Goal: Information Seeking & Learning: Learn about a topic

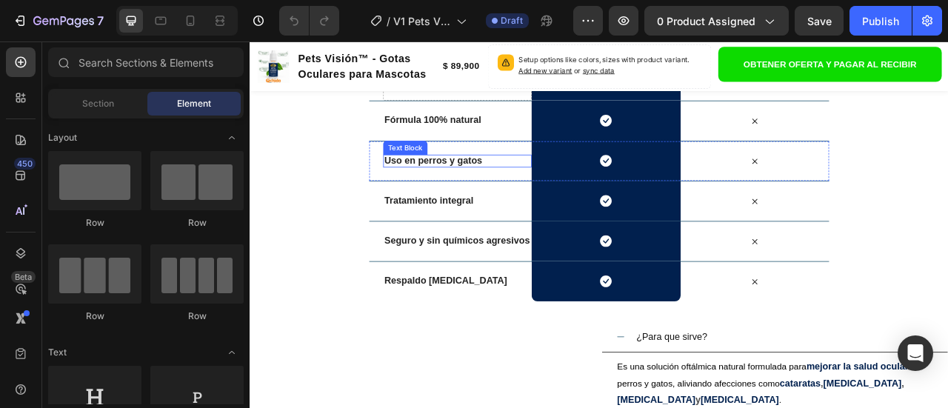
scroll to position [4732, 0]
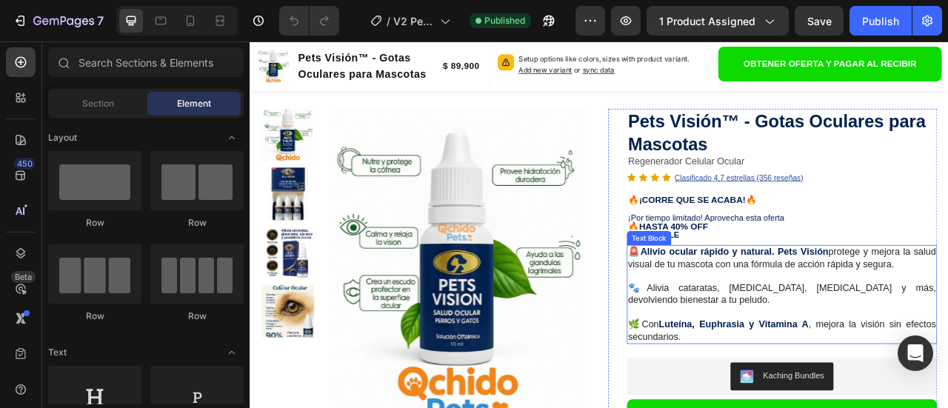
scroll to position [370, 0]
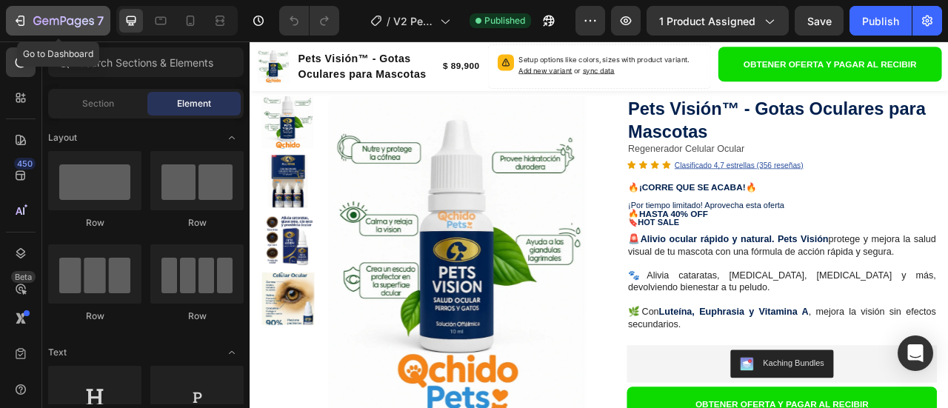
click at [13, 17] on icon "button" at bounding box center [20, 20] width 15 height 15
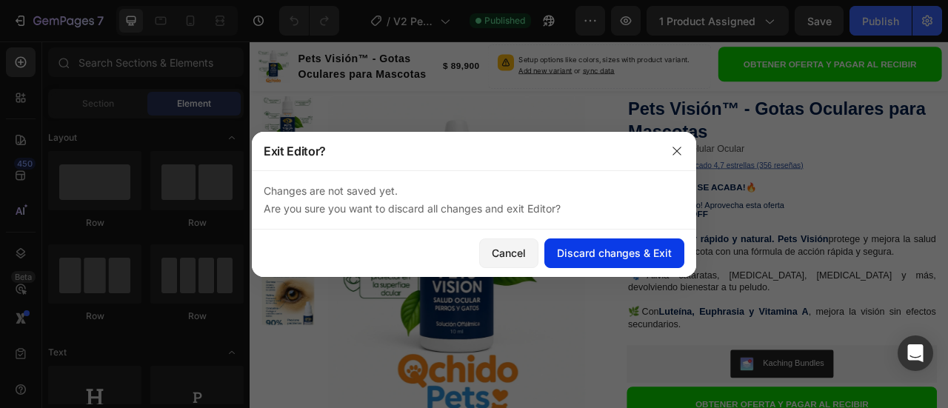
click at [592, 256] on div "Discard changes & Exit" at bounding box center [614, 253] width 115 height 16
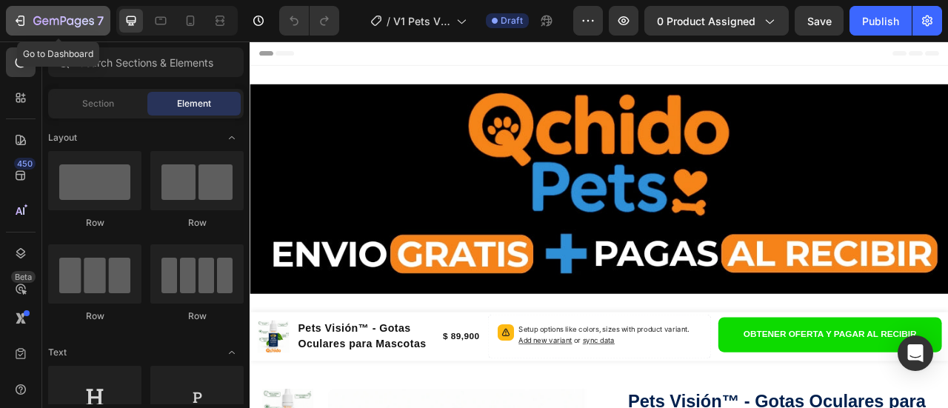
click at [70, 17] on icon "button" at bounding box center [63, 22] width 61 height 13
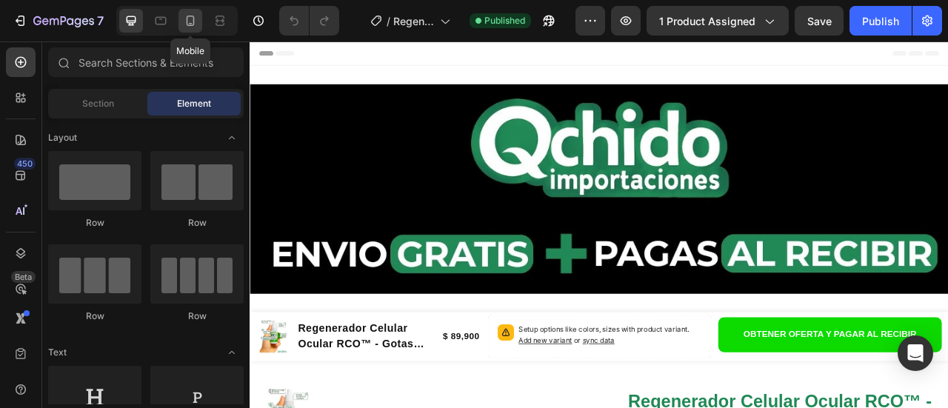
click at [189, 25] on icon at bounding box center [191, 21] width 8 height 10
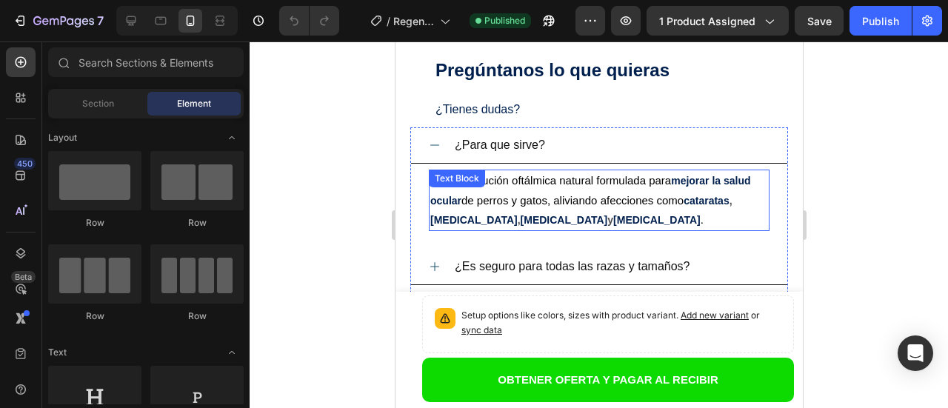
scroll to position [4666, 0]
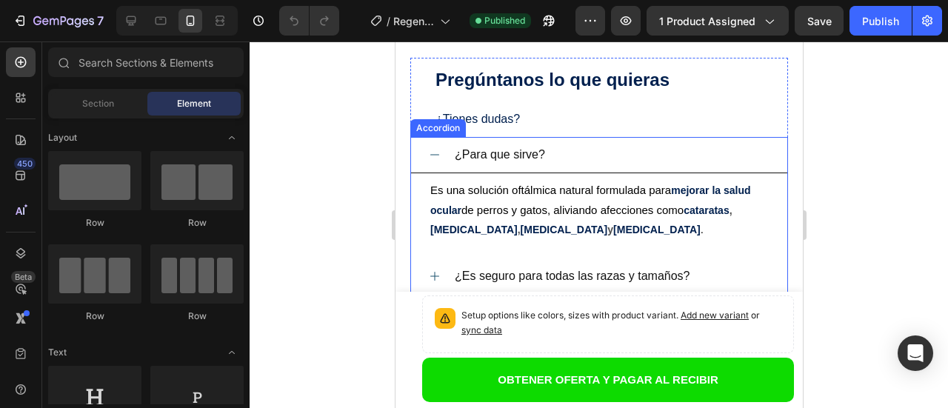
click at [524, 156] on span "¿Para que sirve?" at bounding box center [499, 154] width 90 height 13
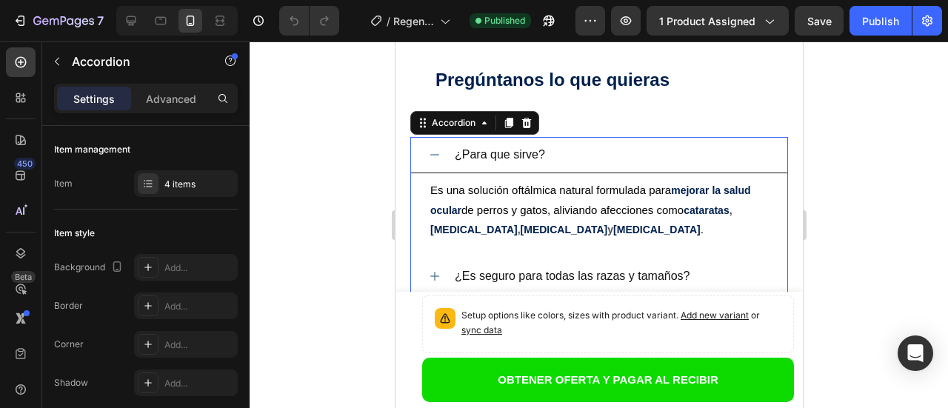
click at [511, 154] on span "¿Para que sirve?" at bounding box center [499, 154] width 90 height 13
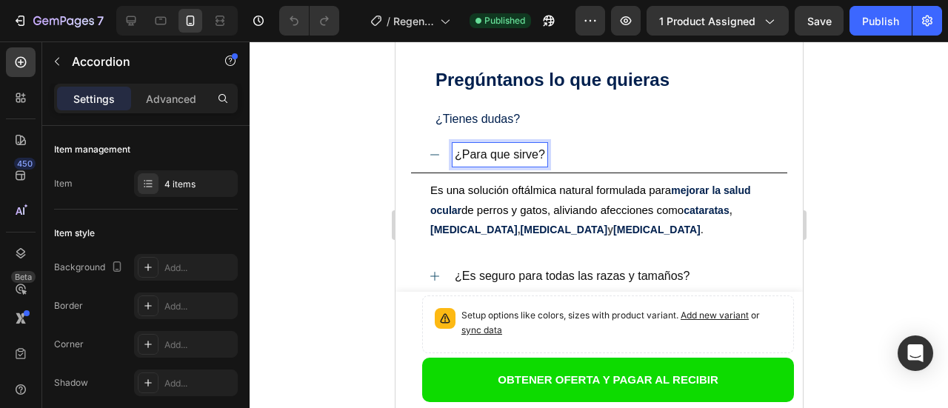
click at [511, 154] on span "¿Para que sirve?" at bounding box center [499, 154] width 90 height 13
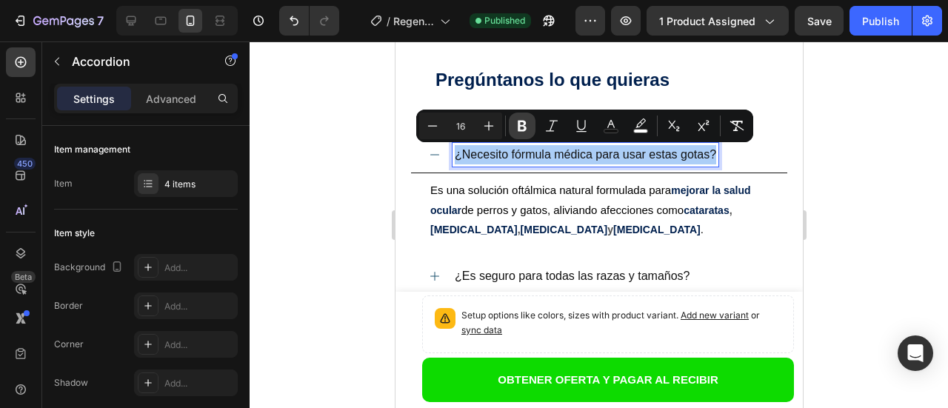
click at [521, 126] on icon "Editor contextual toolbar" at bounding box center [522, 126] width 9 height 11
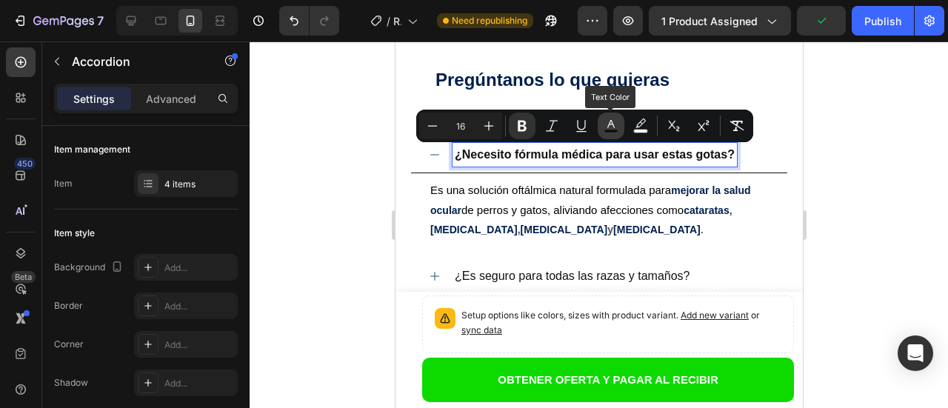
click at [607, 127] on icon "Editor contextual toolbar" at bounding box center [611, 125] width 15 height 15
type input "121212"
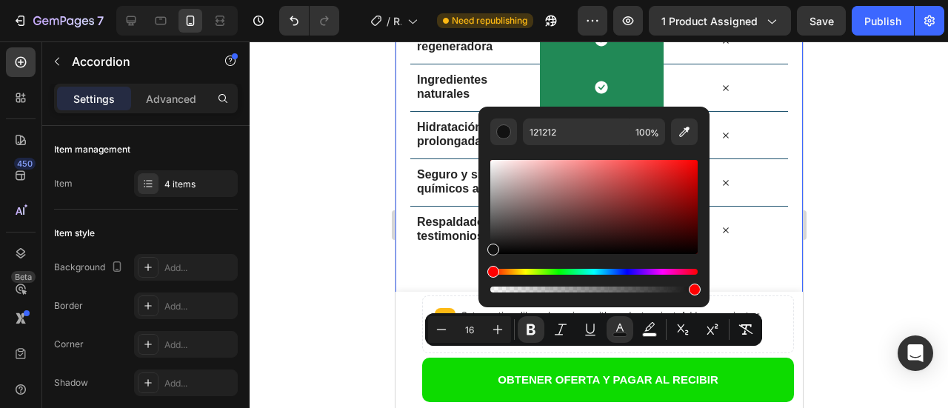
scroll to position [4518, 0]
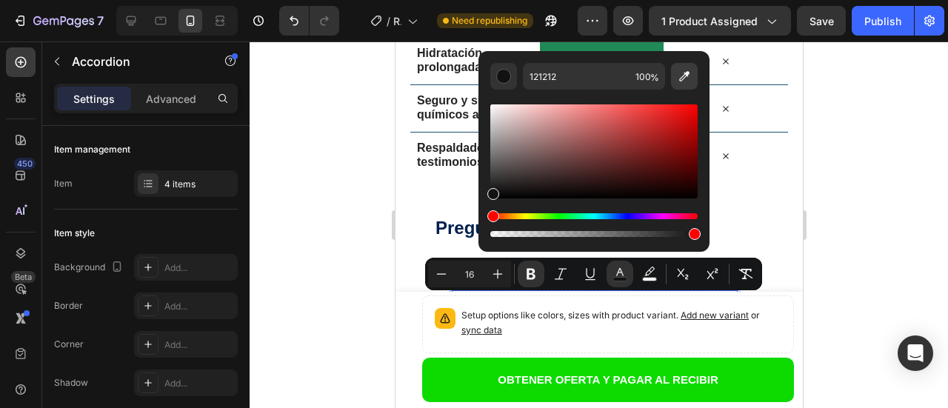
click at [684, 77] on icon "Editor contextual toolbar" at bounding box center [684, 76] width 15 height 15
type input "218956"
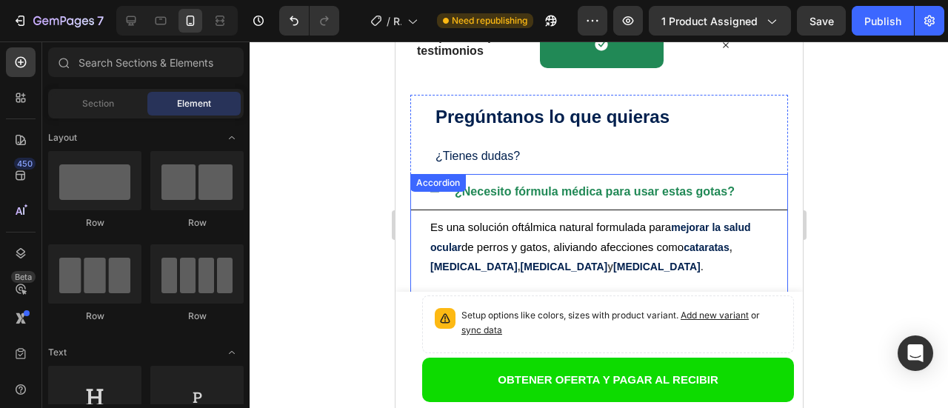
scroll to position [4691, 0]
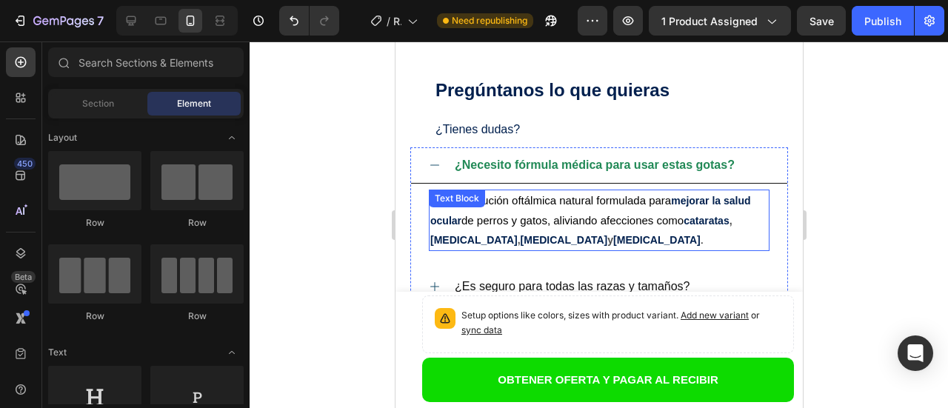
click at [599, 242] on p "Es una solución oftálmica natural formulada para mejorar la salud ocular de per…" at bounding box center [599, 220] width 338 height 59
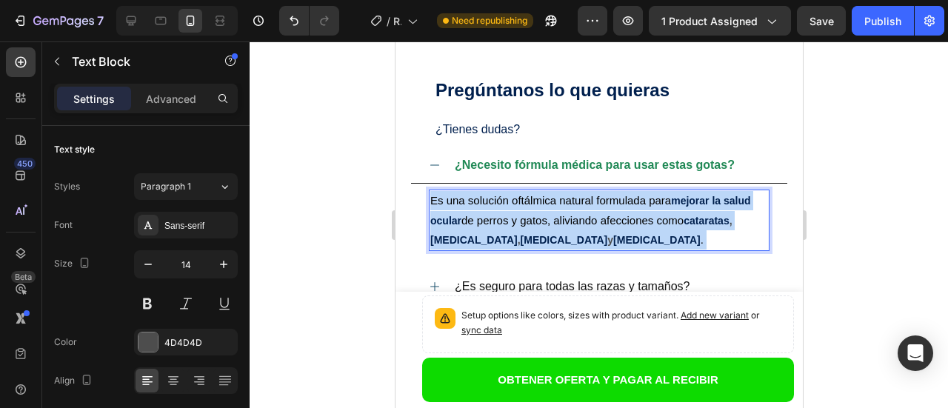
drag, startPoint x: 597, startPoint y: 242, endPoint x: 524, endPoint y: 238, distance: 72.7
click at [524, 238] on p "Es una solución oftálmica natural formulada para mejorar la salud ocular de per…" at bounding box center [599, 220] width 338 height 59
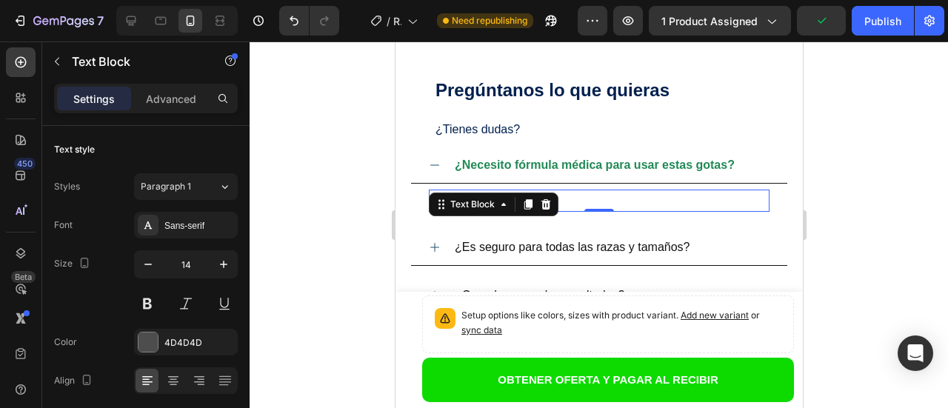
scroll to position [4765, 0]
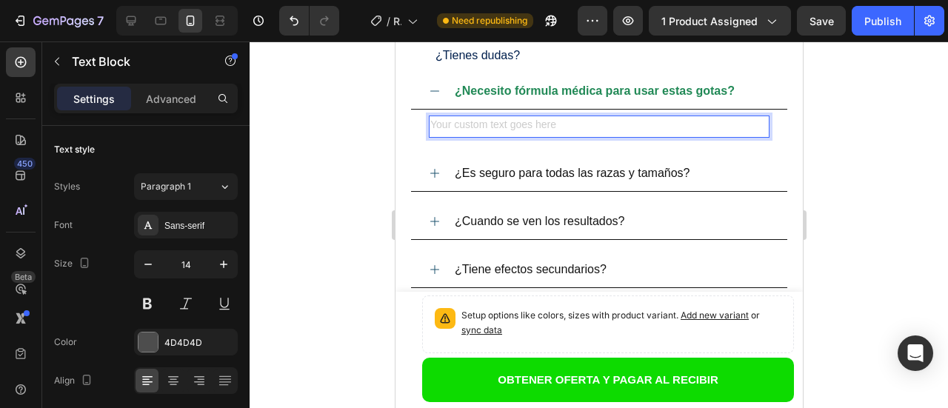
click at [618, 127] on div "Rich Text Editor. Editing area: main" at bounding box center [598, 126] width 341 height 21
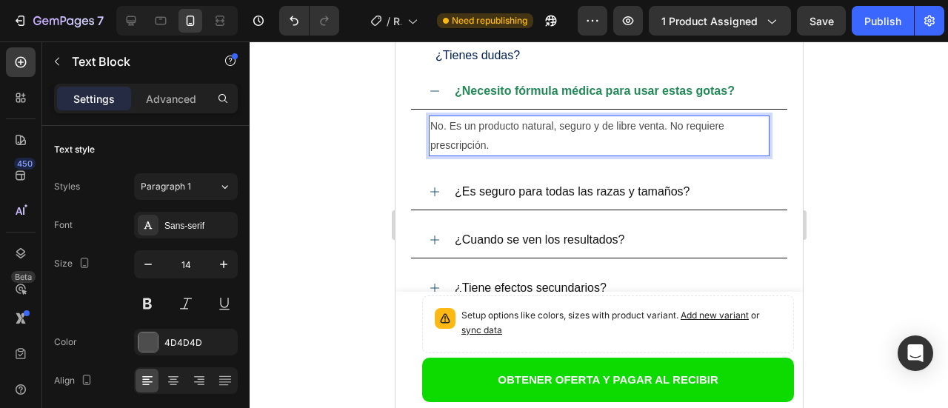
click at [451, 125] on p "No. Es un producto natural, seguro y de libre venta. No requiere prescripción." at bounding box center [599, 135] width 338 height 37
click at [510, 144] on p "No, es un producto 100% natural, seguro y de libre venta. No requiere prescripc…" at bounding box center [599, 135] width 338 height 37
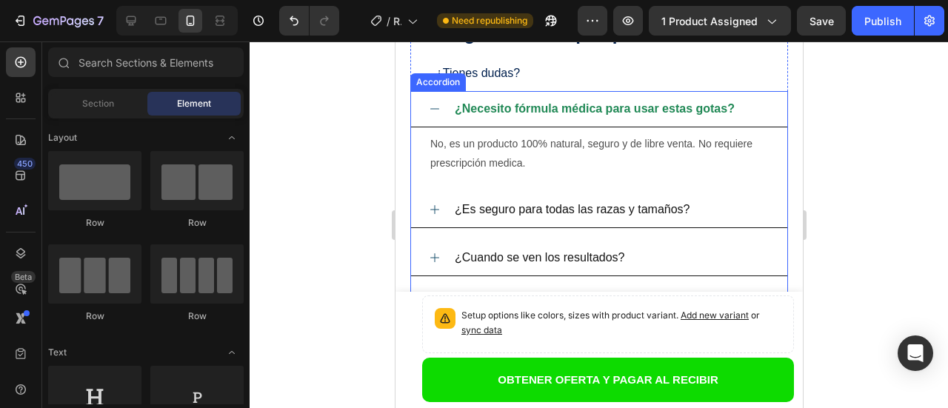
scroll to position [4773, 0]
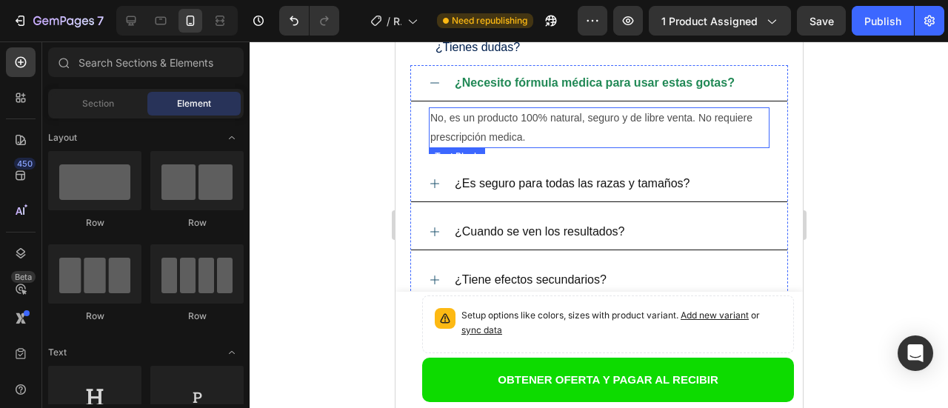
click at [589, 118] on p "No, es un producto 100% natural, seguro y de libre venta. No requiere prescripc…" at bounding box center [599, 127] width 338 height 37
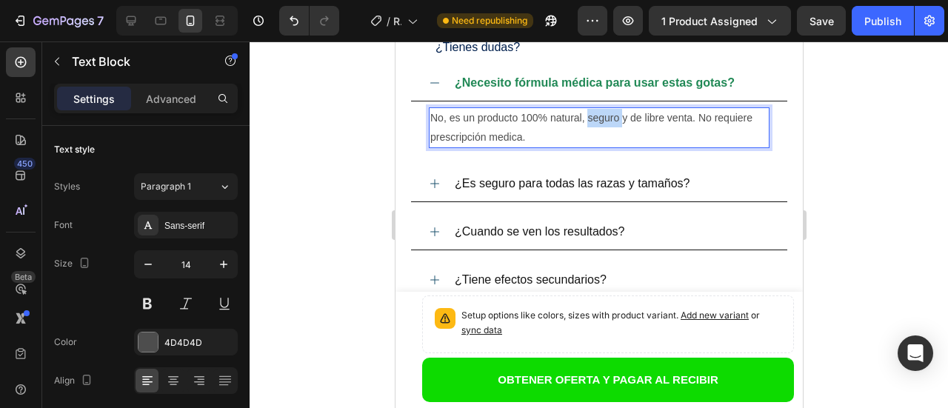
click at [588, 118] on p "No, es un producto 100% natural, seguro y de libre venta. No requiere prescripc…" at bounding box center [599, 127] width 338 height 37
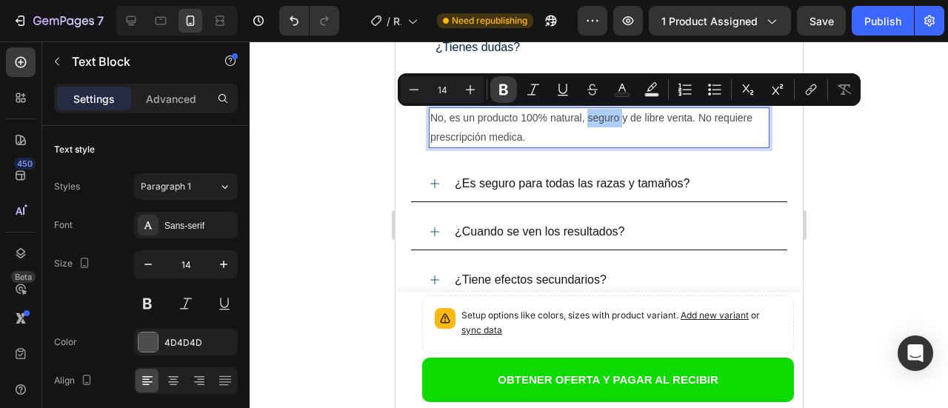
click at [507, 92] on icon "Editor contextual toolbar" at bounding box center [503, 89] width 9 height 11
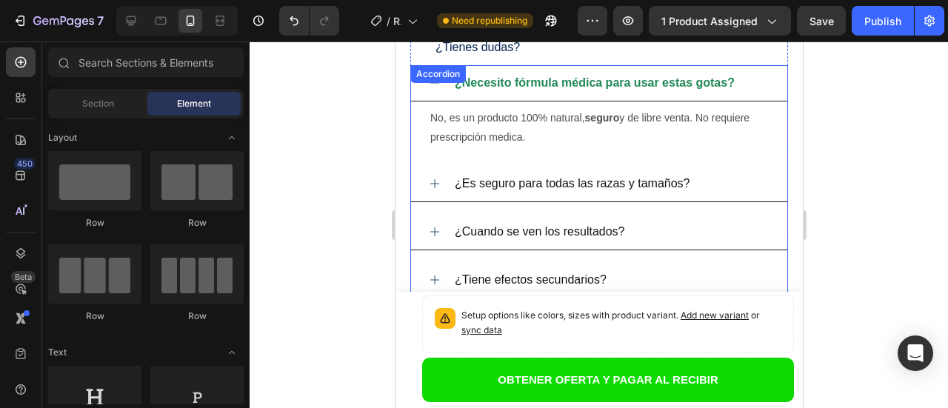
click at [550, 79] on strong "¿Necesito fórmula médica para usar estas gotas?" at bounding box center [594, 82] width 280 height 13
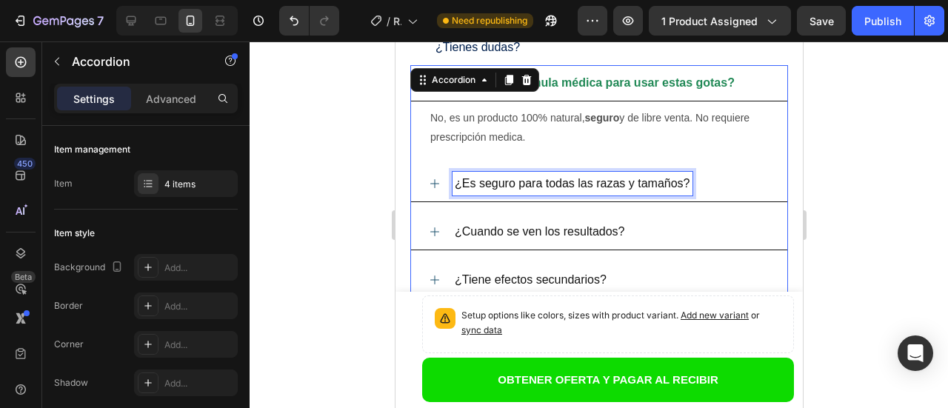
click at [669, 184] on span "¿Es seguro para todas las razas y tamaños?" at bounding box center [572, 183] width 236 height 13
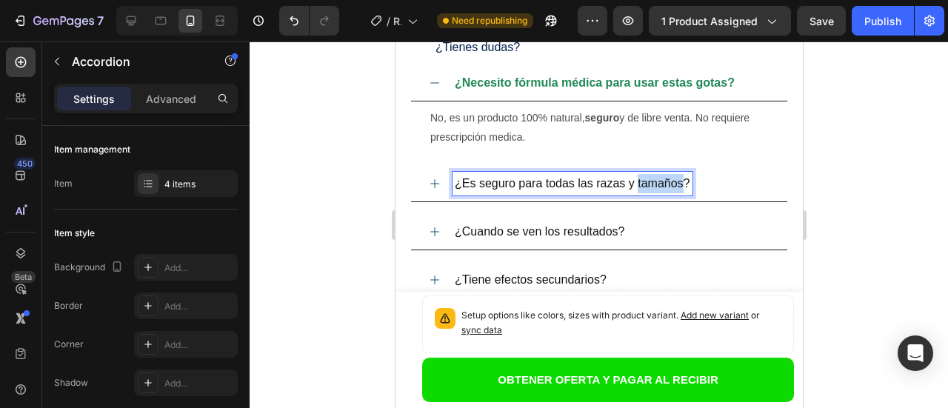
click at [669, 184] on span "¿Es seguro para todas las razas y tamaños?" at bounding box center [572, 183] width 236 height 13
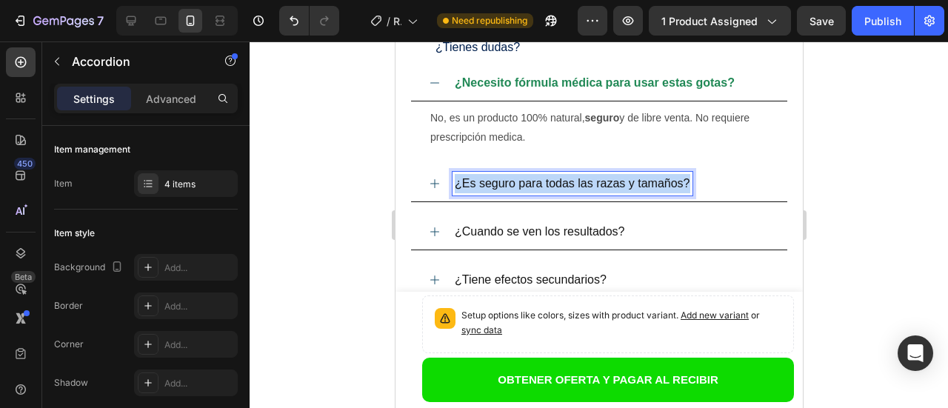
click at [669, 184] on span "¿Es seguro para todas las razas y tamaños?" at bounding box center [572, 183] width 236 height 13
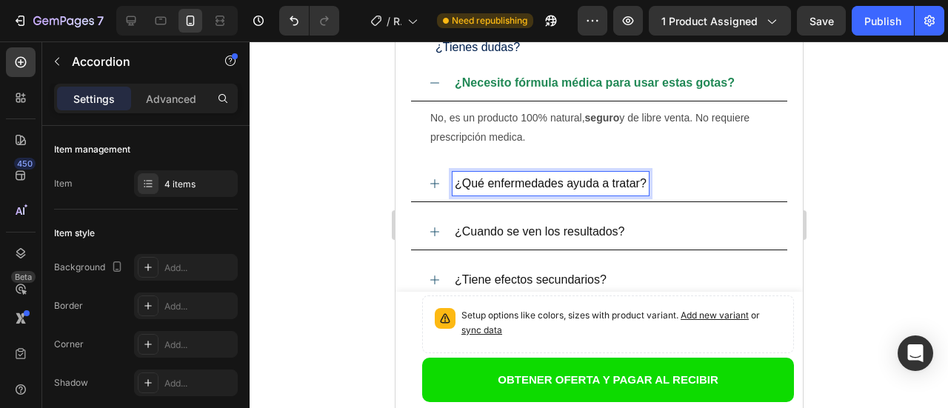
click at [620, 182] on span "¿Qué enfermedades ayuda a tratar?" at bounding box center [550, 183] width 192 height 13
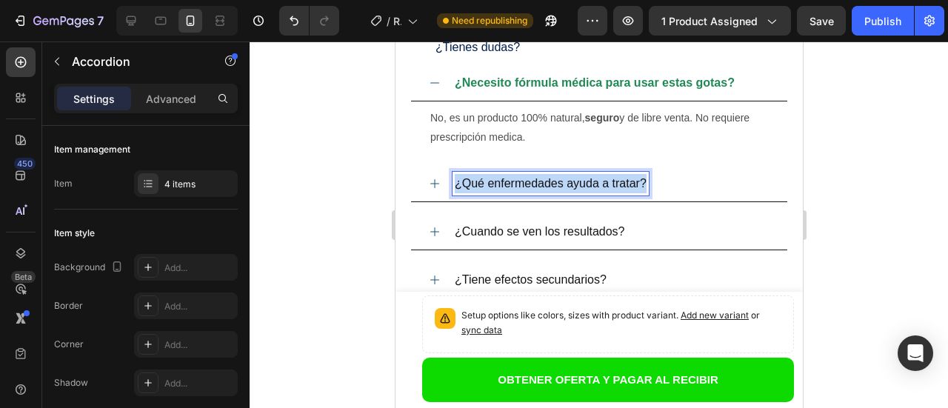
click at [620, 182] on span "¿Qué enfermedades ayuda a tratar?" at bounding box center [550, 183] width 192 height 13
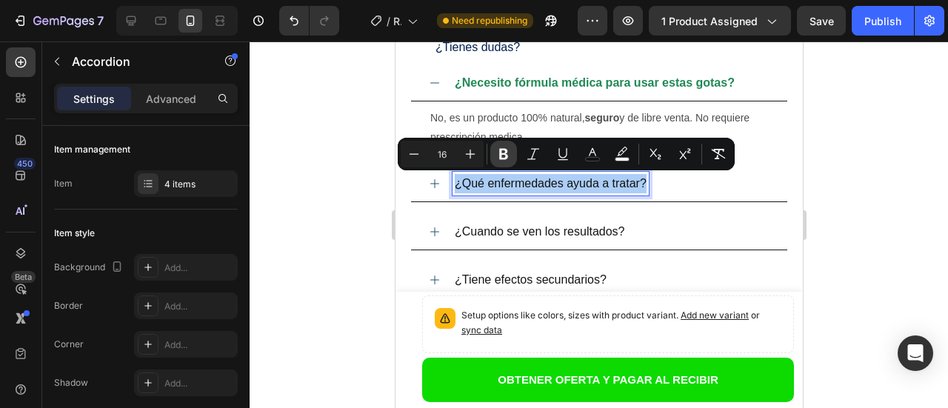
click at [503, 153] on icon "Editor contextual toolbar" at bounding box center [503, 154] width 15 height 15
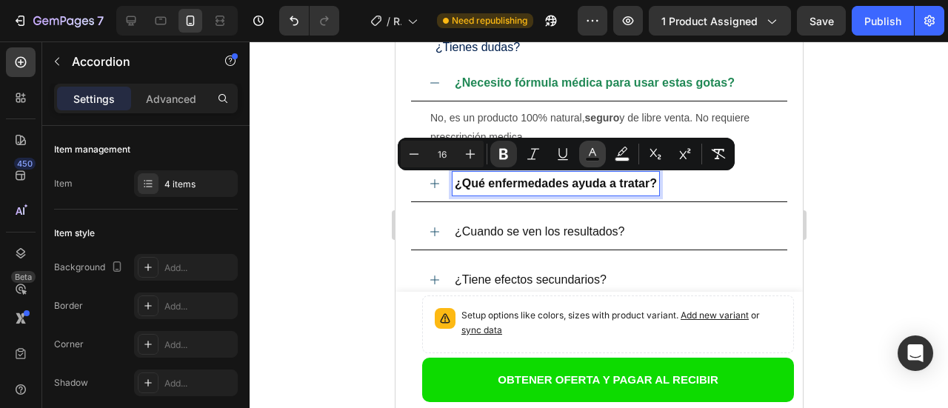
click at [590, 156] on icon "Editor contextual toolbar" at bounding box center [592, 154] width 15 height 15
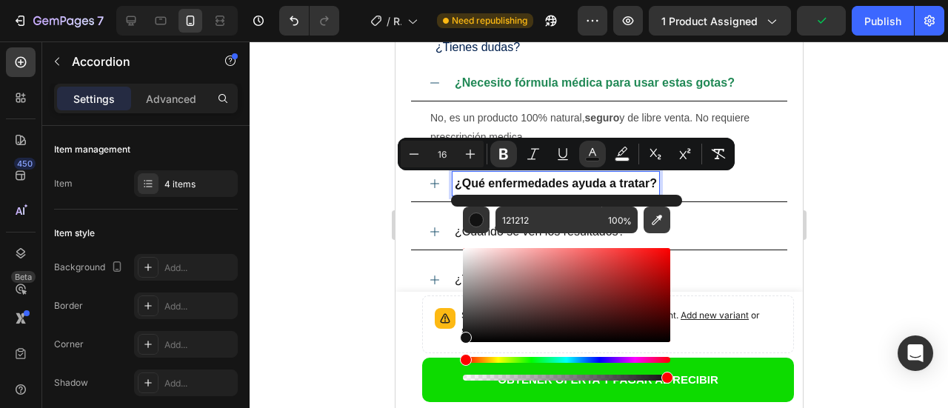
click at [656, 218] on icon "Editor contextual toolbar" at bounding box center [657, 220] width 10 height 10
type input "218956"
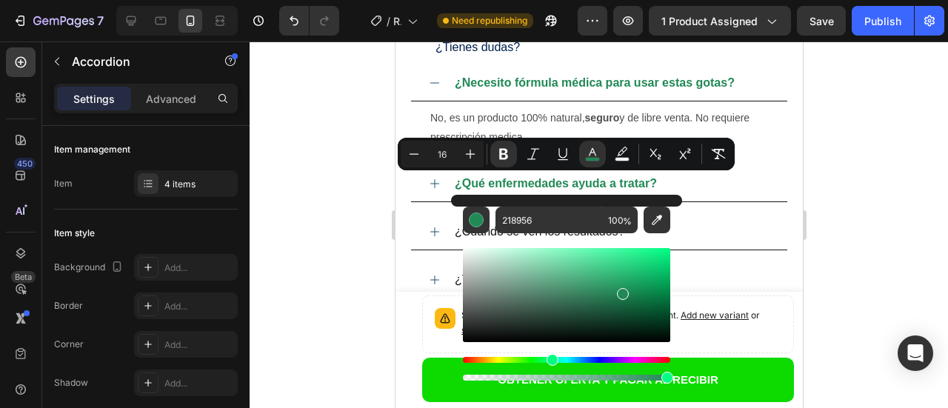
click at [842, 189] on div at bounding box center [599, 224] width 698 height 367
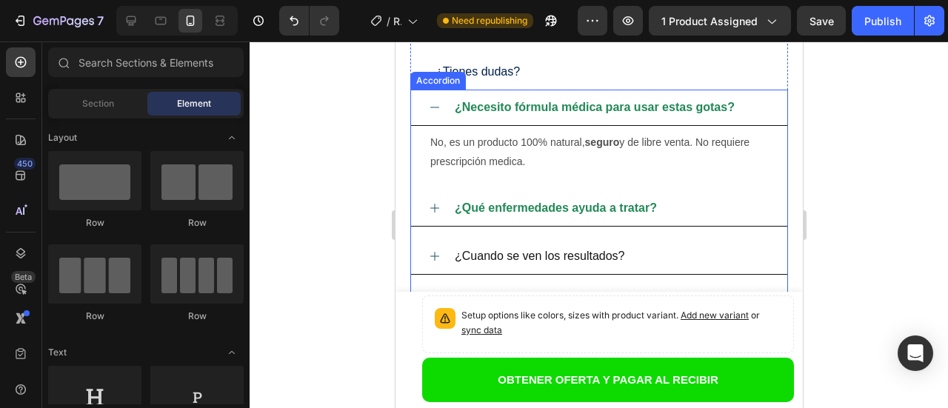
scroll to position [4675, 0]
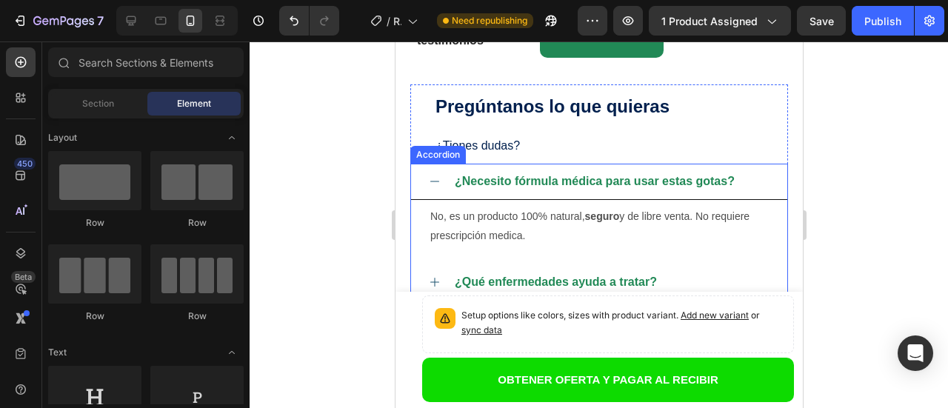
click at [432, 182] on icon at bounding box center [434, 182] width 12 height 12
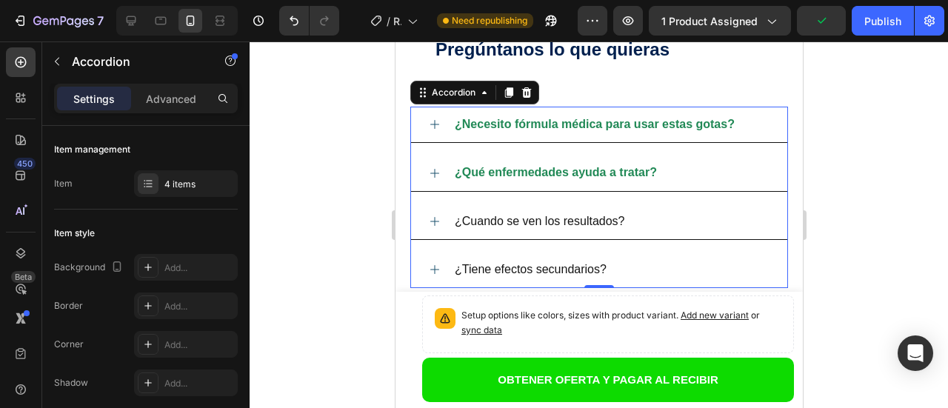
scroll to position [4749, 0]
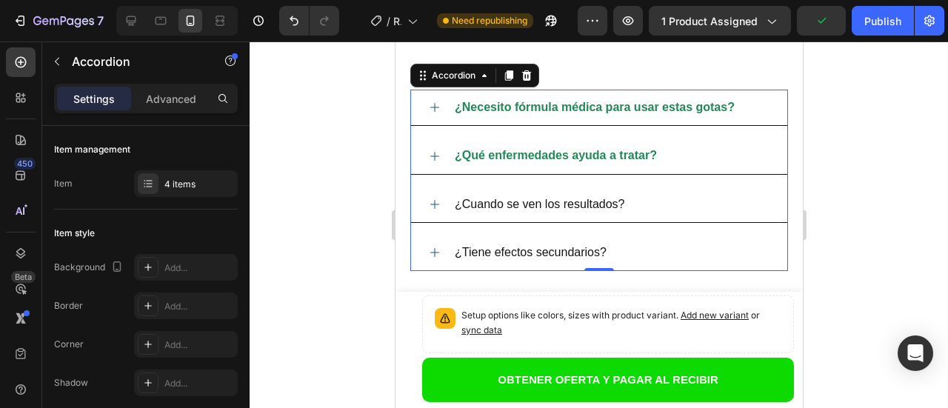
click at [433, 155] on icon at bounding box center [434, 156] width 12 height 12
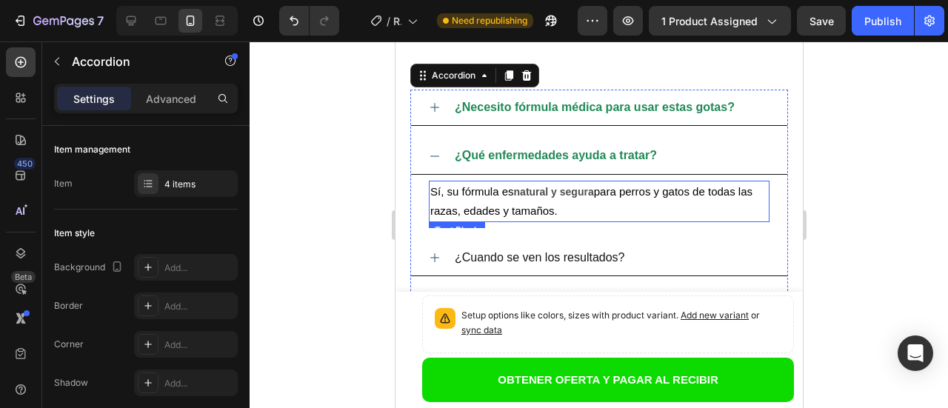
click at [581, 215] on p "Sí, su fórmula es natural y segura para perros y gatos de todas las razas, edad…" at bounding box center [599, 201] width 338 height 39
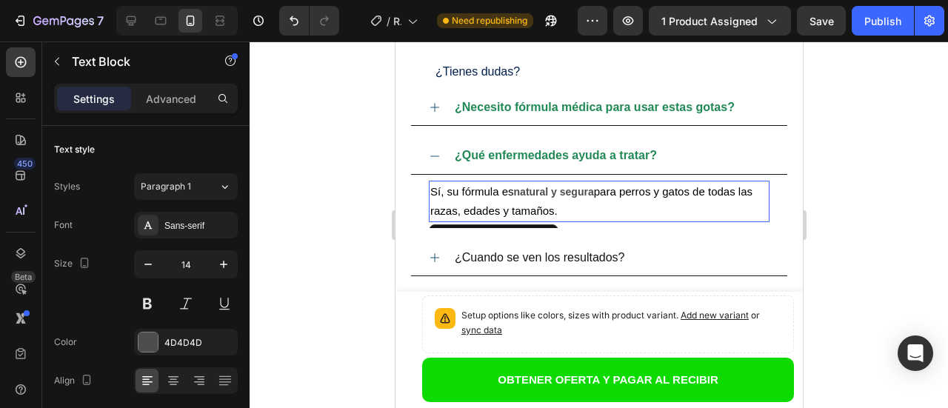
click at [581, 215] on p "Sí, su fórmula es natural y segura para perros y gatos de todas las razas, edad…" at bounding box center [599, 201] width 338 height 39
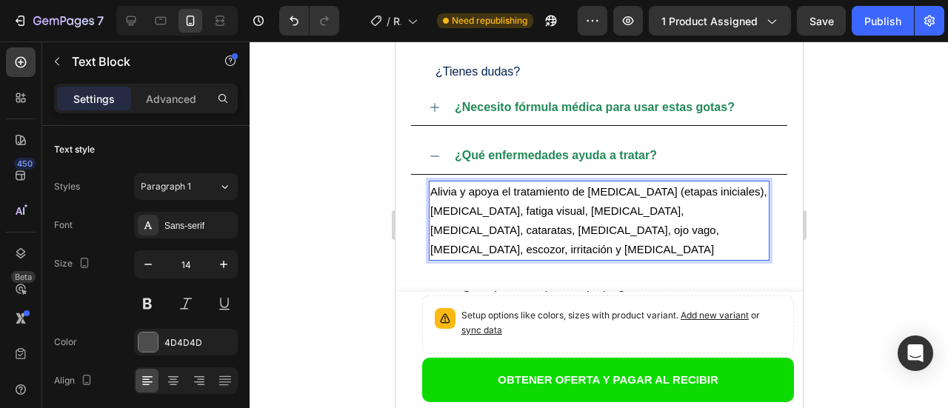
click at [476, 210] on span "Alivia y apoya el tratamiento de glaucoma (etapas iniciales),miopía, fatiga vis…" at bounding box center [598, 220] width 337 height 71
click at [721, 194] on span "Alivia y apoya el tratamiento de glaucoma (etapas iniciales), miopía, fatiga vi…" at bounding box center [598, 220] width 337 height 71
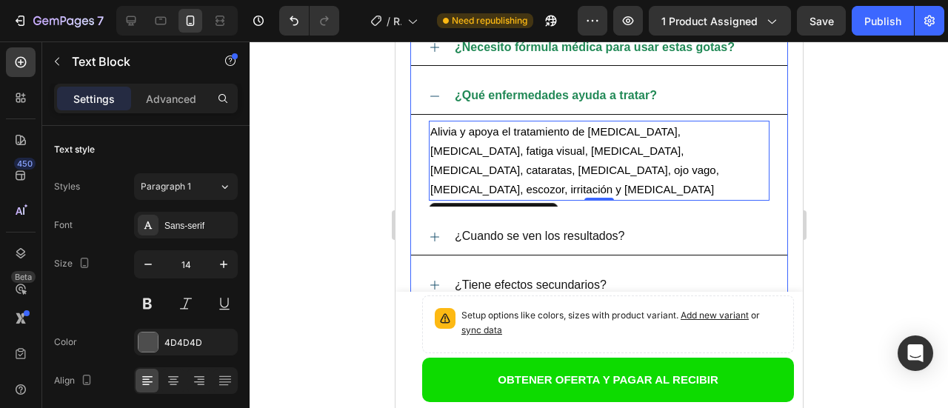
scroll to position [4823, 0]
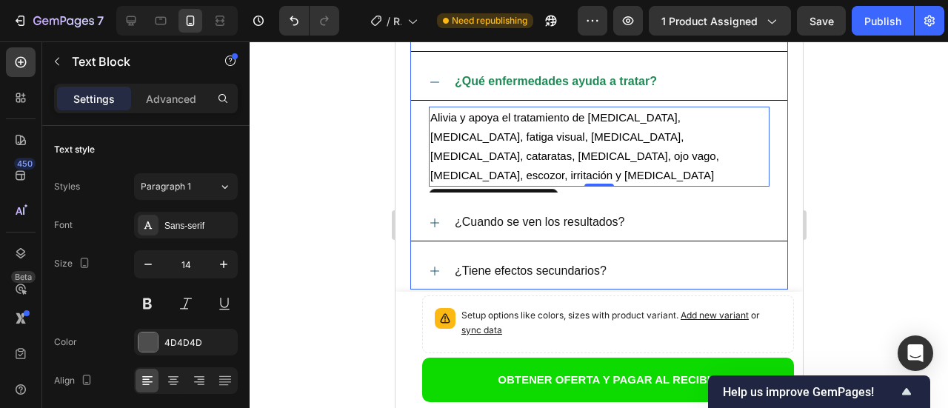
click at [564, 216] on span "¿Cuando se ven los resultados?" at bounding box center [539, 222] width 170 height 13
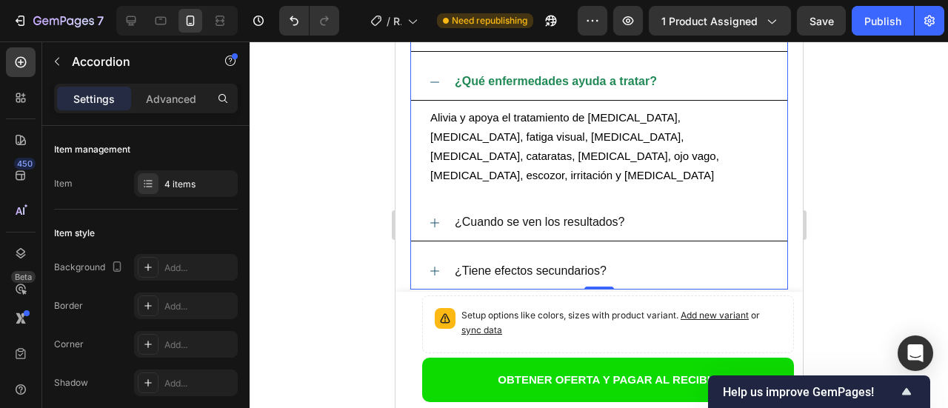
click at [431, 80] on icon at bounding box center [434, 82] width 12 height 12
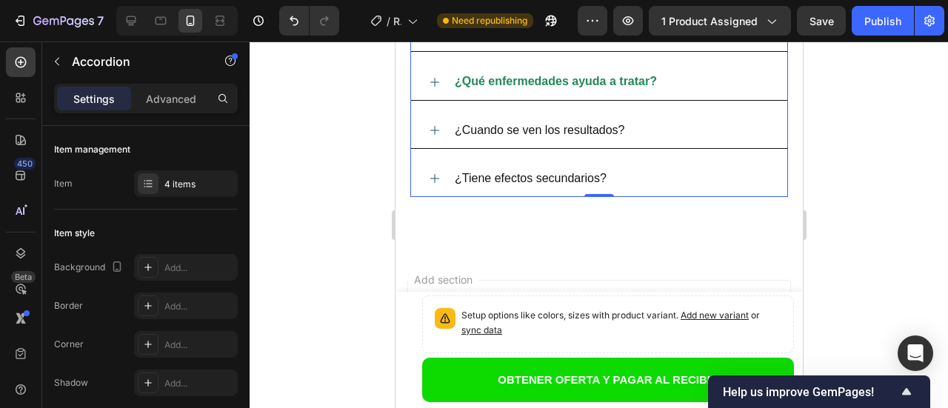
click at [431, 133] on icon at bounding box center [434, 130] width 12 height 12
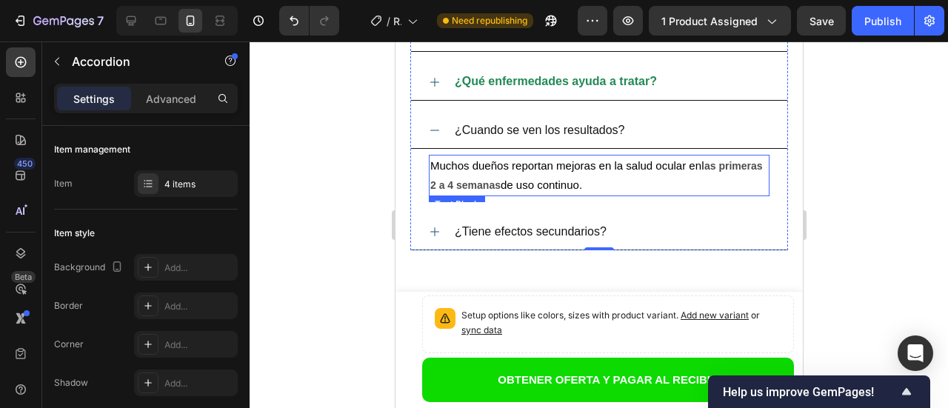
click at [650, 184] on p "Muchos dueños reportan mejoras en la salud ocular en las primeras 2 a 4 semanas…" at bounding box center [599, 175] width 338 height 39
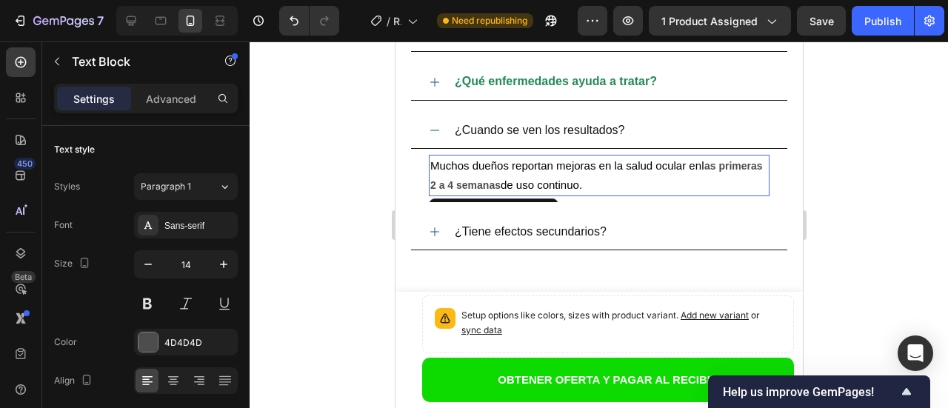
click at [650, 184] on p "Muchos dueños reportan mejoras en la salud ocular en las primeras 2 a 4 semanas…" at bounding box center [599, 175] width 338 height 39
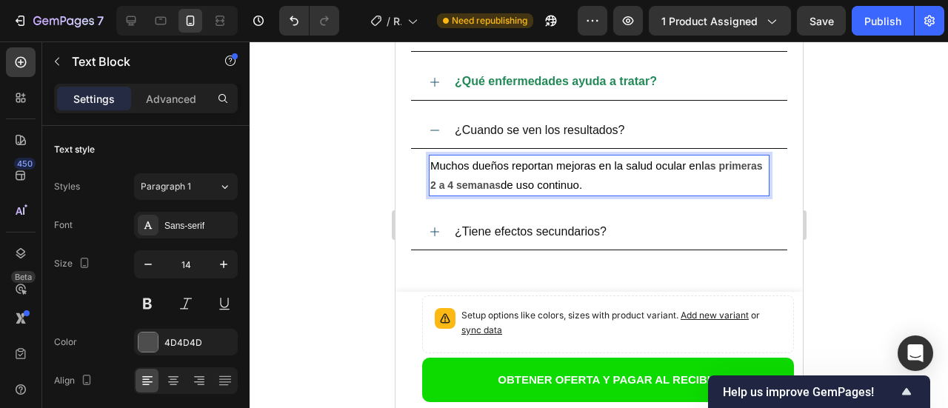
click at [650, 184] on p "Muchos dueños reportan mejoras en la salud ocular en las primeras 2 a 4 semanas…" at bounding box center [599, 175] width 338 height 39
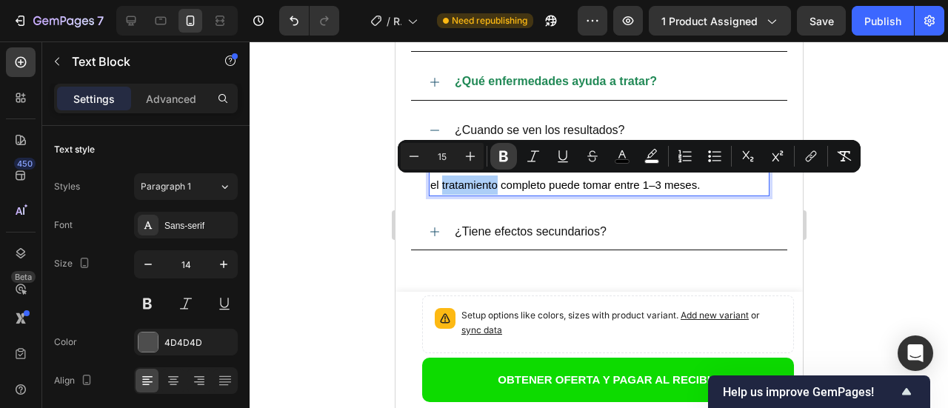
click at [504, 153] on icon "Editor contextual toolbar" at bounding box center [503, 156] width 9 height 11
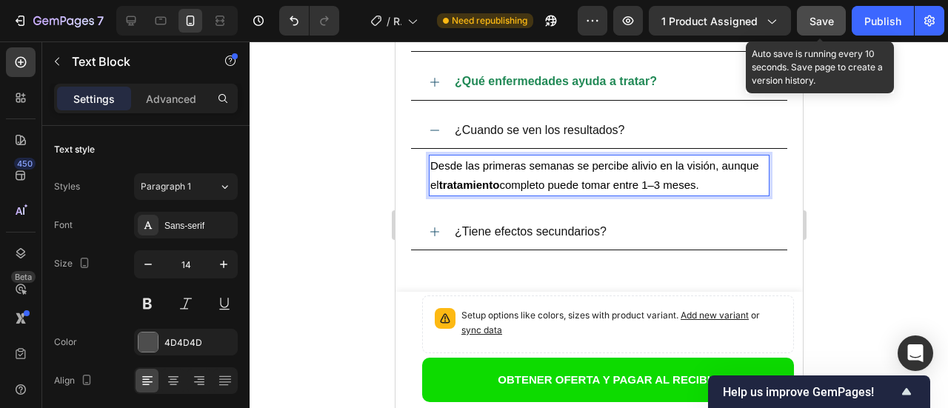
click at [819, 27] on span "Save" at bounding box center [821, 21] width 24 height 13
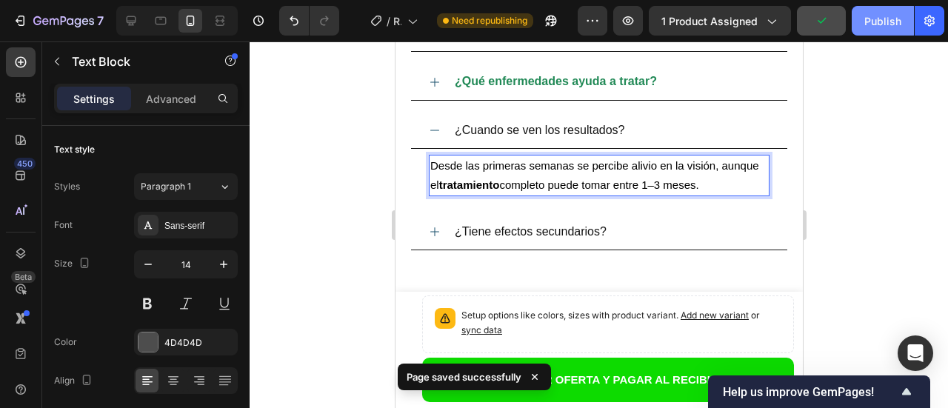
click at [877, 23] on div "Publish" at bounding box center [882, 21] width 37 height 16
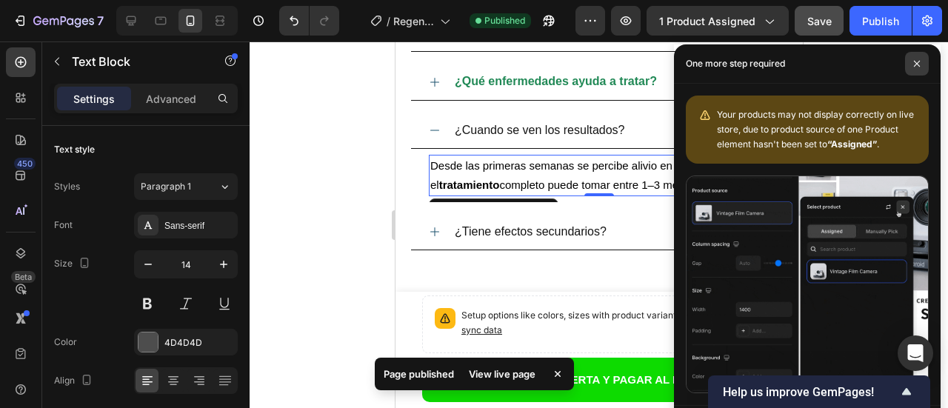
click at [918, 62] on icon at bounding box center [916, 63] width 7 height 7
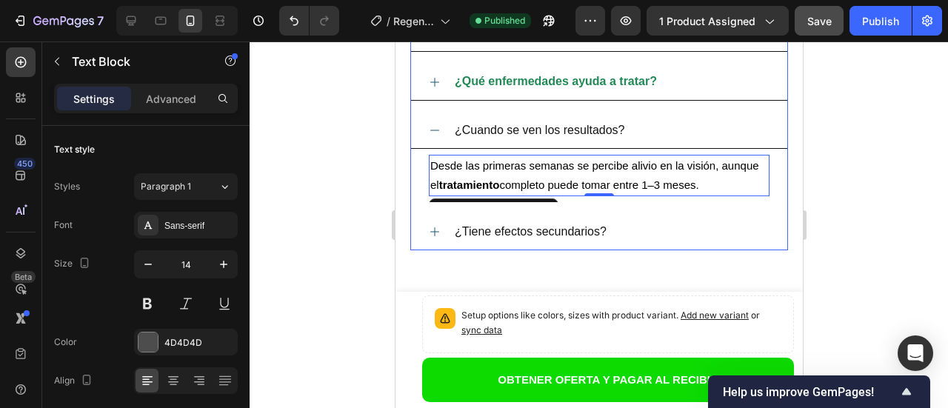
click at [472, 132] on span "¿Cuando se ven los resultados?" at bounding box center [539, 130] width 170 height 13
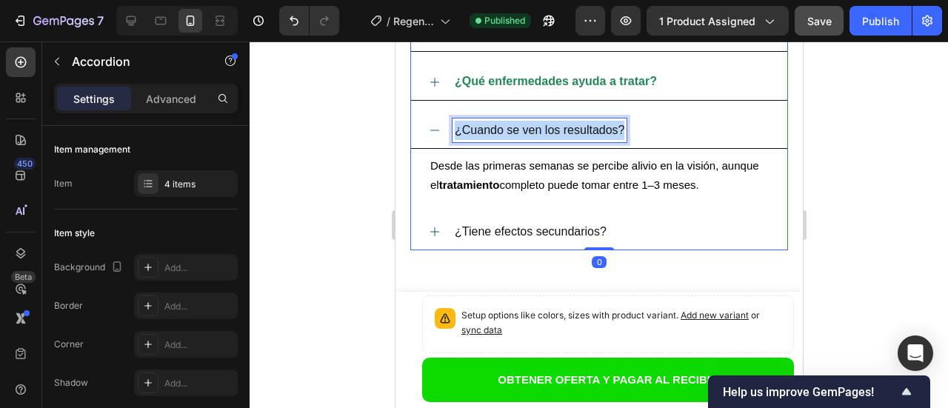
click at [472, 132] on span "¿Cuando se ven los resultados?" at bounding box center [539, 130] width 170 height 13
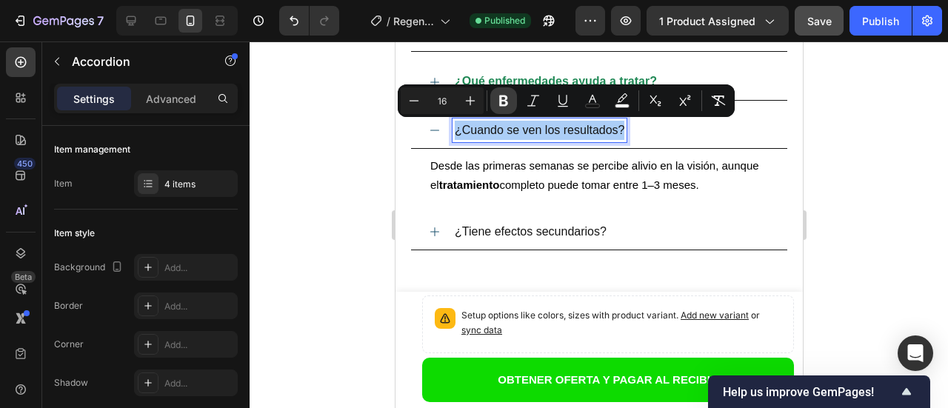
click at [504, 104] on icon "Editor contextual toolbar" at bounding box center [503, 101] width 9 height 11
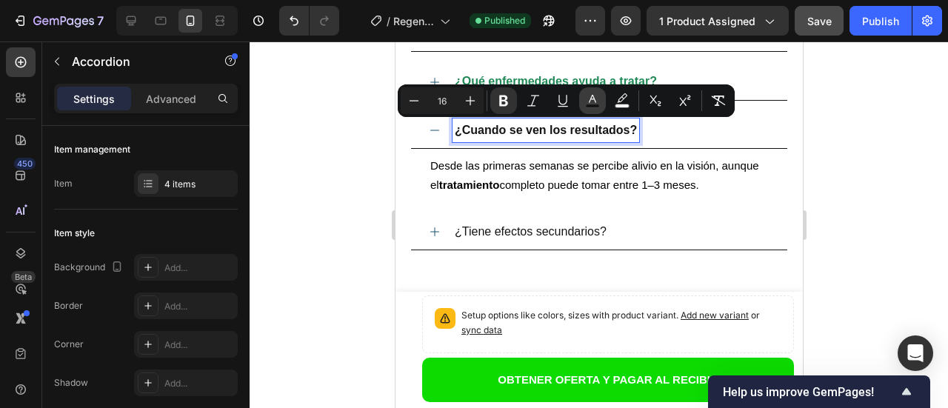
click at [592, 104] on rect "Editor contextual toolbar" at bounding box center [593, 106] width 14 height 4
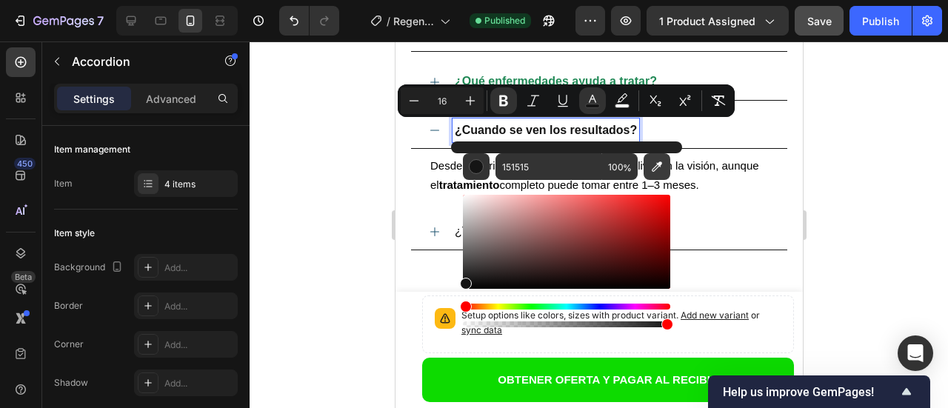
click at [656, 169] on icon "Editor contextual toolbar" at bounding box center [657, 166] width 10 height 10
type input "218956"
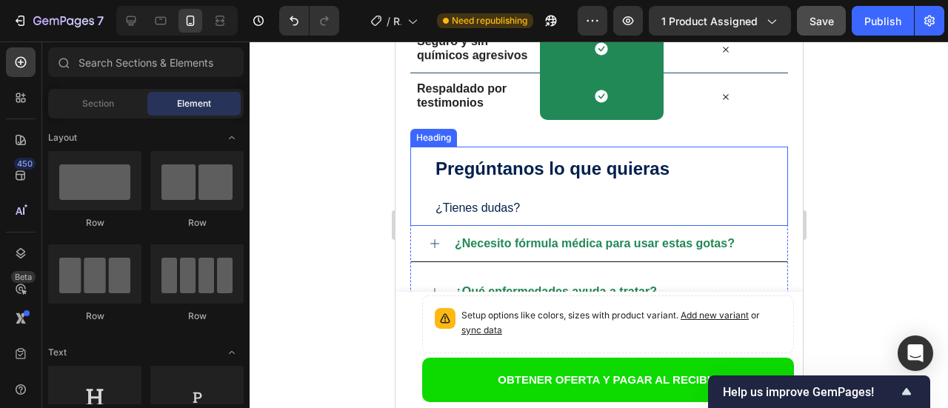
scroll to position [4626, 0]
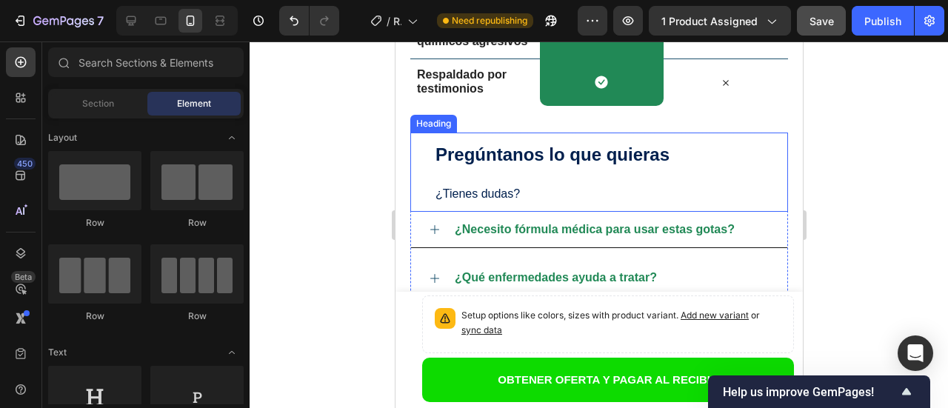
click at [575, 160] on strong "Pregúntanos lo que quieras" at bounding box center [552, 154] width 234 height 20
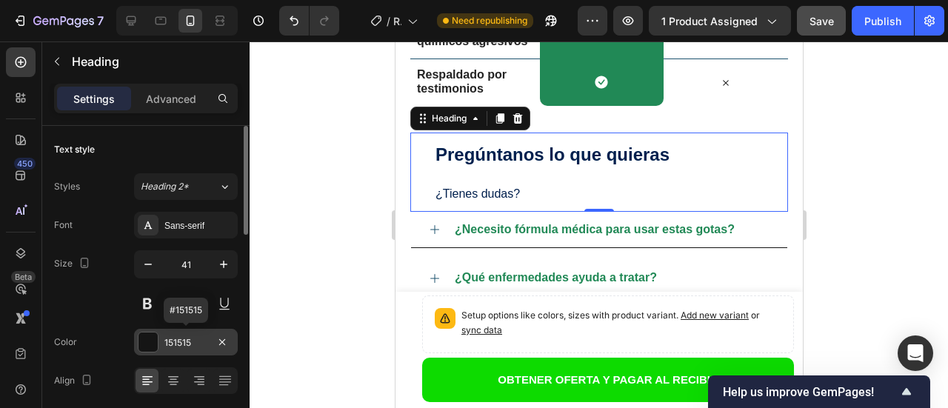
click at [185, 344] on div "151515" at bounding box center [185, 342] width 43 height 13
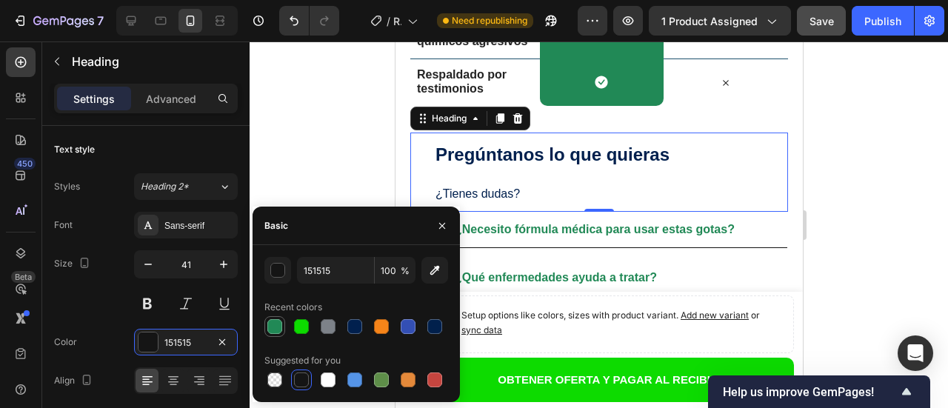
click at [272, 329] on div at bounding box center [274, 326] width 15 height 15
type input "218956"
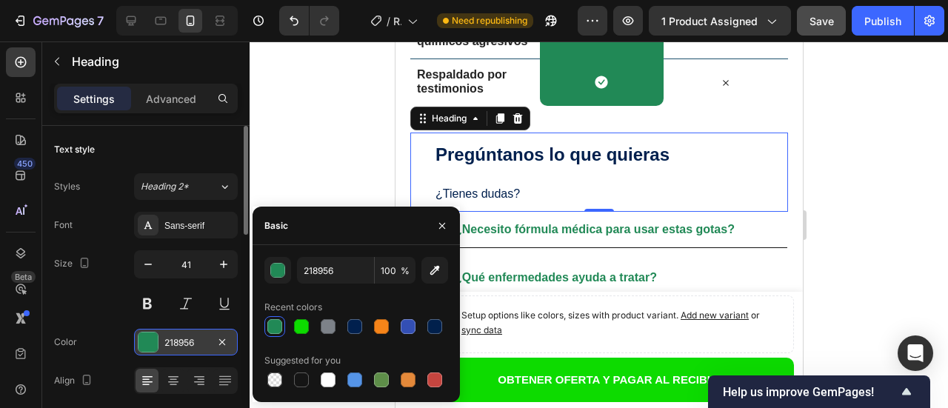
click at [190, 346] on div "218956" at bounding box center [185, 342] width 43 height 13
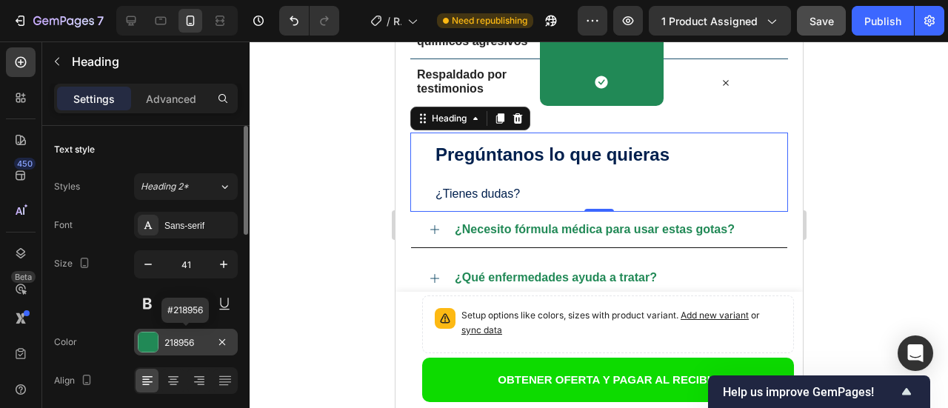
click at [190, 346] on div "218956" at bounding box center [185, 342] width 43 height 13
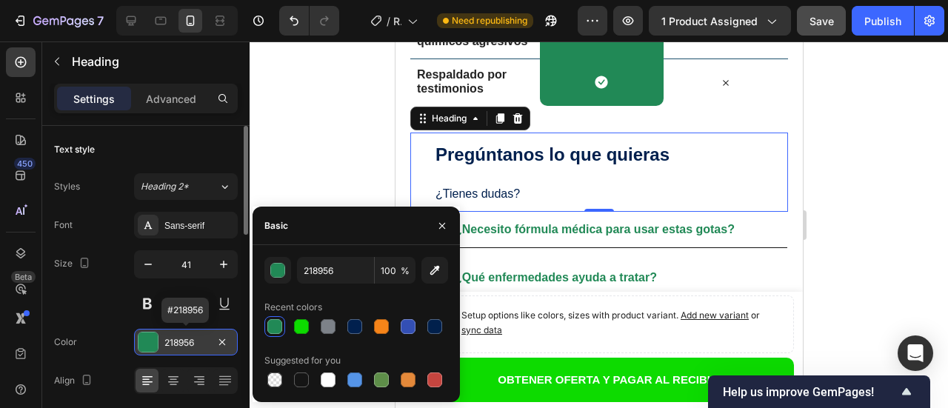
click at [190, 344] on div "218956" at bounding box center [185, 342] width 43 height 13
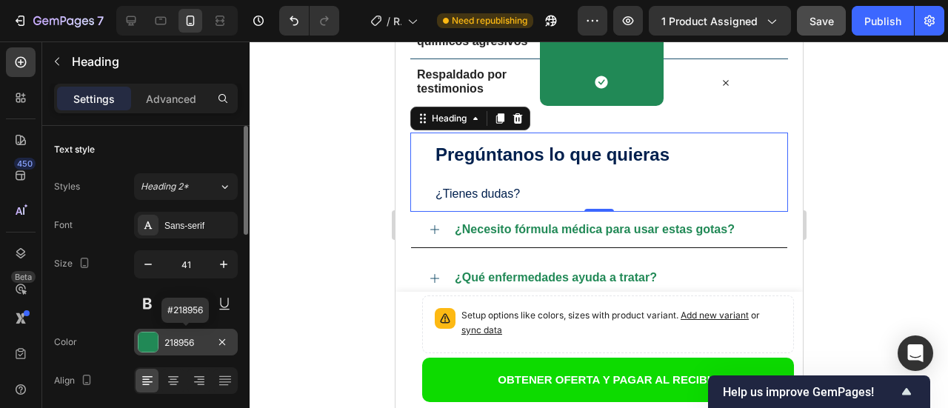
click at [190, 344] on div "218956" at bounding box center [185, 342] width 43 height 13
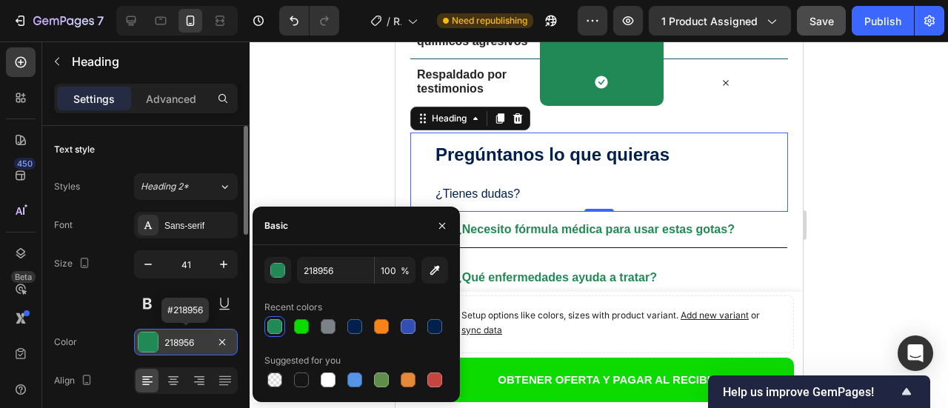
click at [190, 344] on div "218956" at bounding box center [185, 342] width 43 height 13
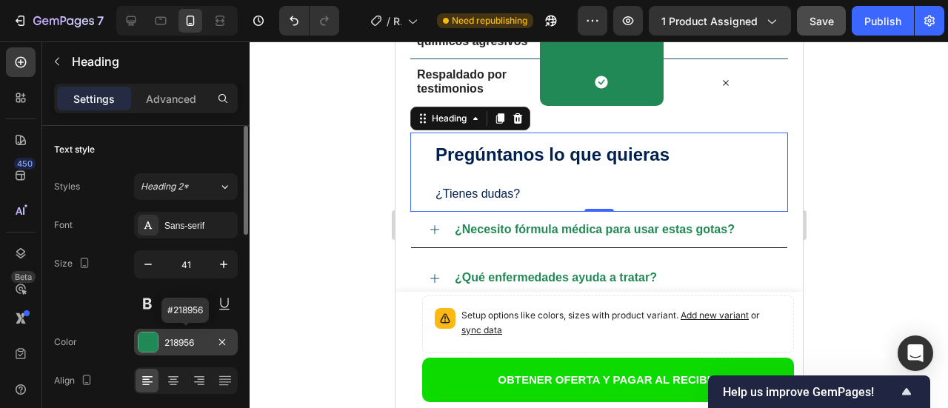
click at [190, 344] on div "218956" at bounding box center [185, 342] width 43 height 13
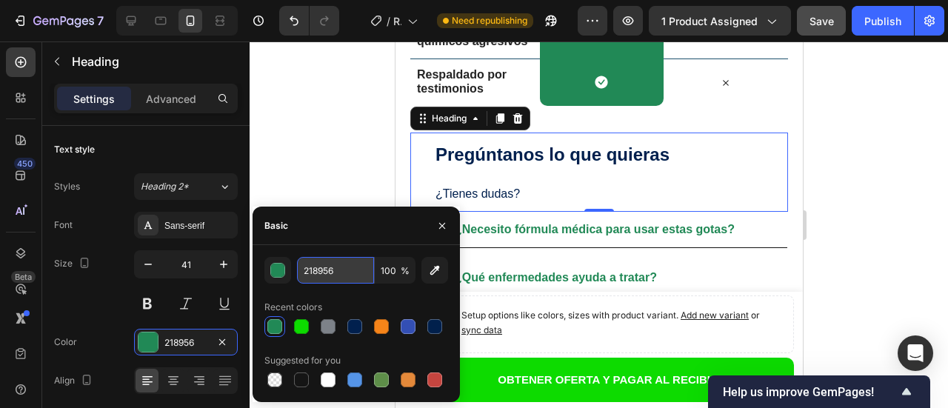
click at [331, 273] on input "218956" at bounding box center [335, 270] width 77 height 27
click at [574, 173] on h2 "Pregúntanos lo que quieras ¿Tienes dudas?" at bounding box center [610, 172] width 354 height 79
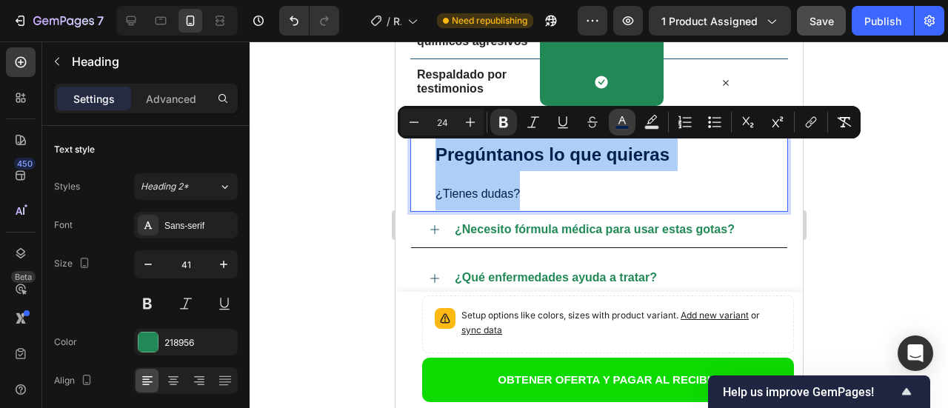
click at [620, 124] on icon "Editor contextual toolbar" at bounding box center [622, 122] width 15 height 15
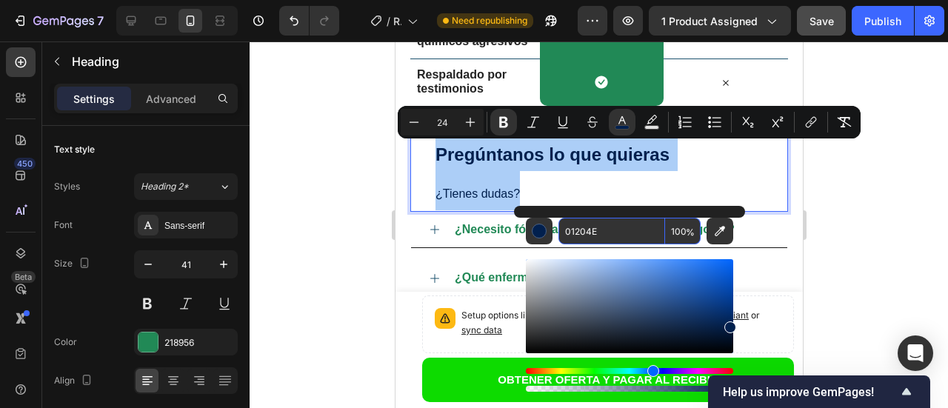
click at [609, 234] on input "01204E" at bounding box center [611, 231] width 107 height 27
paste input "218956"
type input "218956"
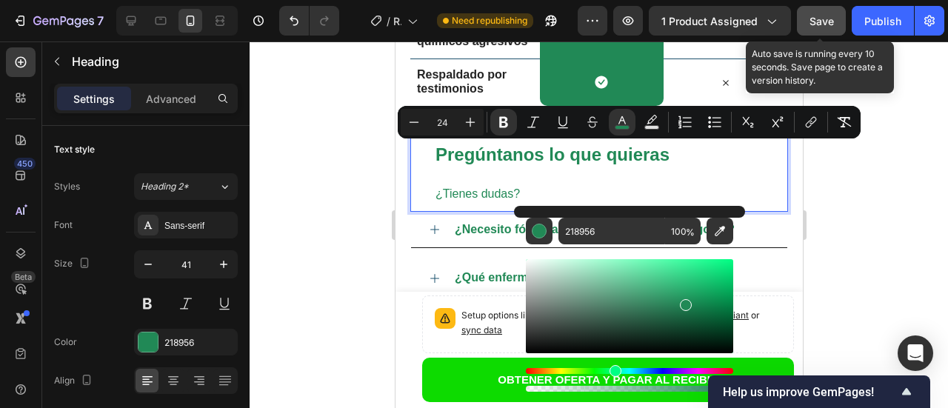
click at [826, 25] on span "Save" at bounding box center [821, 21] width 24 height 13
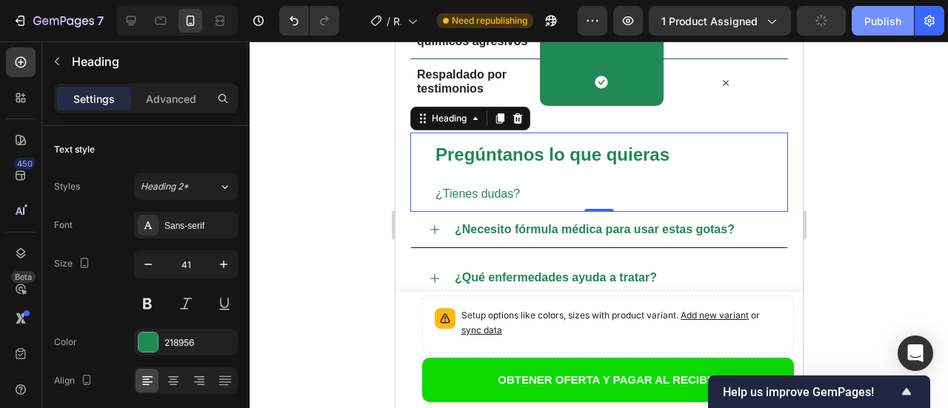
click at [887, 24] on div "Publish" at bounding box center [882, 21] width 37 height 16
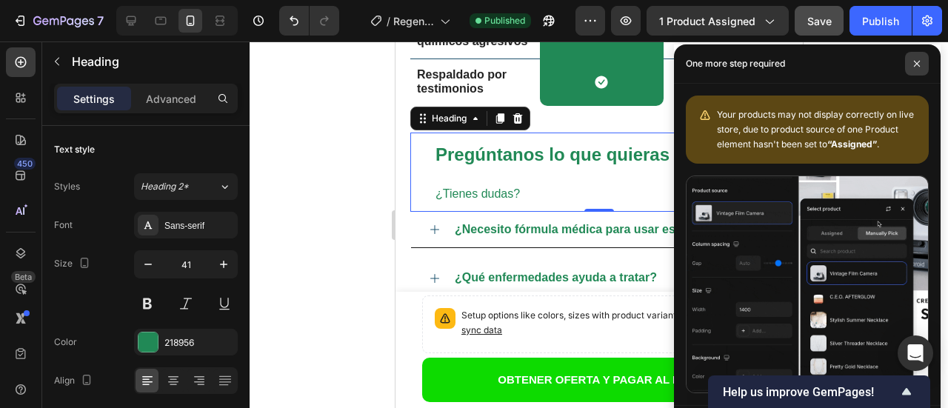
click at [913, 64] on span at bounding box center [917, 64] width 24 height 24
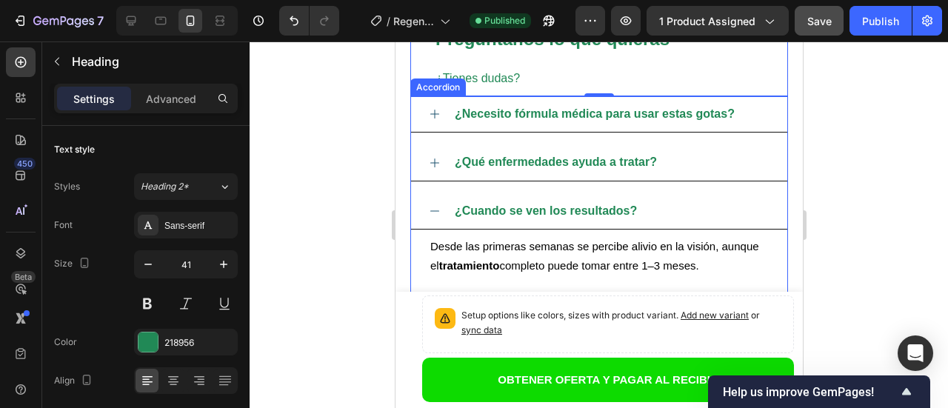
scroll to position [4775, 0]
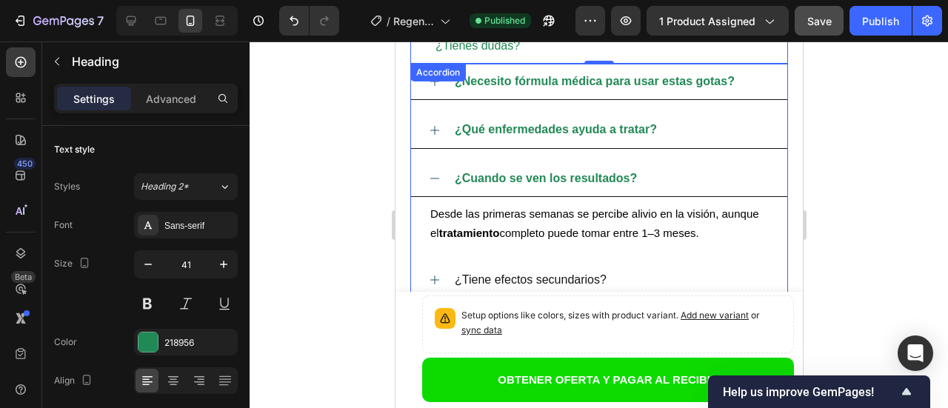
click at [436, 176] on icon at bounding box center [434, 179] width 12 height 12
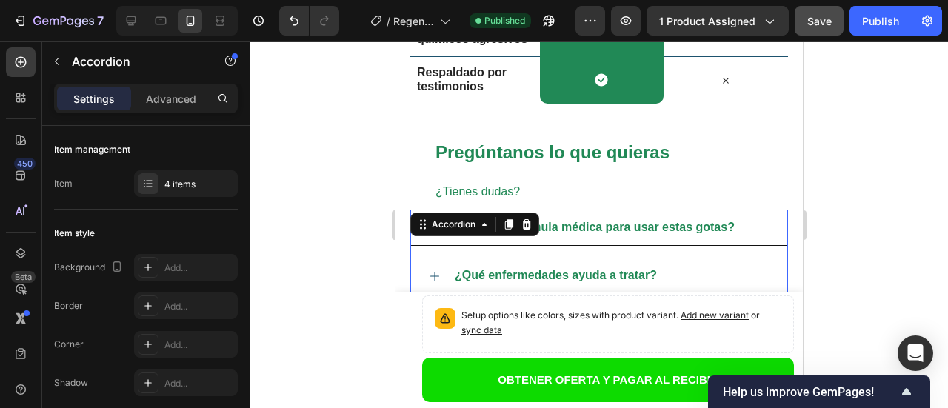
scroll to position [4626, 0]
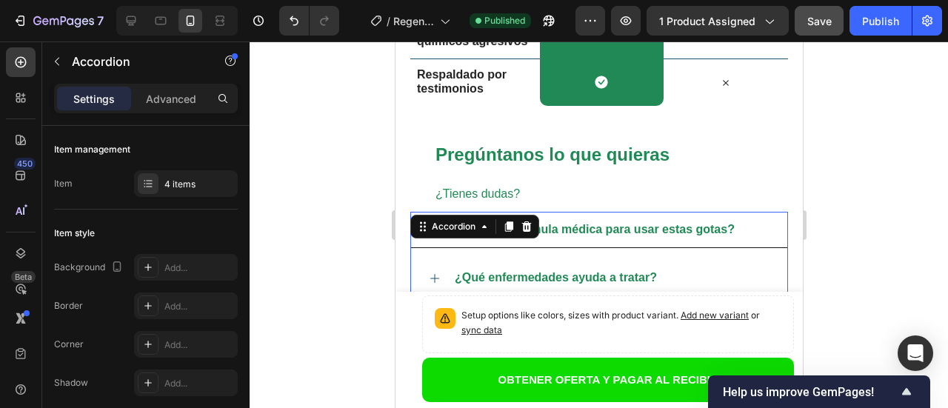
click at [742, 235] on div "¿Necesito fórmula médica para usar estas gotas?" at bounding box center [610, 230] width 317 height 24
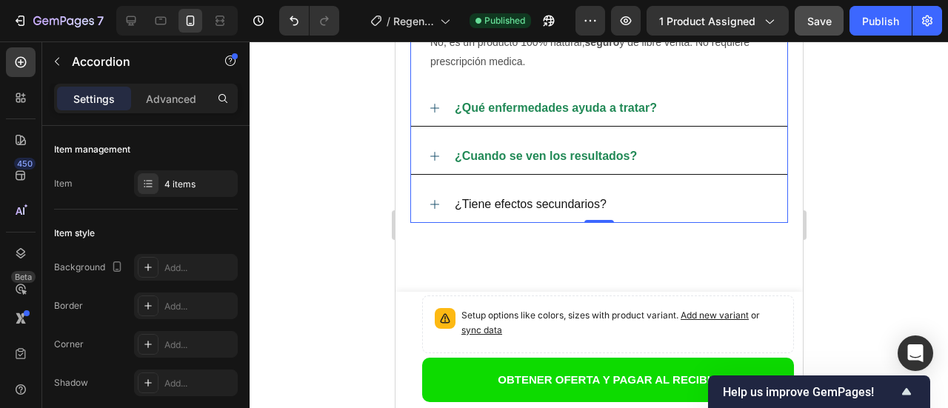
scroll to position [4775, 0]
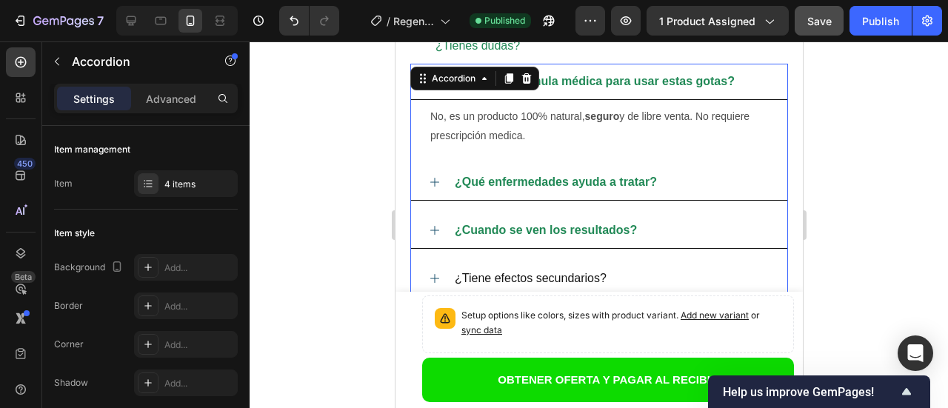
click at [745, 82] on div "¿Necesito fórmula médica para usar estas gotas?" at bounding box center [610, 82] width 317 height 24
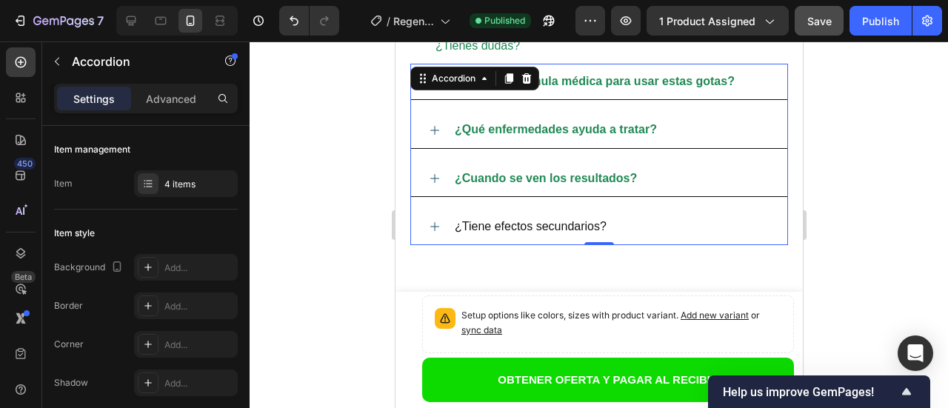
click at [434, 178] on icon at bounding box center [434, 178] width 9 height 9
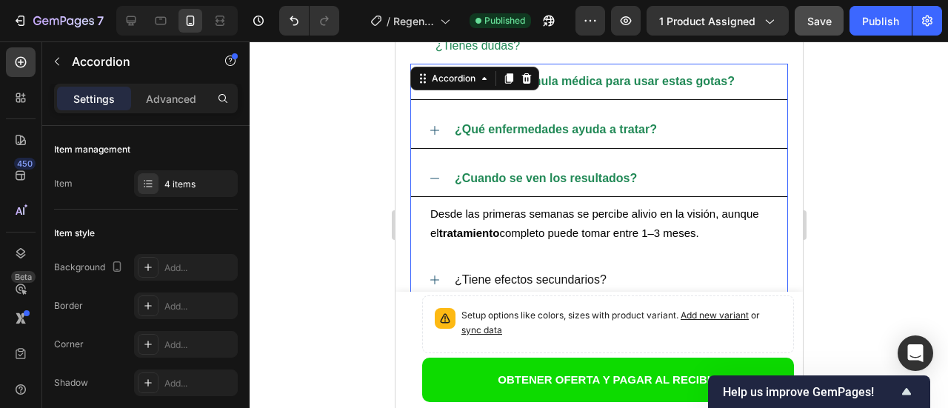
click at [433, 179] on icon at bounding box center [434, 179] width 12 height 12
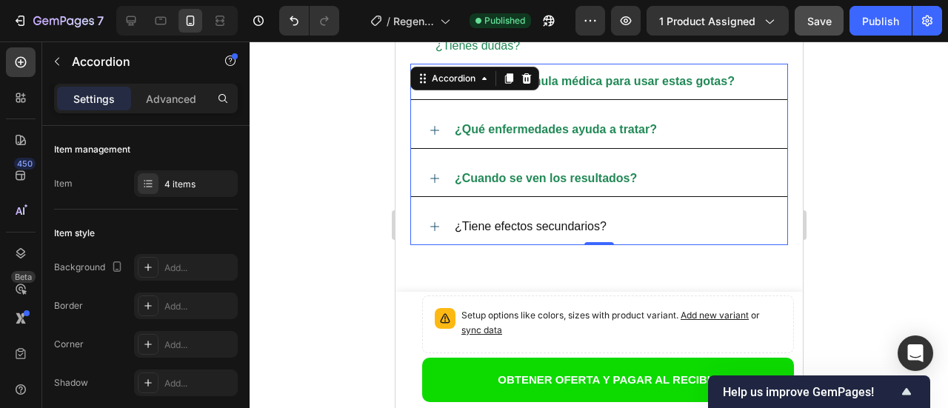
scroll to position [4849, 0]
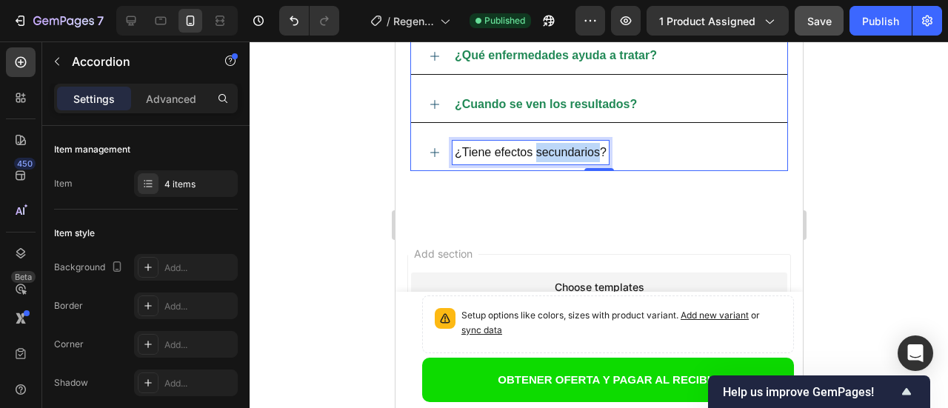
click at [579, 153] on span "¿Tiene efectos secundarios?" at bounding box center [530, 152] width 152 height 13
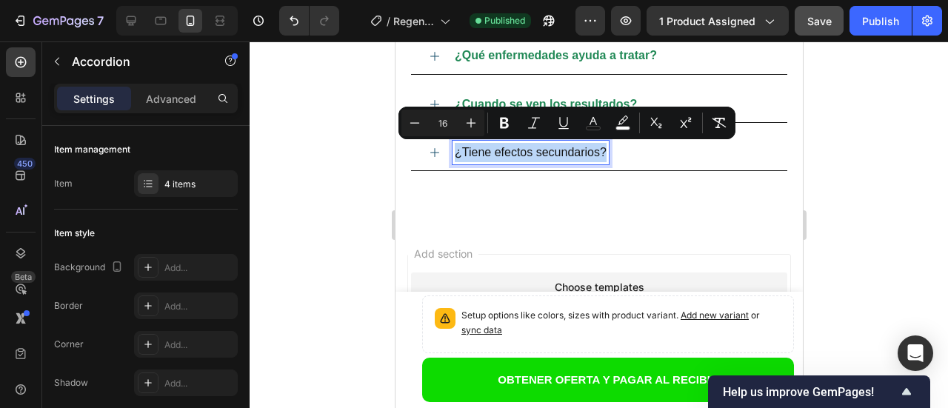
click at [579, 153] on span "¿Tiene efectos secundarios?" at bounding box center [530, 152] width 152 height 13
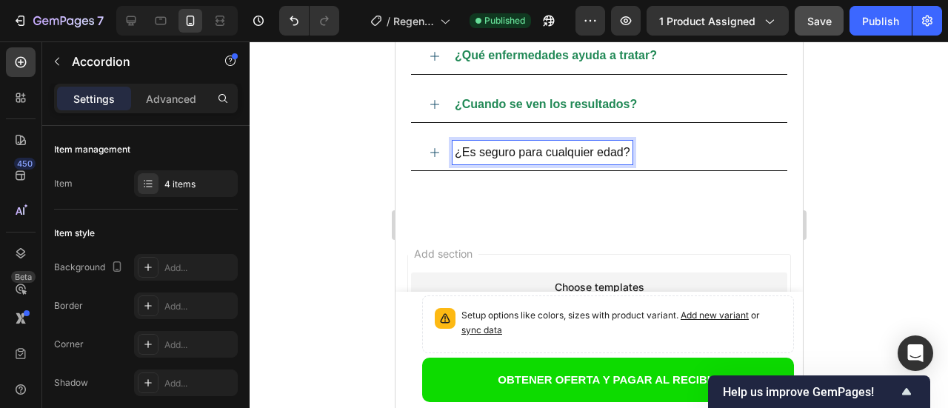
click at [579, 150] on span "¿Es seguro para cualquier edad?" at bounding box center [542, 152] width 176 height 13
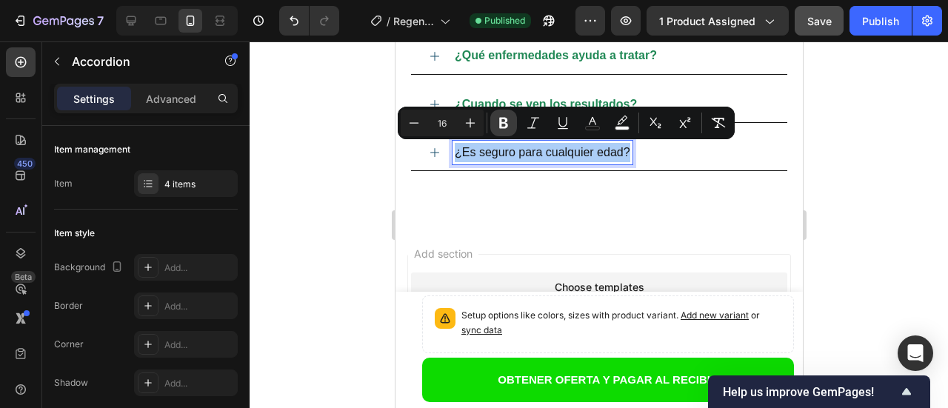
click at [503, 124] on icon "Editor contextual toolbar" at bounding box center [503, 123] width 15 height 15
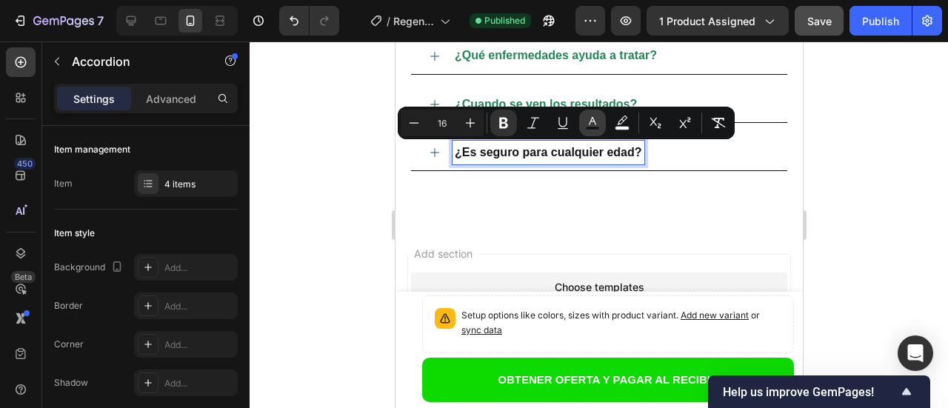
click at [593, 128] on rect "Editor contextual toolbar" at bounding box center [593, 129] width 14 height 4
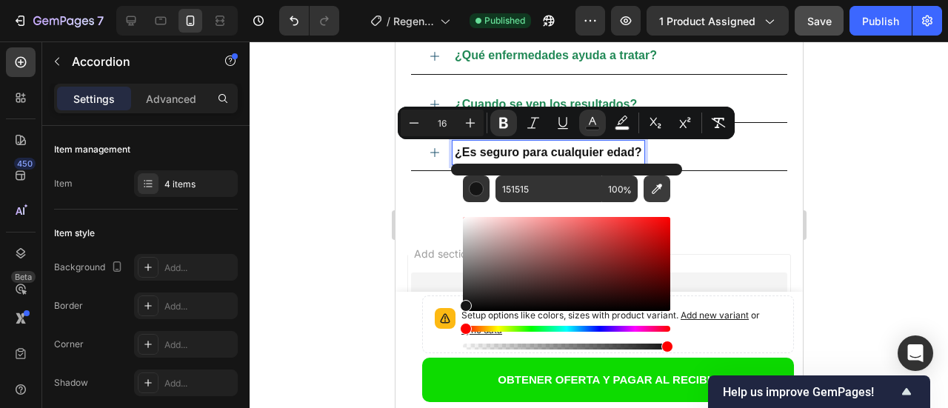
click at [658, 191] on icon "Editor contextual toolbar" at bounding box center [656, 188] width 15 height 15
type input "218956"
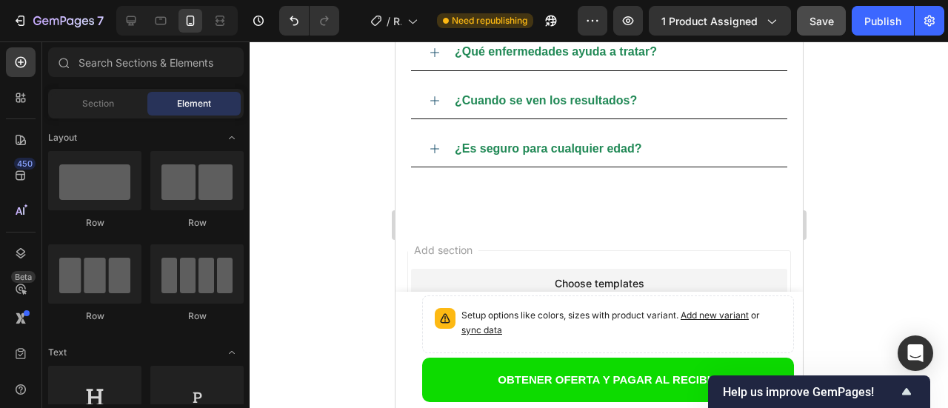
scroll to position [4795, 0]
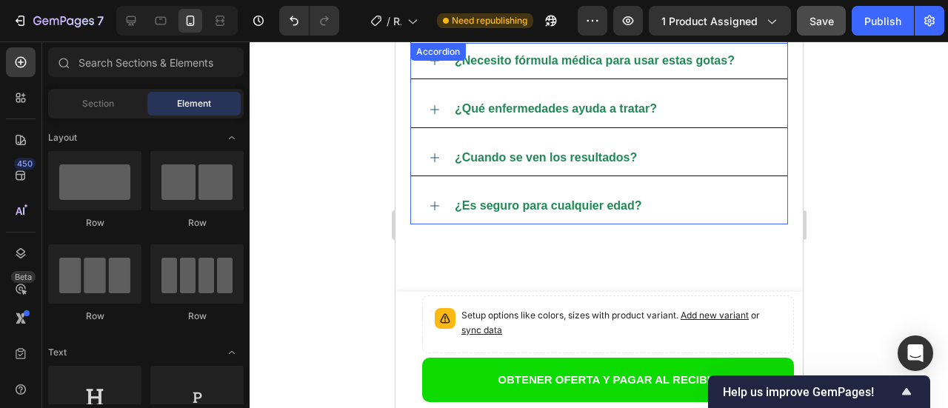
click at [435, 207] on icon at bounding box center [434, 206] width 12 height 12
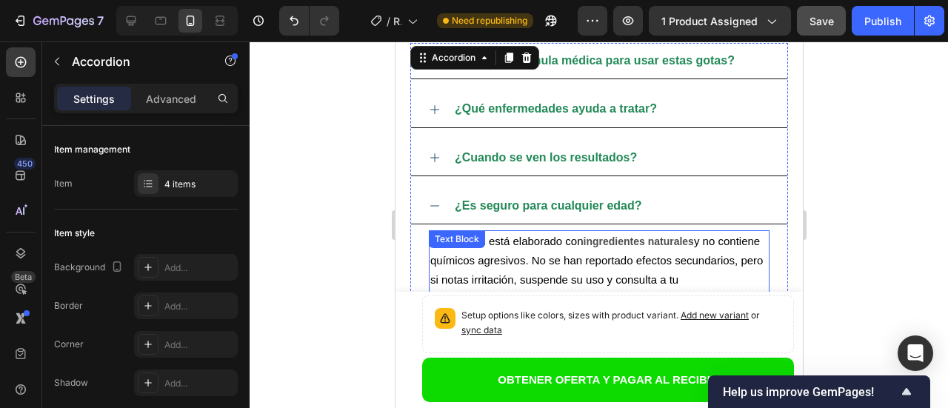
click at [507, 256] on span "y no contiene químicos agresivos. No se han reportado efectos secundarios, pero…" at bounding box center [596, 270] width 333 height 71
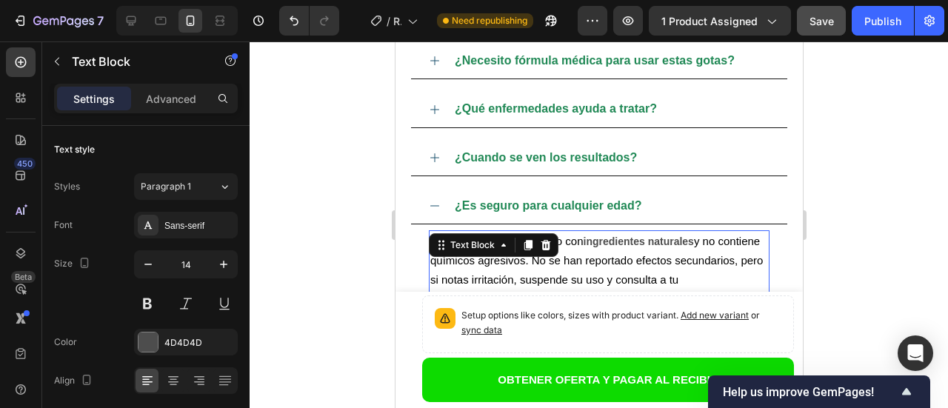
click at [507, 256] on div "Text Block" at bounding box center [493, 245] width 130 height 24
click at [578, 241] on span "Pets Vision está elaborado con" at bounding box center [506, 241] width 153 height 13
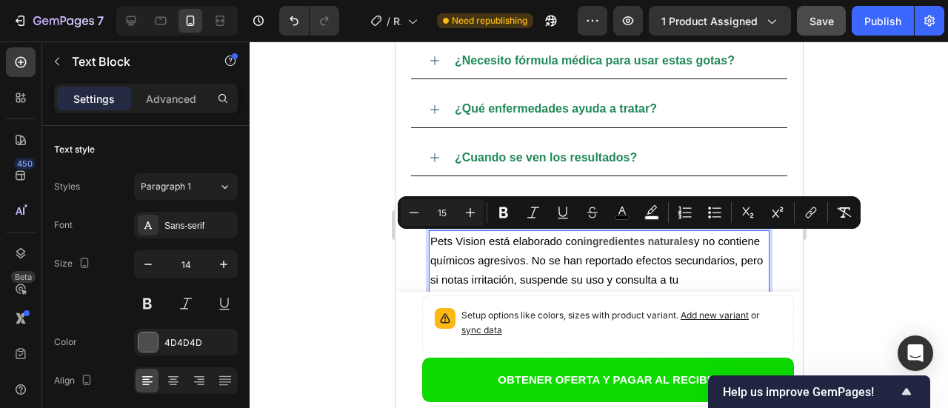
click at [578, 241] on span "Pets Vision está elaborado con" at bounding box center [506, 241] width 153 height 13
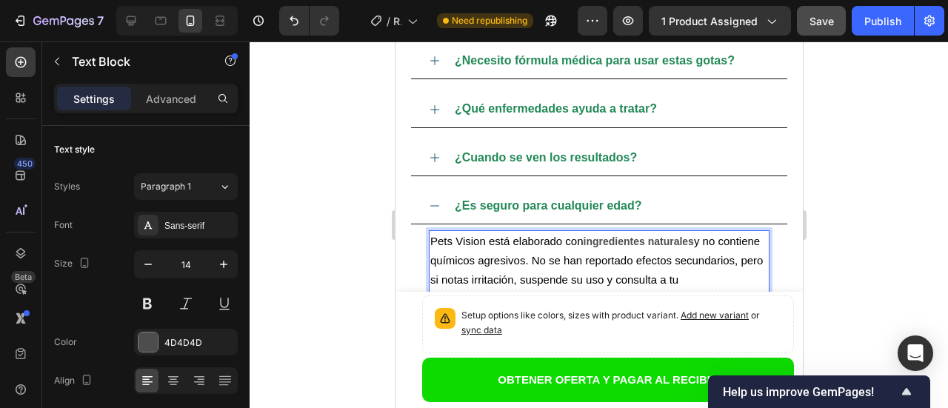
click at [578, 241] on span "Pets Vision está elaborado con" at bounding box center [506, 241] width 153 height 13
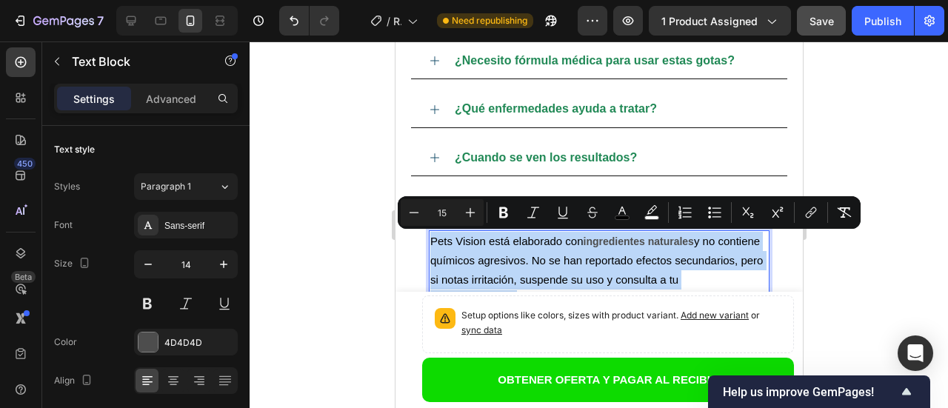
click at [578, 241] on span "Pets Vision está elaborado con" at bounding box center [506, 241] width 153 height 13
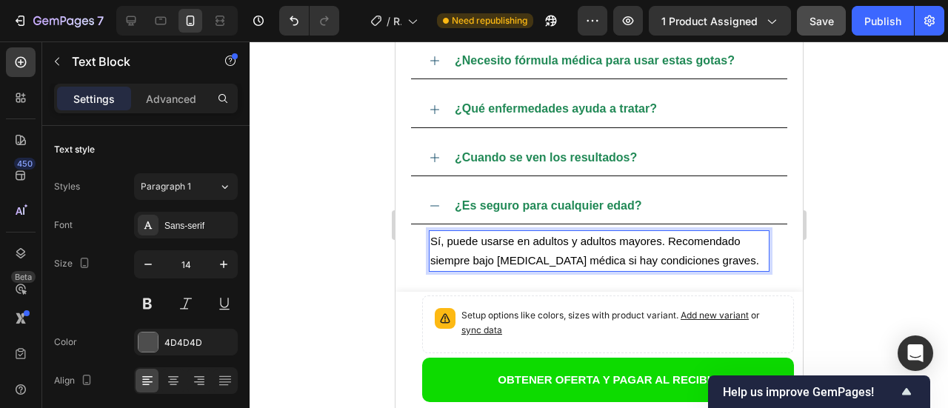
click at [534, 243] on span "Sí, puede usarse en adultos y adultos mayores. Recomendado siempre bajo orienta…" at bounding box center [594, 251] width 329 height 32
click at [576, 270] on p "Sí, puede usarse en personas de todas las edades. Recomendado siempre bajo orie…" at bounding box center [599, 251] width 338 height 39
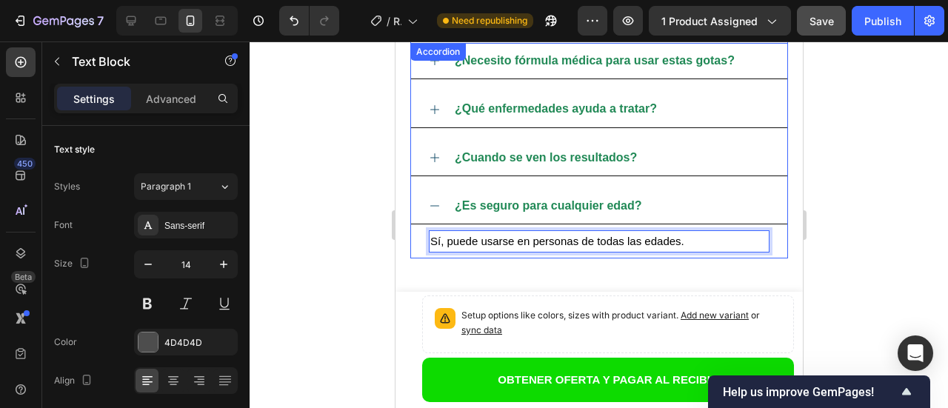
click at [435, 205] on icon at bounding box center [434, 206] width 12 height 12
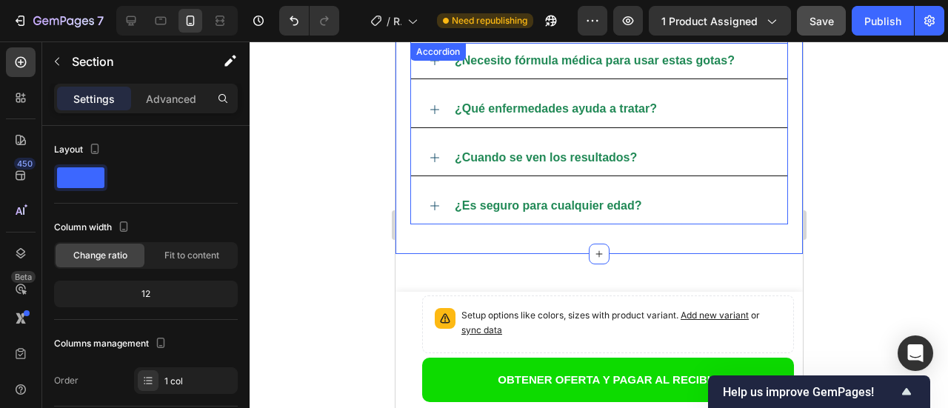
click at [422, 216] on div "¿Es seguro para cualquier edad?" at bounding box center [598, 206] width 376 height 36
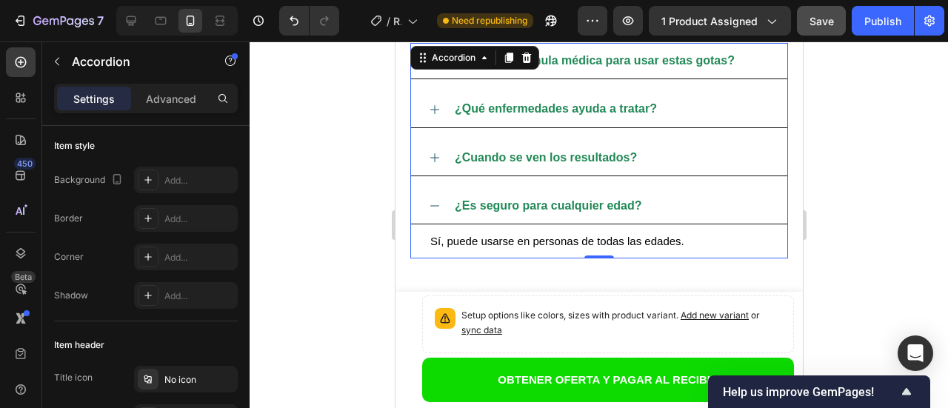
scroll to position [0, 0]
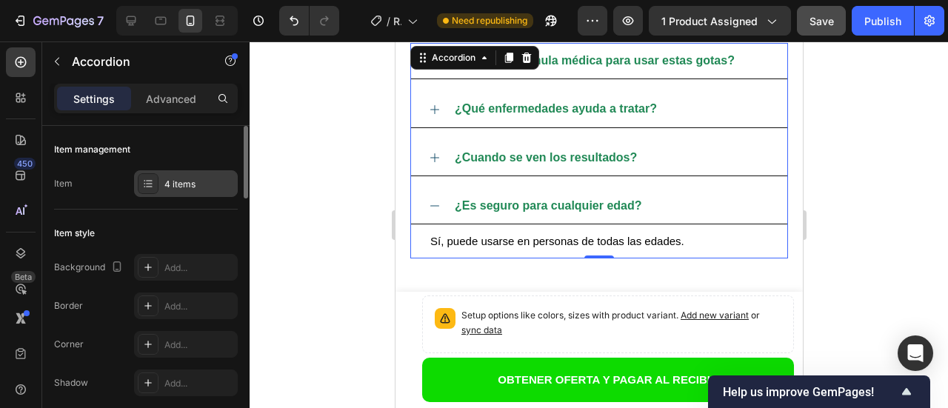
click at [167, 184] on div "4 items" at bounding box center [199, 184] width 70 height 13
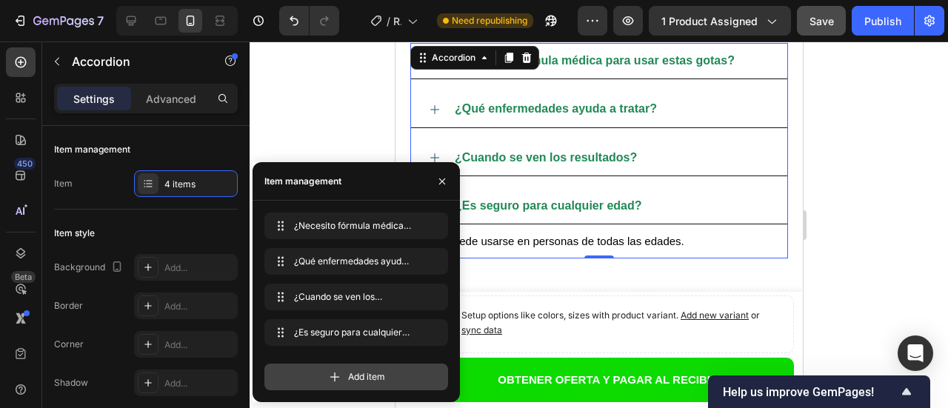
click at [372, 376] on span "Add item" at bounding box center [366, 376] width 37 height 13
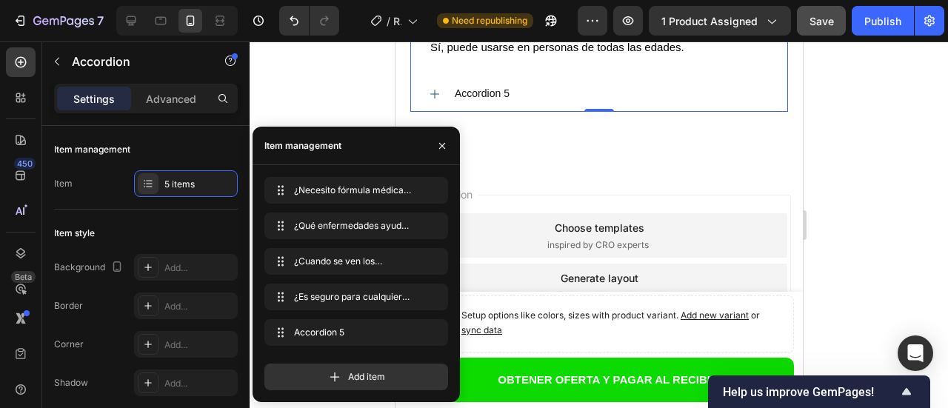
scroll to position [5017, 0]
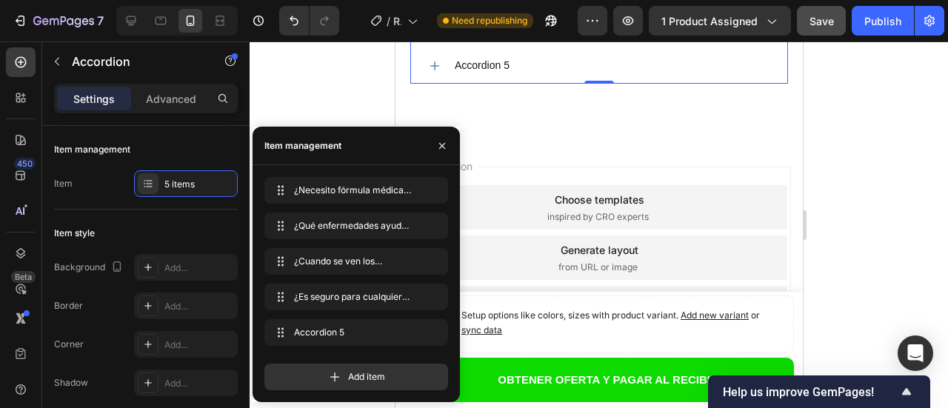
click at [487, 70] on div "Accordion 5" at bounding box center [481, 65] width 59 height 23
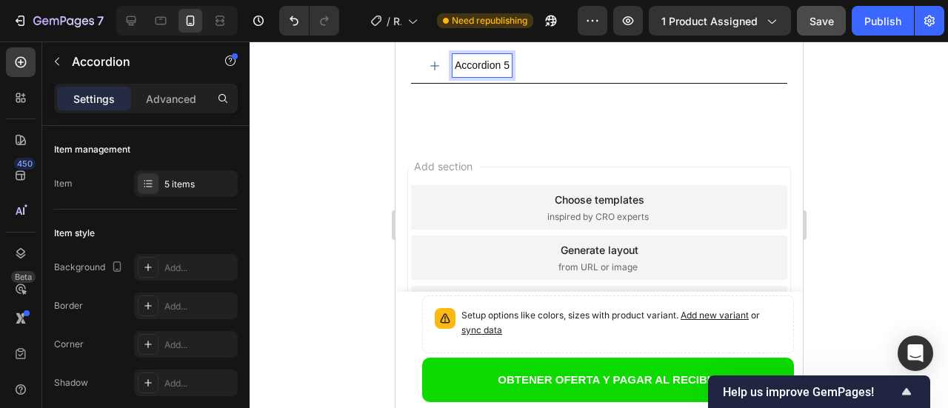
click at [487, 70] on p "Accordion 5" at bounding box center [481, 65] width 55 height 19
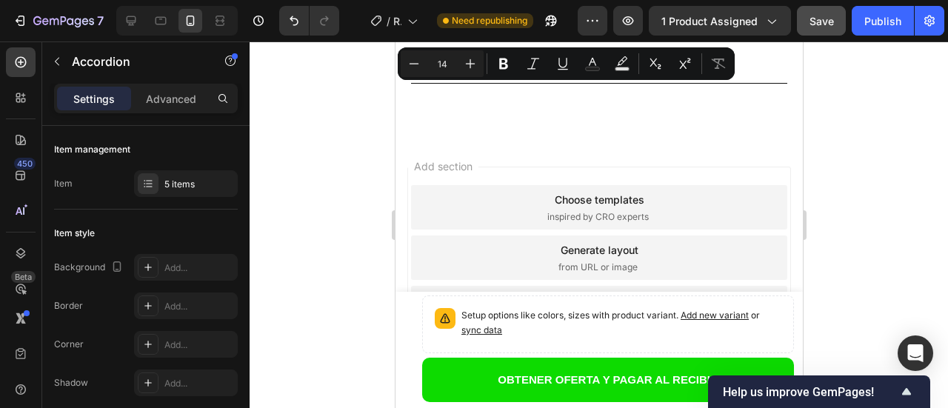
click at [488, 70] on div "Minus 14 Plus Bold Italic Underline Text Color Text Background Color Subscript …" at bounding box center [566, 63] width 331 height 27
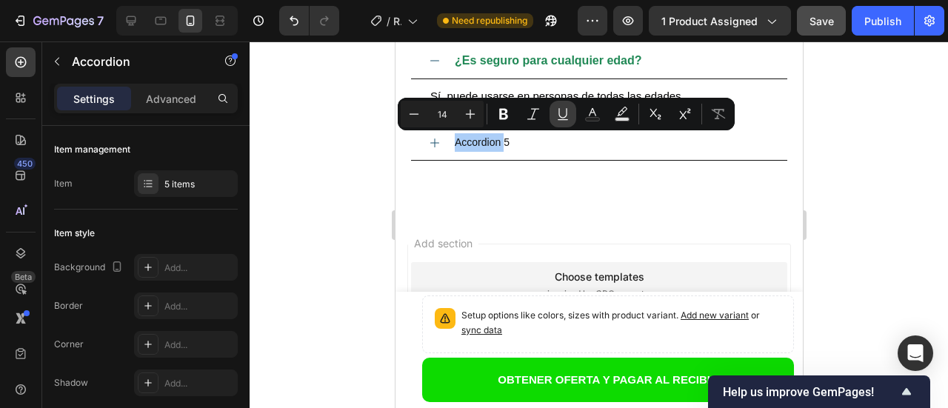
scroll to position [4869, 0]
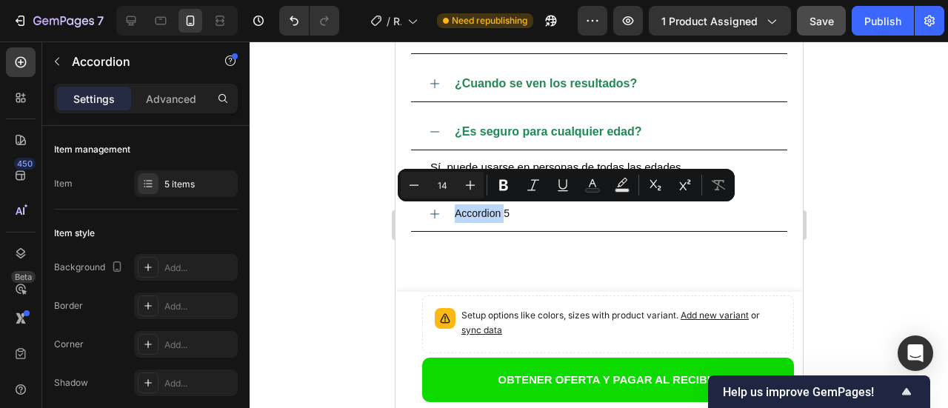
click at [487, 218] on p "Accordion 5" at bounding box center [481, 213] width 55 height 19
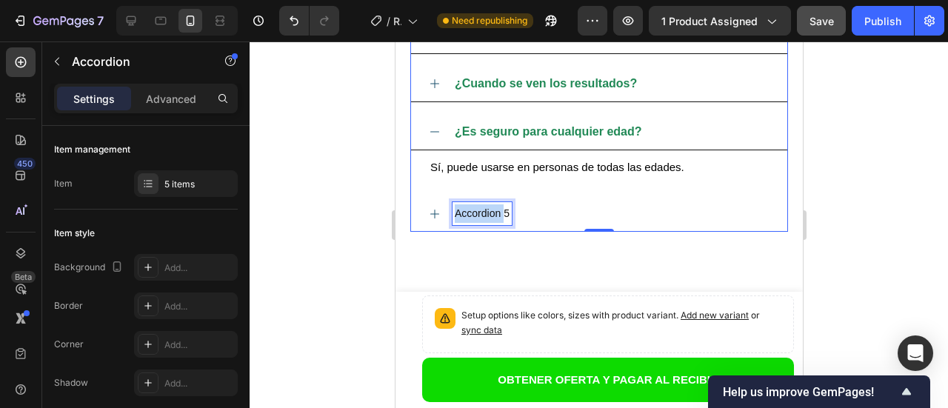
click at [487, 218] on p "Accordion 5" at bounding box center [481, 213] width 55 height 19
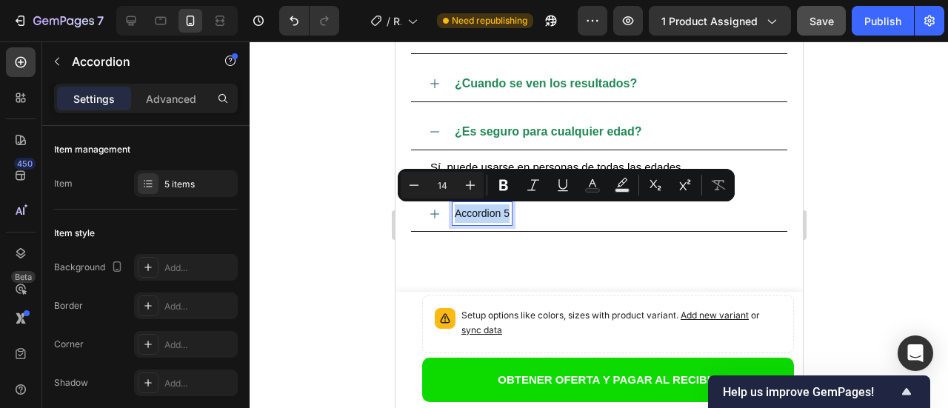
click at [487, 218] on p "Accordion 5" at bounding box center [481, 213] width 55 height 19
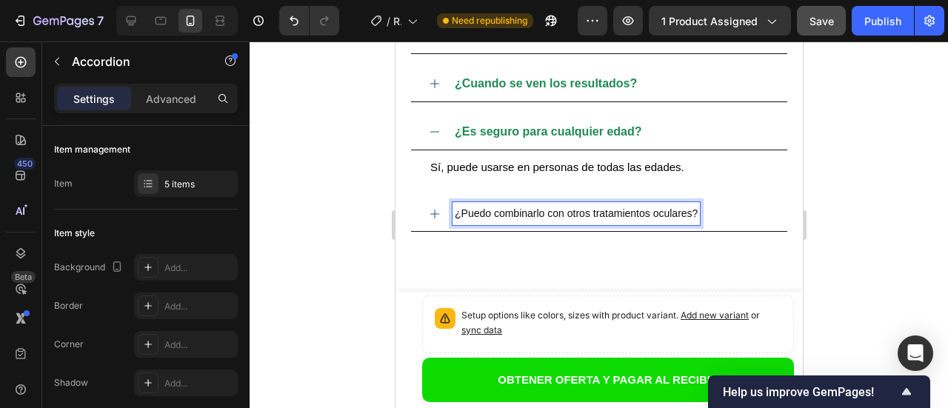
click at [635, 216] on p "¿Puedo combinarlo con otros tratamientos oculares?" at bounding box center [575, 213] width 243 height 19
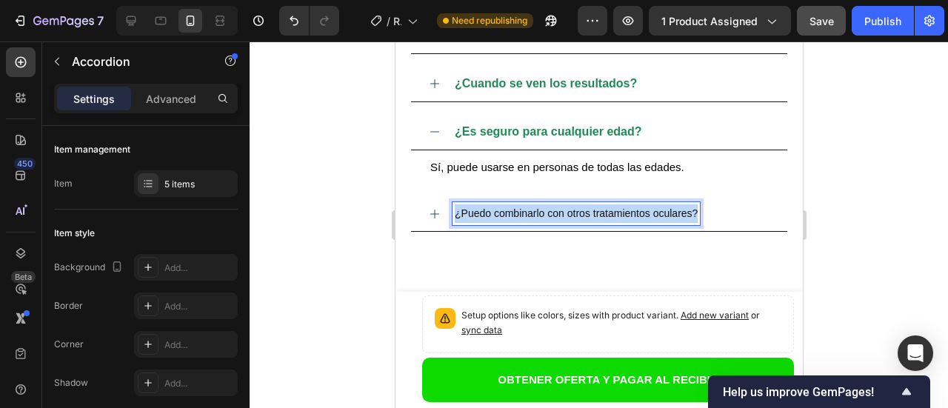
click at [635, 216] on p "¿Puedo combinarlo con otros tratamientos oculares?" at bounding box center [575, 213] width 243 height 19
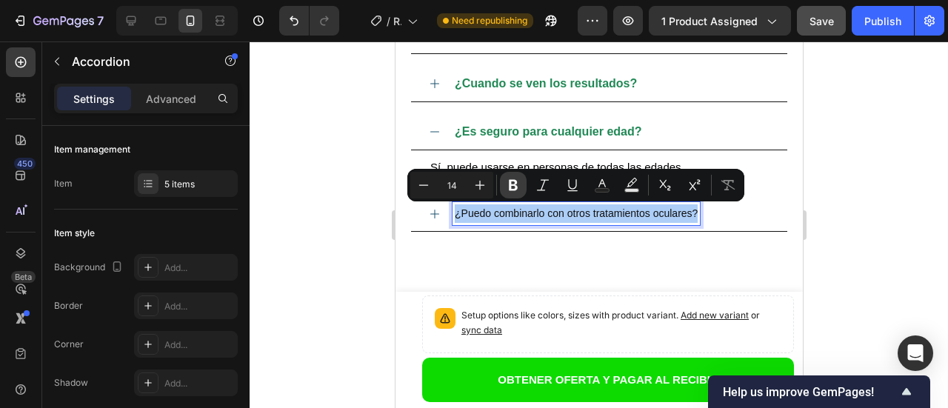
click at [516, 185] on icon "Editor contextual toolbar" at bounding box center [513, 185] width 15 height 15
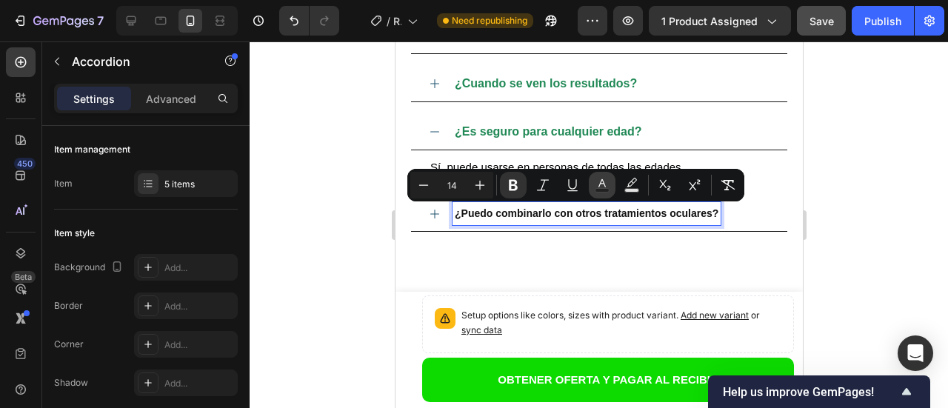
click at [604, 187] on icon "Editor contextual toolbar" at bounding box center [602, 185] width 15 height 15
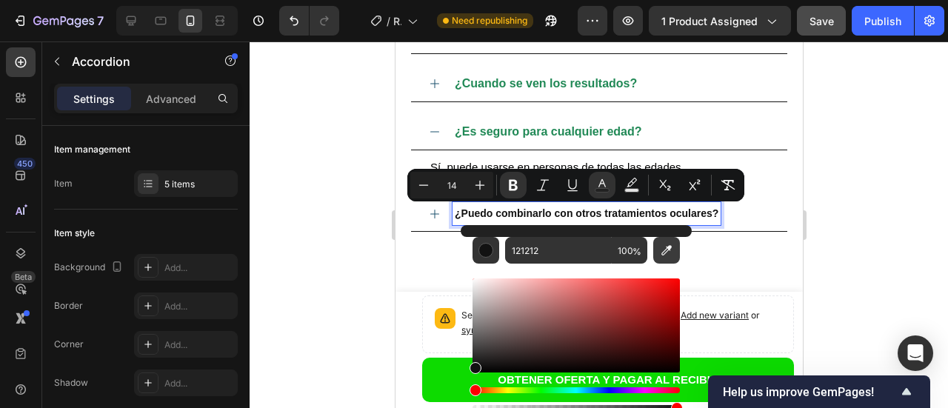
click at [668, 255] on icon "Editor contextual toolbar" at bounding box center [666, 250] width 15 height 15
type input "218956"
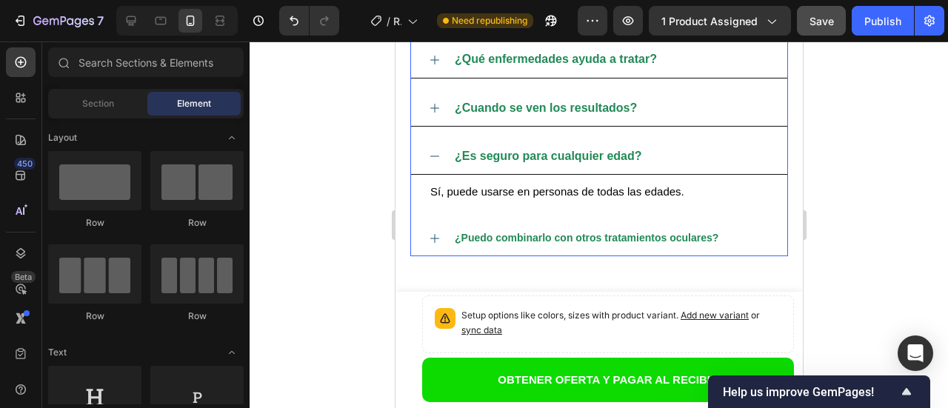
scroll to position [4919, 0]
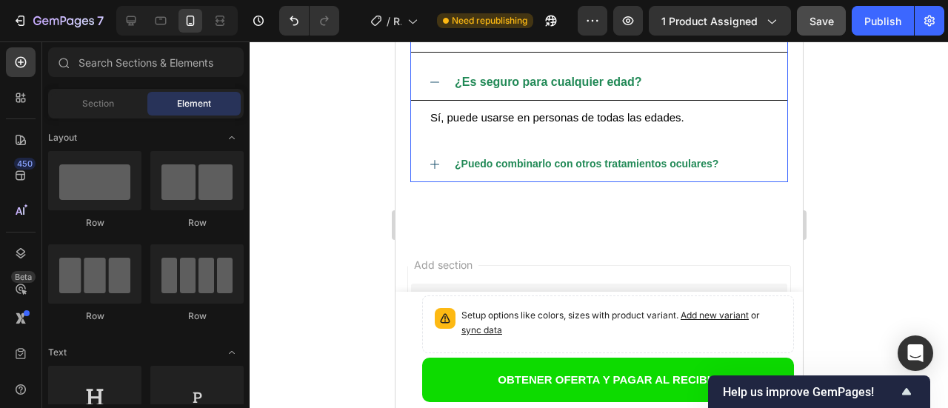
click at [435, 160] on icon at bounding box center [434, 164] width 12 height 12
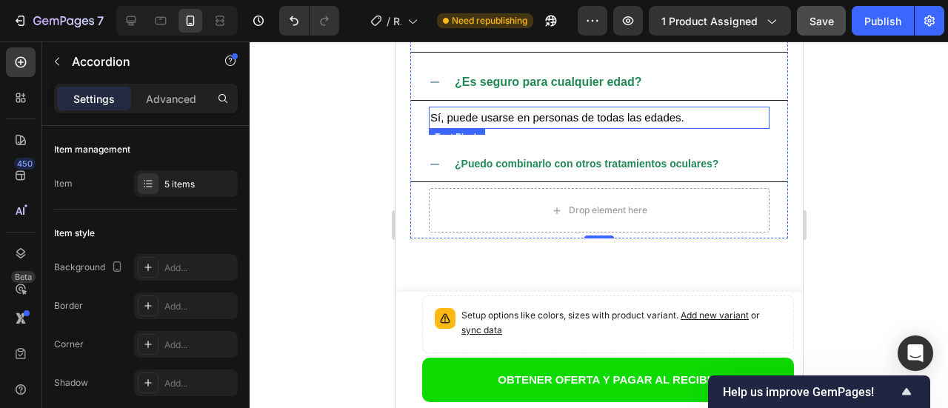
click at [555, 121] on span "Sí, puede usarse en personas de todas las edades." at bounding box center [557, 117] width 254 height 13
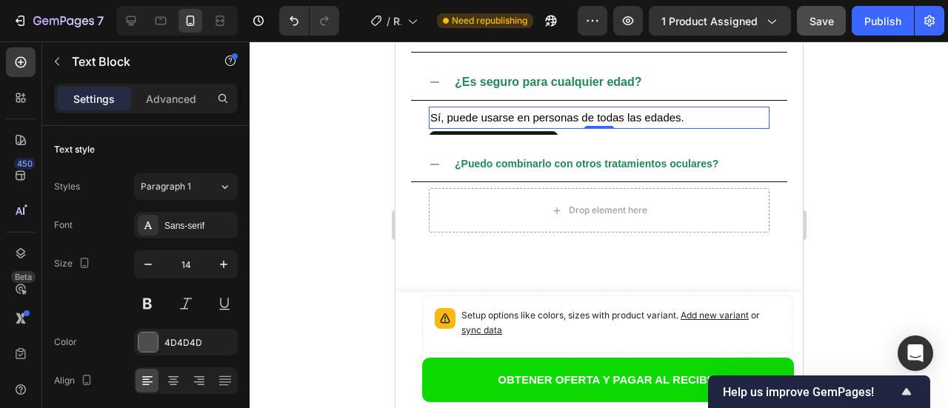
click at [435, 113] on span "Sí, puede usarse en personas de todas las edades." at bounding box center [557, 117] width 254 height 13
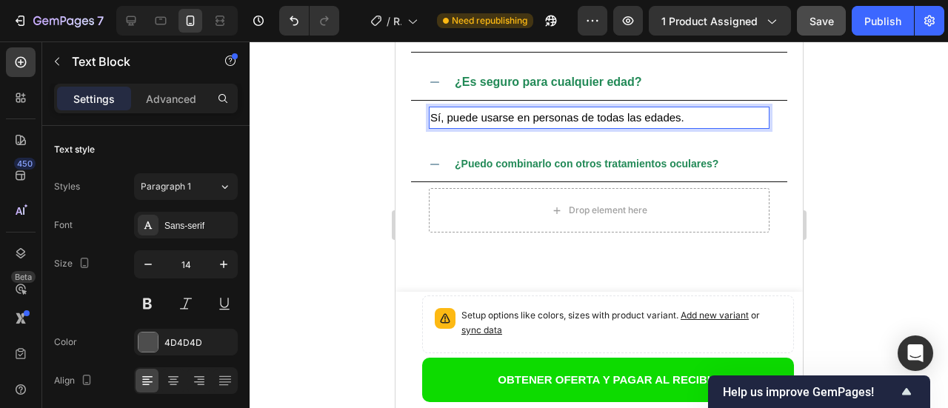
click at [435, 113] on span "Sí, puede usarse en personas de todas las edades." at bounding box center [557, 117] width 254 height 13
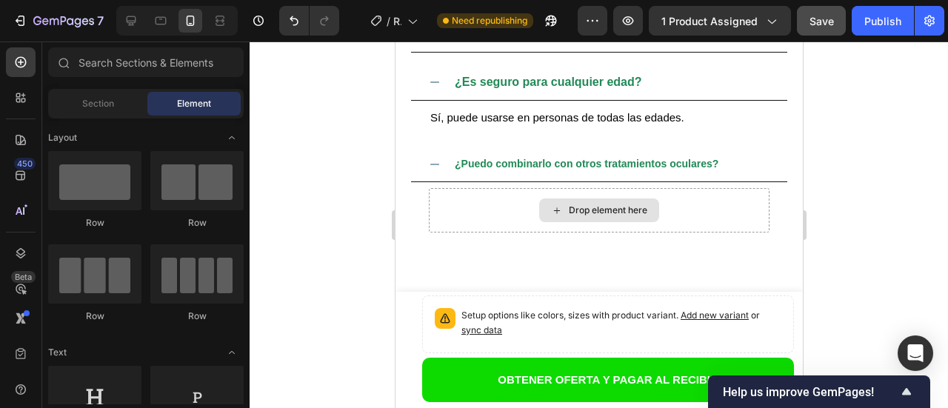
click at [568, 209] on div "Drop element here" at bounding box center [607, 210] width 79 height 12
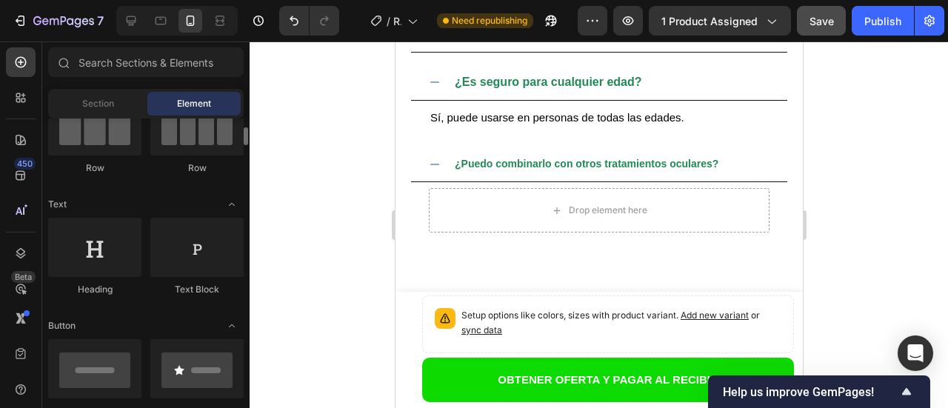
scroll to position [74, 0]
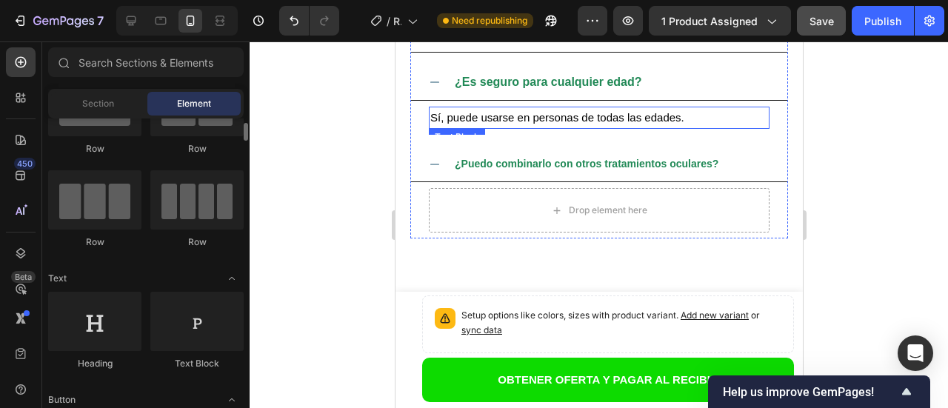
click at [486, 118] on span "Sí, puede usarse en personas de todas las edades." at bounding box center [557, 117] width 254 height 13
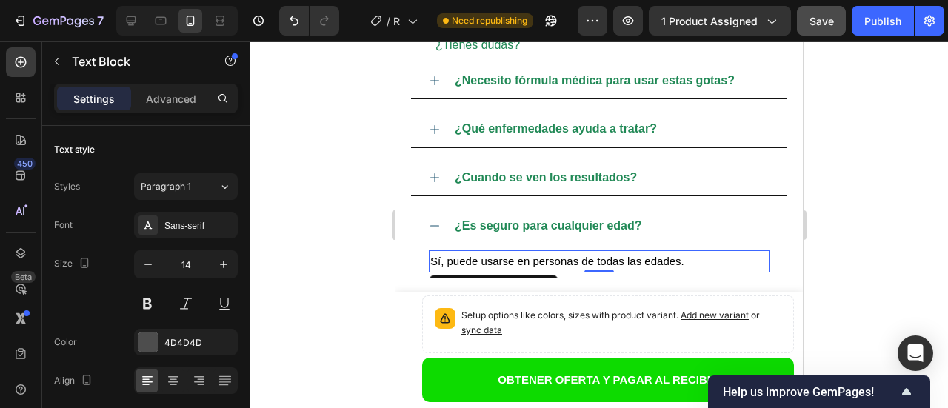
scroll to position [4771, 0]
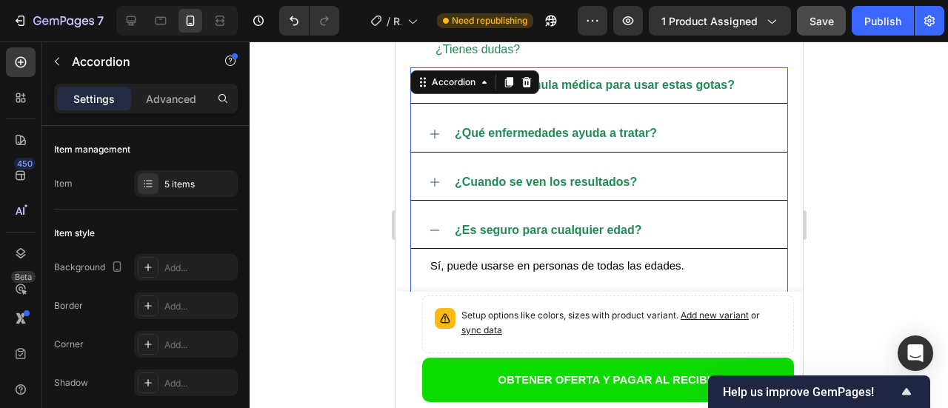
click at [432, 180] on icon at bounding box center [434, 182] width 12 height 12
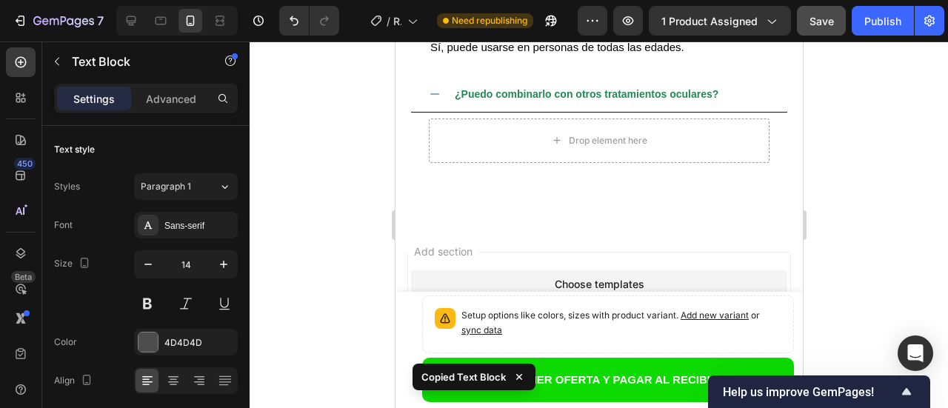
scroll to position [5067, 0]
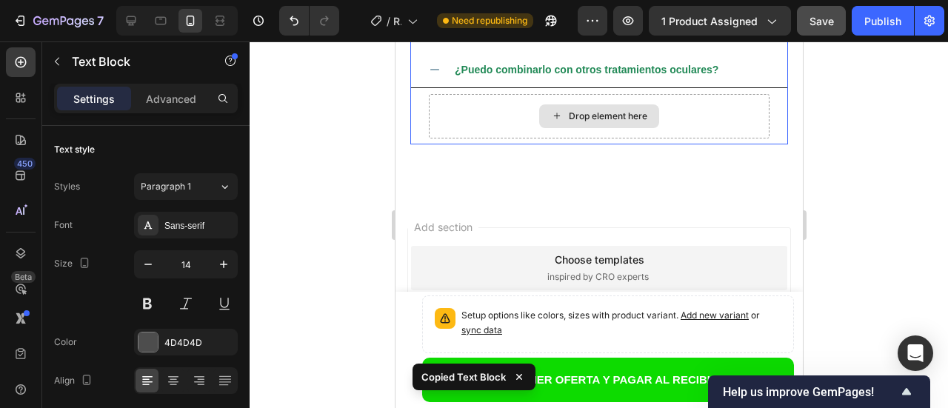
click at [523, 124] on div "Drop element here" at bounding box center [598, 116] width 341 height 44
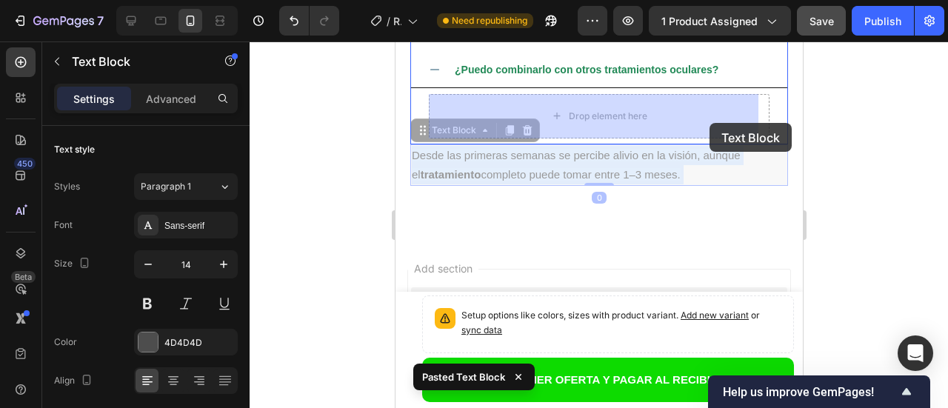
drag, startPoint x: 700, startPoint y: 173, endPoint x: 709, endPoint y: 123, distance: 50.4
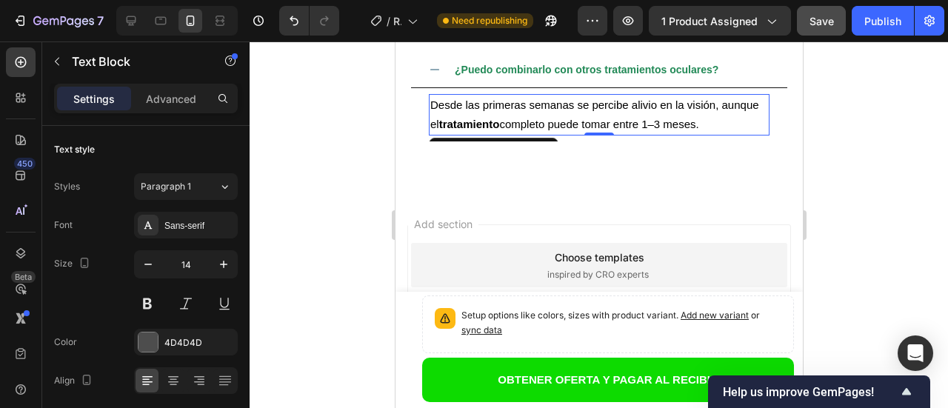
click at [635, 103] on span "Desde las primeras semanas se percibe alivio en la visión, aunque el tratamient…" at bounding box center [594, 114] width 329 height 32
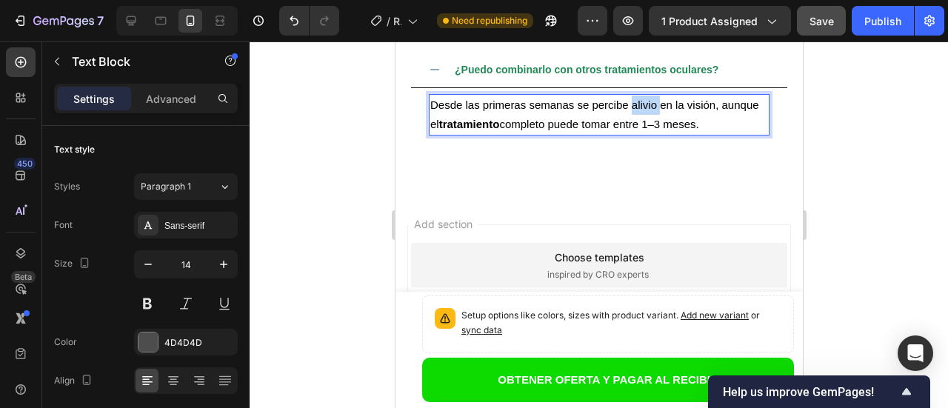
click at [635, 103] on span "Desde las primeras semanas se percibe alivio en la visión, aunque el tratamient…" at bounding box center [594, 114] width 329 height 32
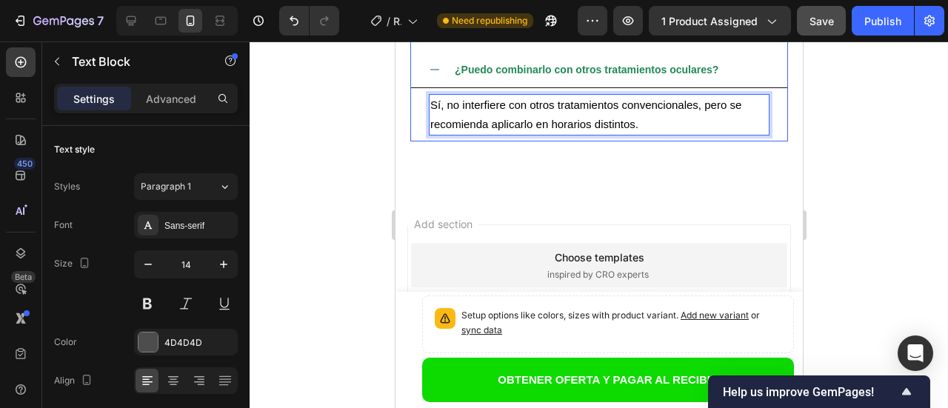
click at [430, 70] on icon at bounding box center [434, 70] width 9 height 1
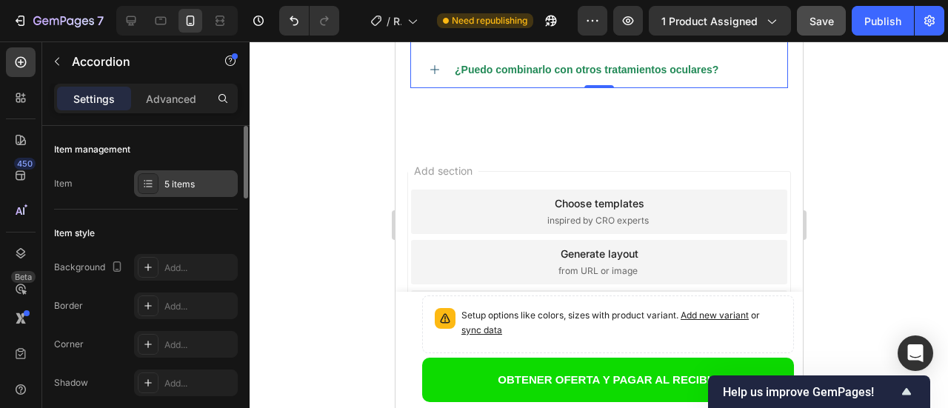
click at [170, 187] on div "5 items" at bounding box center [199, 184] width 70 height 13
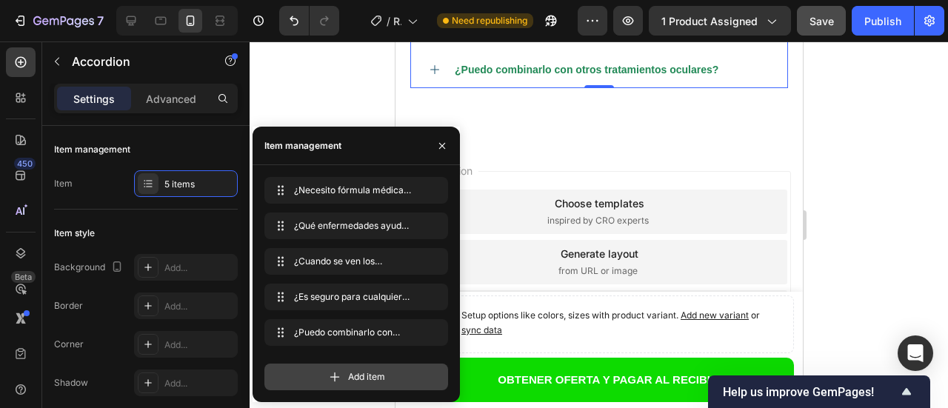
click at [350, 376] on span "Add item" at bounding box center [366, 376] width 37 height 13
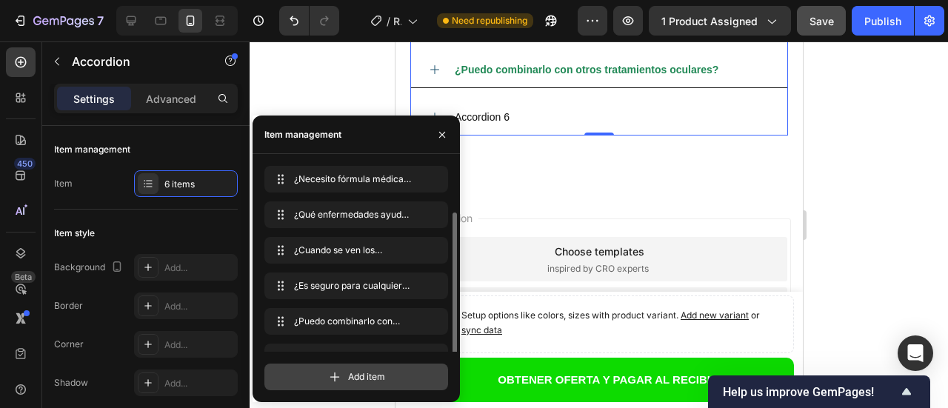
scroll to position [24, 0]
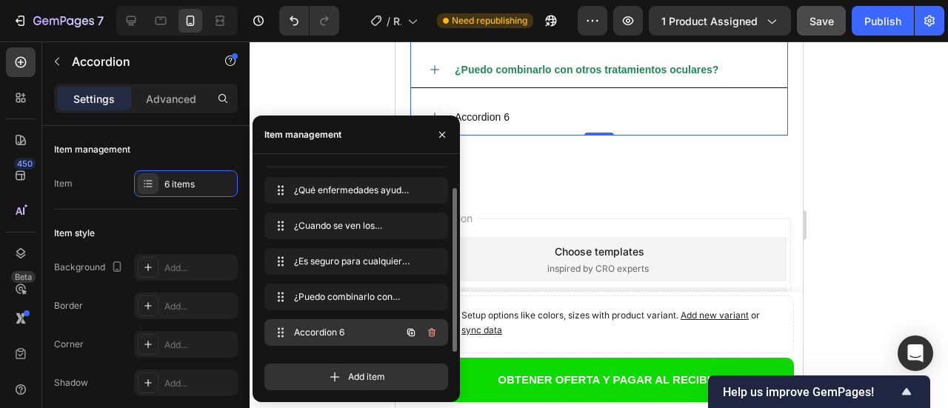
click at [315, 330] on span "Accordion 6" at bounding box center [336, 332] width 84 height 13
click at [315, 329] on span "Accordion 6" at bounding box center [346, 332] width 110 height 13
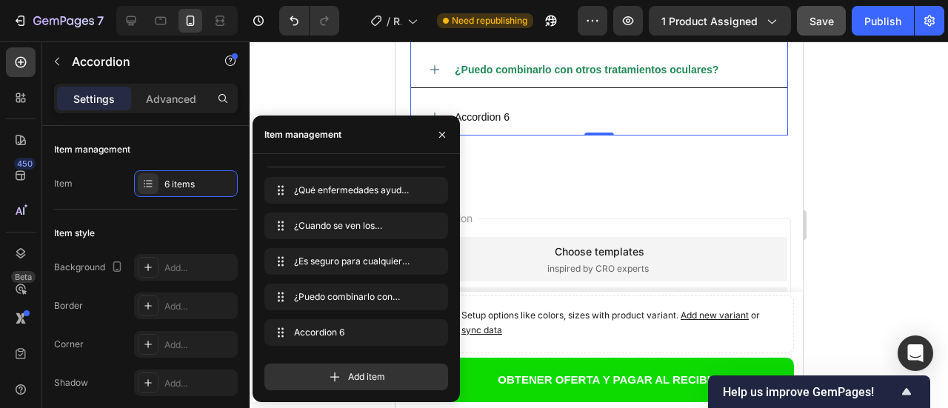
click at [564, 207] on div "Add section Choose templates inspired by CRO experts Generate layout from URL o…" at bounding box center [598, 312] width 407 height 247
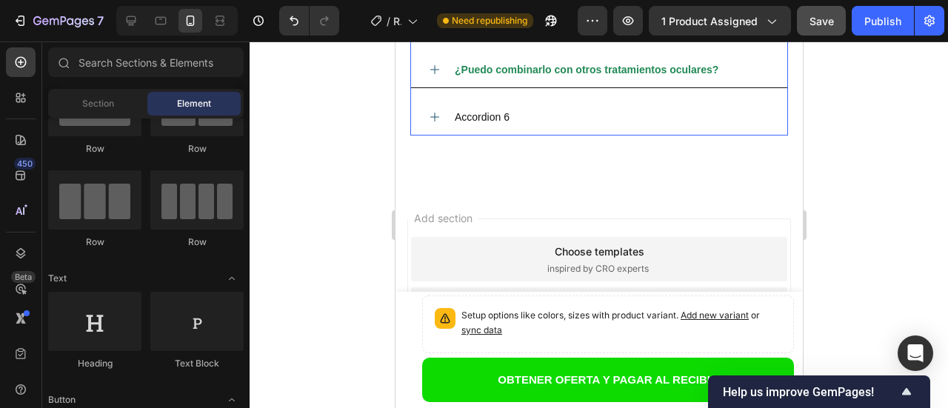
click at [495, 116] on div "Accordion 6" at bounding box center [481, 117] width 59 height 23
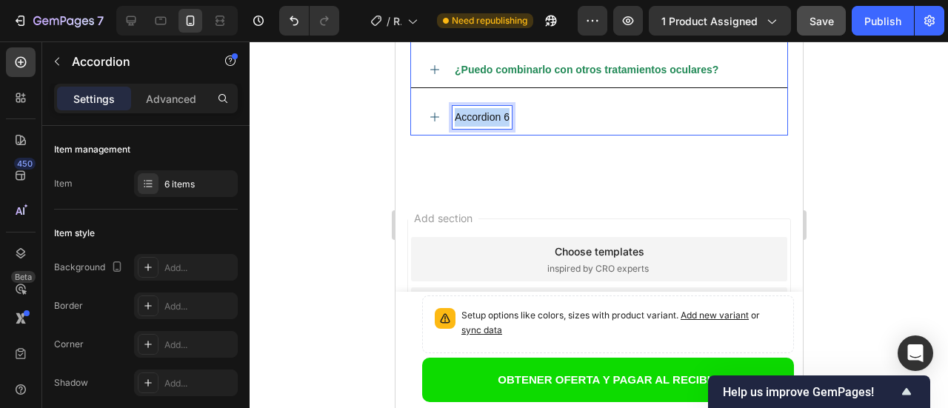
click at [495, 116] on p "Accordion 6" at bounding box center [481, 117] width 55 height 19
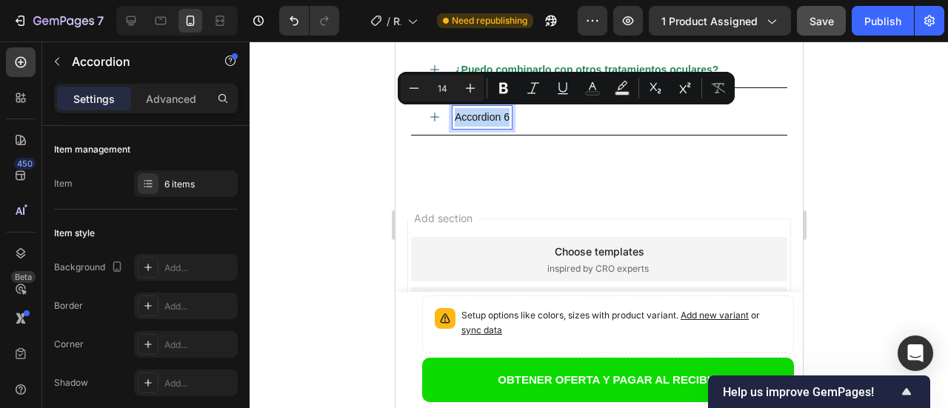
click at [491, 118] on p "Accordion 6" at bounding box center [481, 117] width 55 height 19
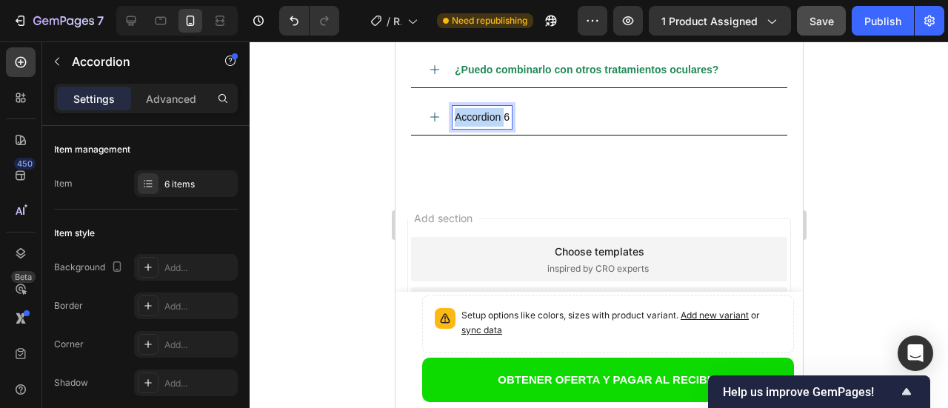
click at [491, 118] on p "Accordion 6" at bounding box center [481, 117] width 55 height 19
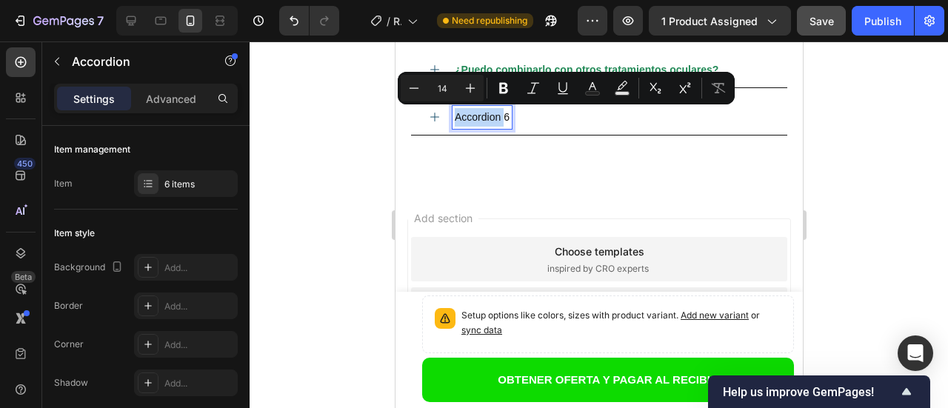
click at [491, 118] on p "Accordion 6" at bounding box center [481, 117] width 55 height 19
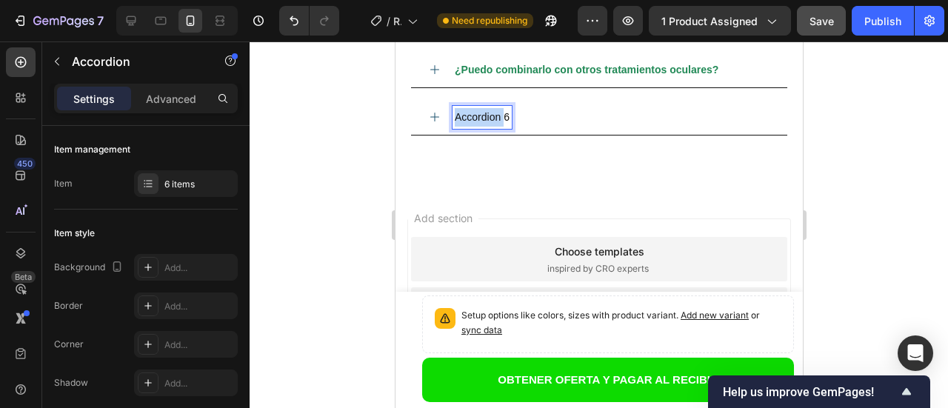
click at [491, 118] on p "Accordion 6" at bounding box center [481, 117] width 55 height 19
click at [491, 118] on p "Cuántas gotas debo usar al día?" at bounding box center [529, 117] width 150 height 19
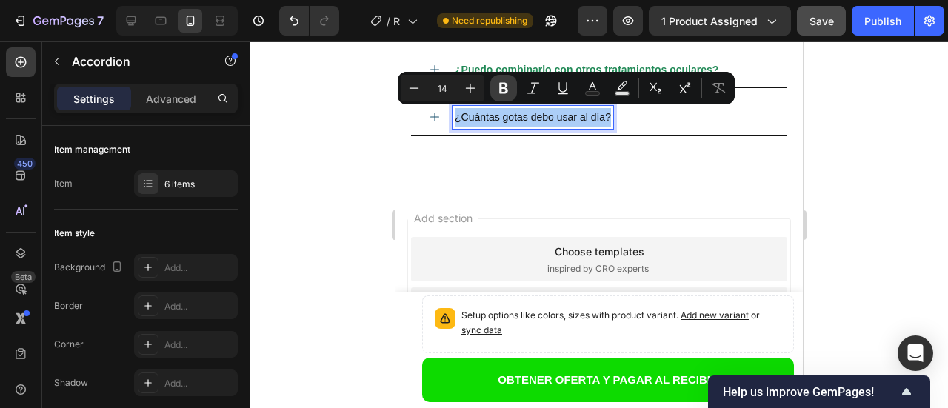
click at [509, 86] on icon "Editor contextual toolbar" at bounding box center [503, 88] width 15 height 15
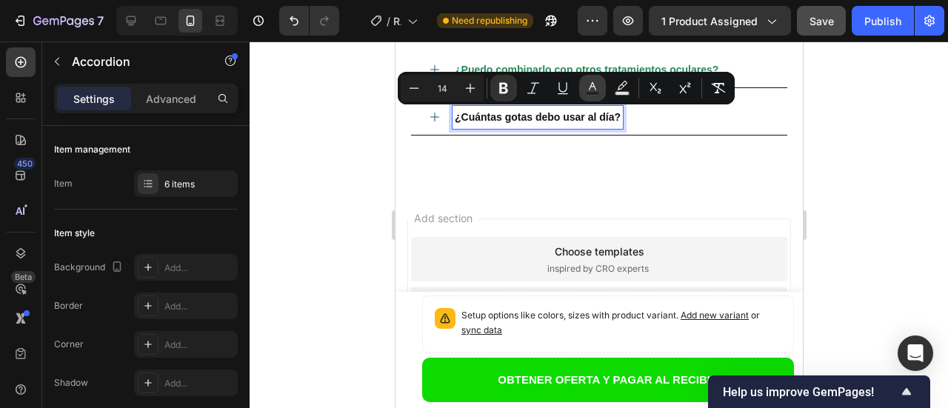
click at [591, 87] on icon "Editor contextual toolbar" at bounding box center [592, 88] width 15 height 15
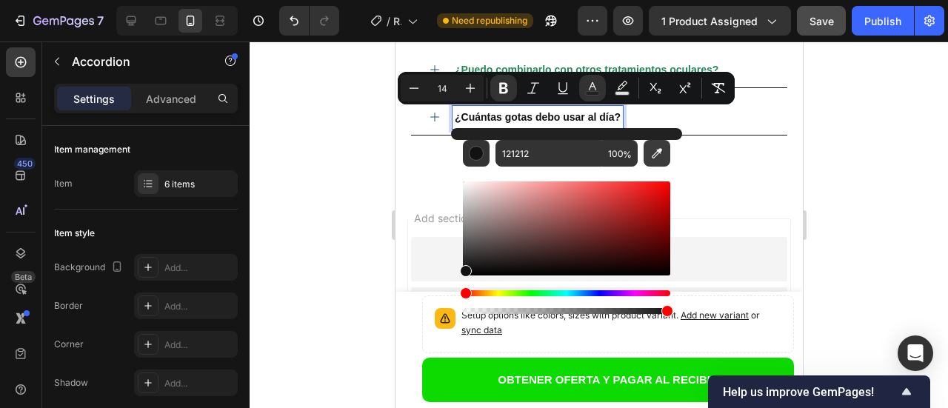
click at [655, 156] on icon "Editor contextual toolbar" at bounding box center [657, 153] width 10 height 10
type input "218956"
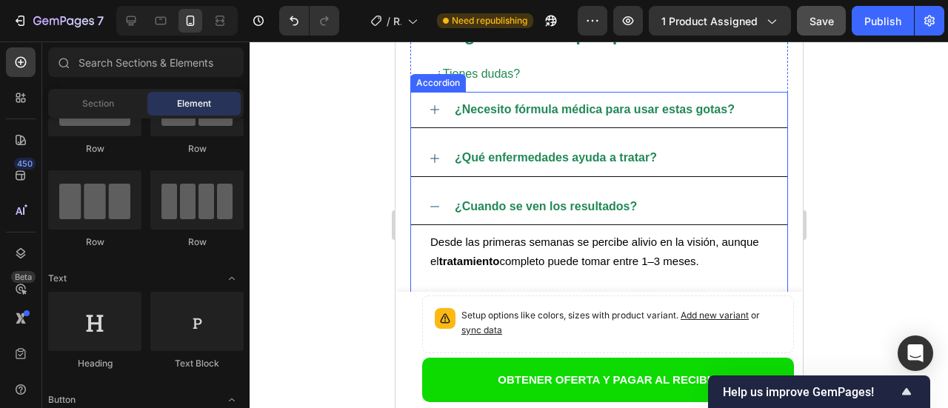
scroll to position [4821, 0]
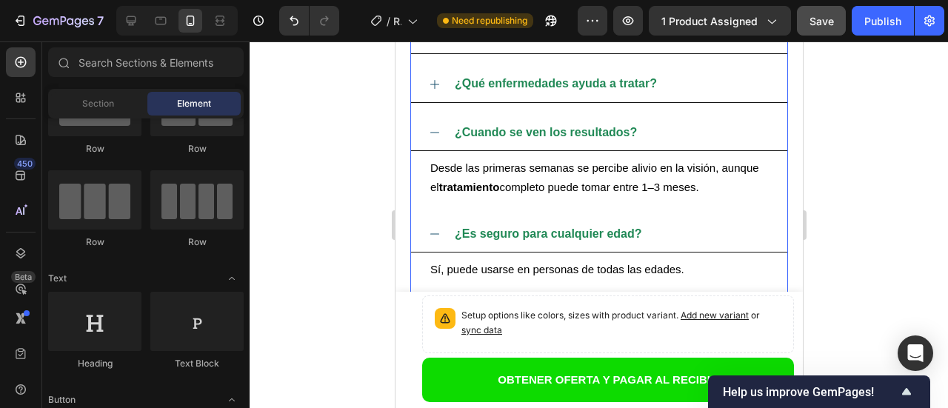
click at [433, 132] on icon at bounding box center [434, 133] width 12 height 12
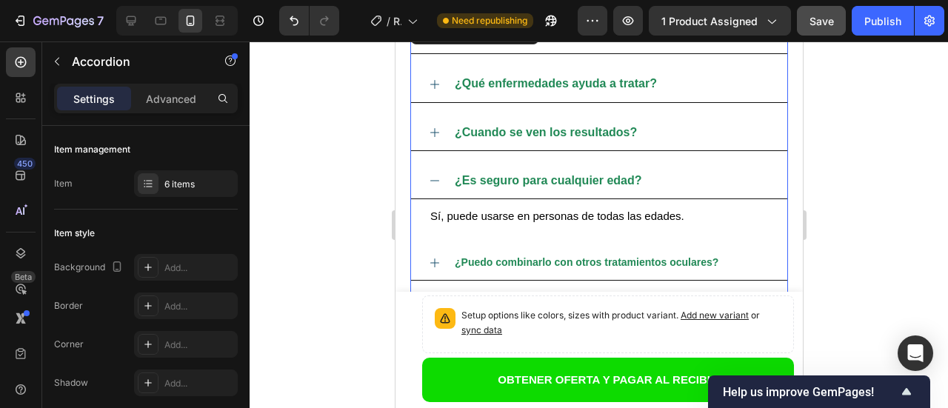
click at [428, 184] on icon at bounding box center [434, 181] width 12 height 12
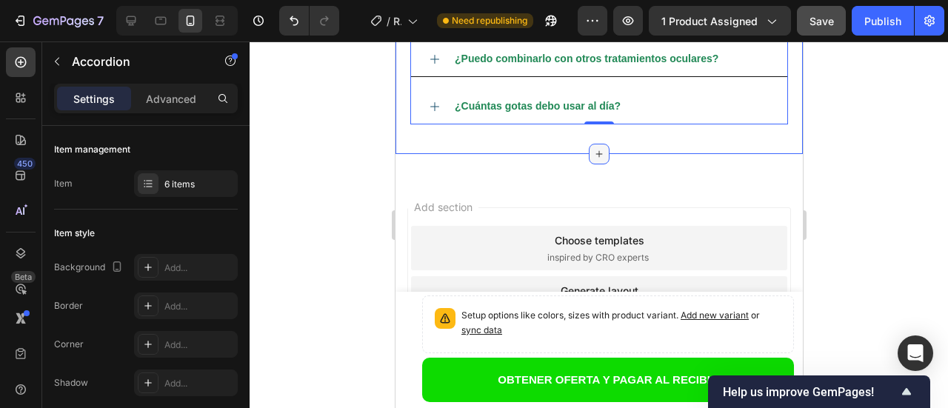
scroll to position [4964, 0]
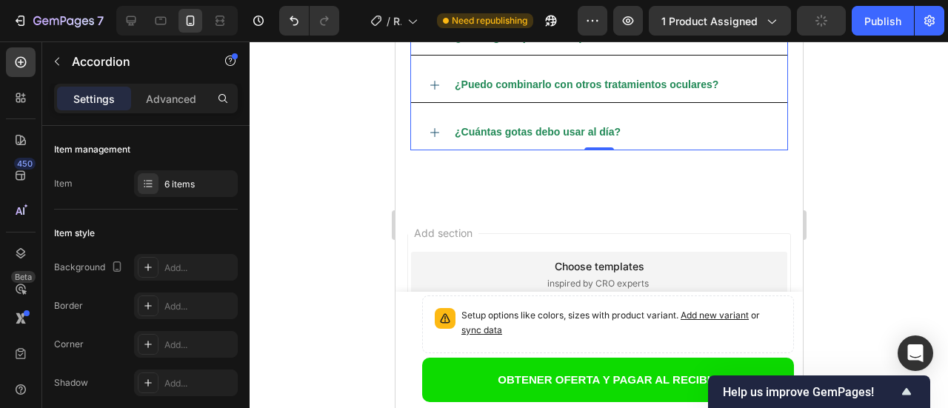
click at [436, 132] on icon at bounding box center [434, 133] width 12 height 12
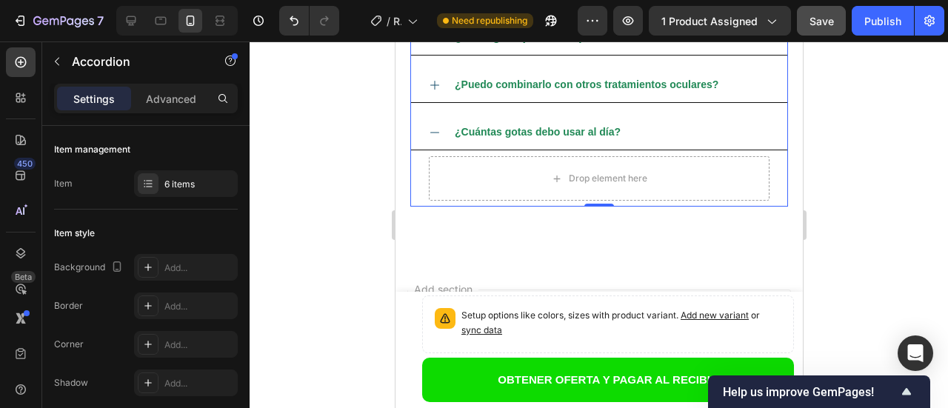
click at [433, 83] on icon at bounding box center [434, 85] width 9 height 9
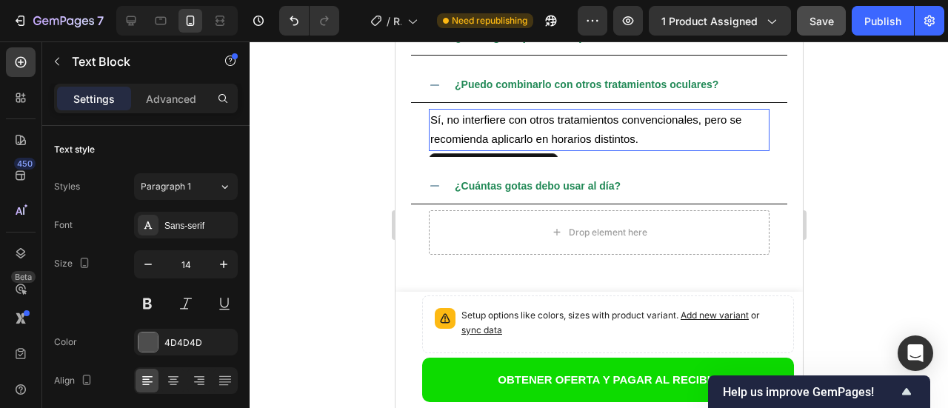
click at [494, 130] on p "Sí, no interfiere con otros tratamientos convencionales, pero se recomienda apl…" at bounding box center [599, 129] width 338 height 39
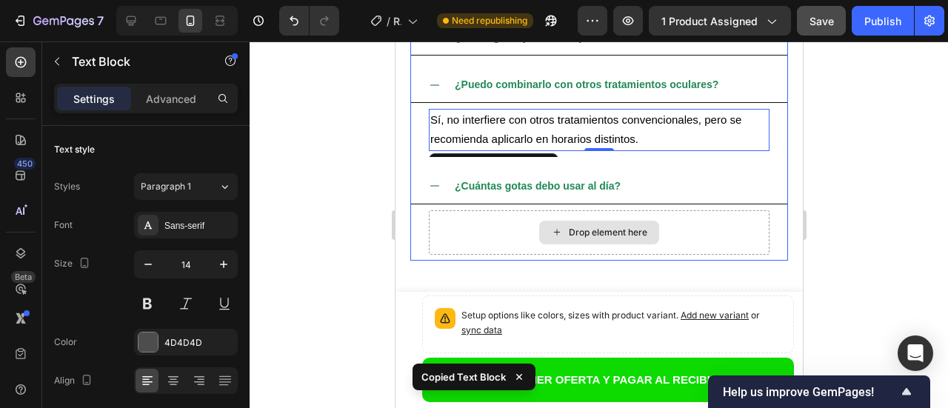
click at [489, 238] on div "Drop element here" at bounding box center [598, 232] width 341 height 44
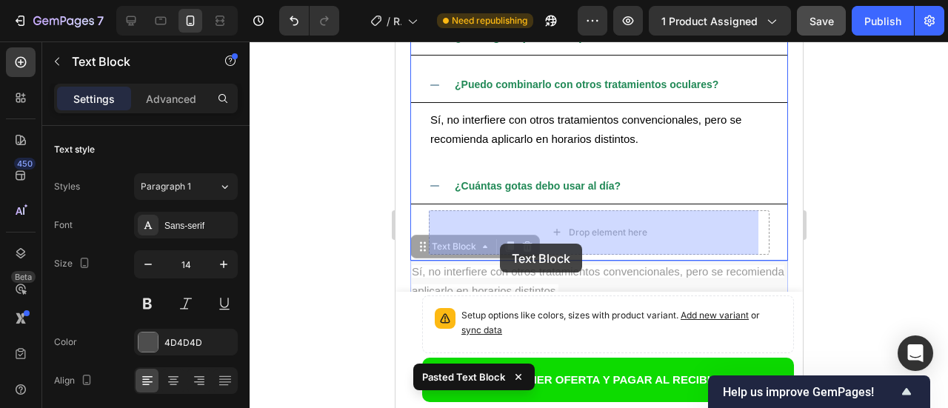
drag, startPoint x: 490, startPoint y: 277, endPoint x: 499, endPoint y: 244, distance: 34.7
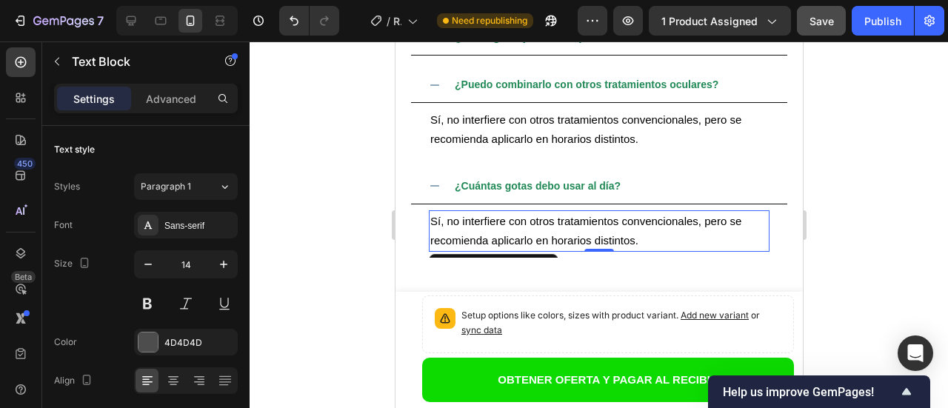
click at [587, 238] on span "Sí, no interfiere con otros tratamientos convencionales, pero se recomienda apl…" at bounding box center [585, 231] width 311 height 32
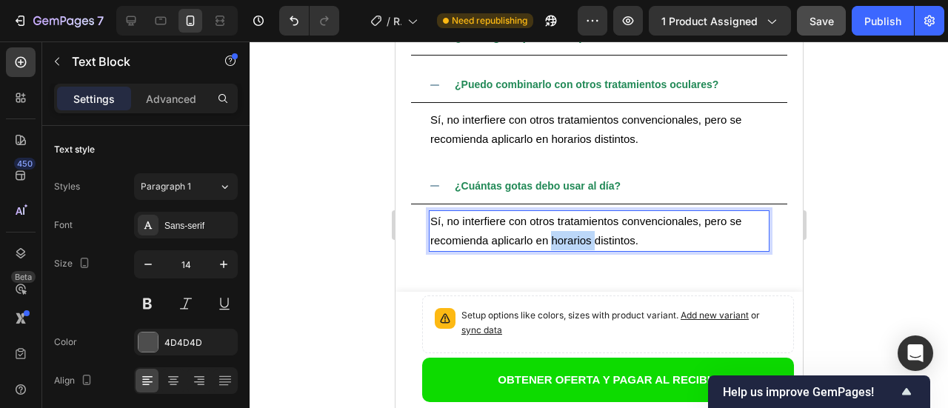
click at [587, 238] on span "Sí, no interfiere con otros tratamientos convencionales, pero se recomienda apl…" at bounding box center [585, 231] width 311 height 32
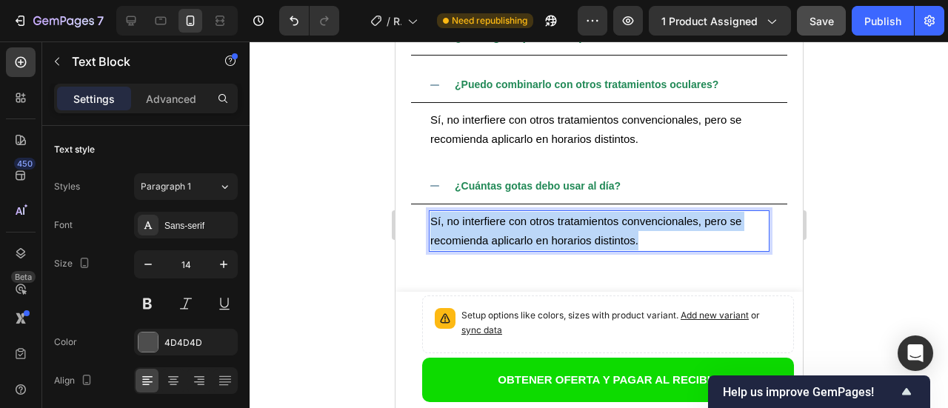
click at [587, 238] on span "Sí, no interfiere con otros tratamientos convencionales, pero se recomienda apl…" at bounding box center [585, 231] width 311 height 32
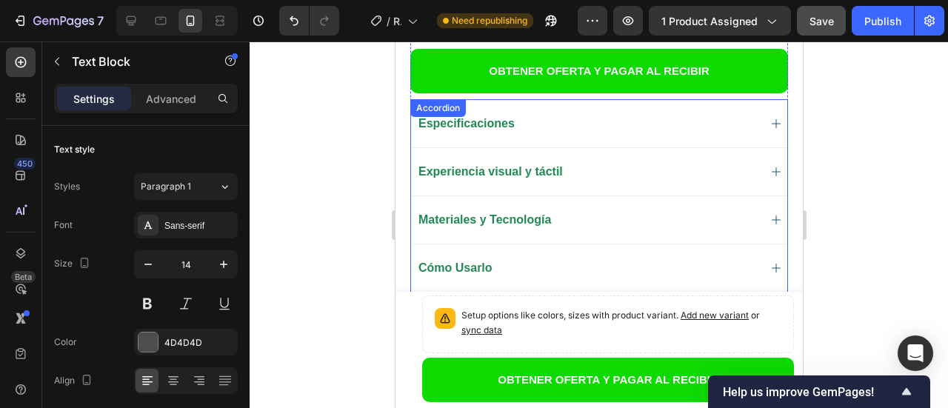
scroll to position [1364, 0]
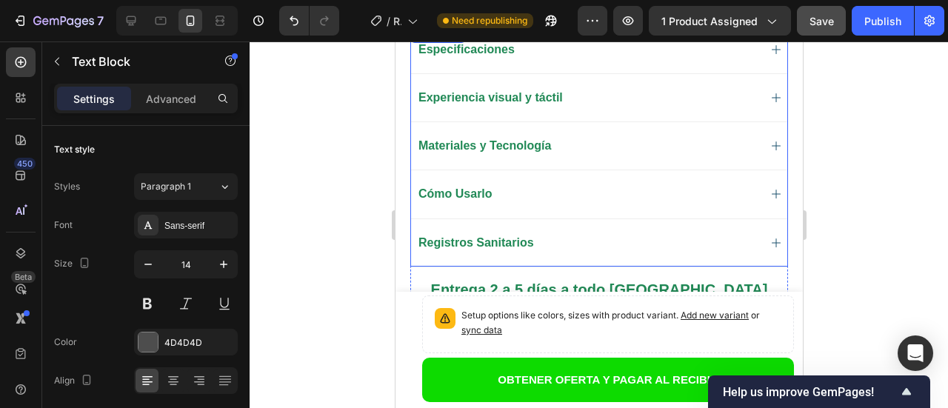
click at [749, 170] on div "Cómo Usarlo" at bounding box center [598, 194] width 376 height 48
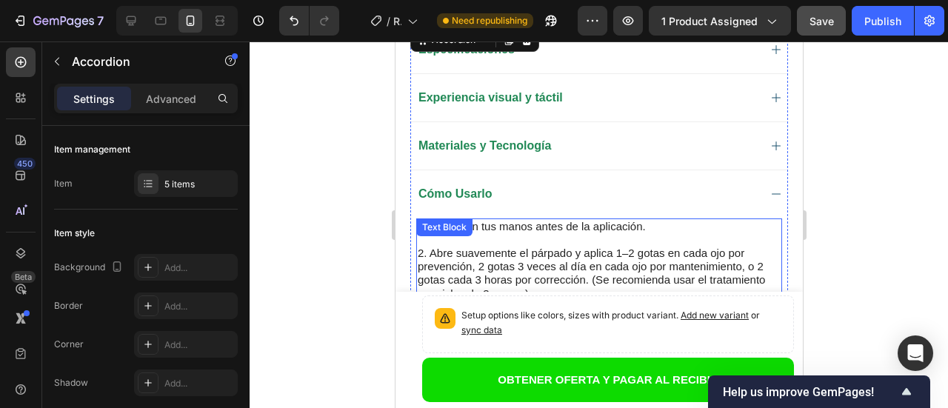
scroll to position [1438, 0]
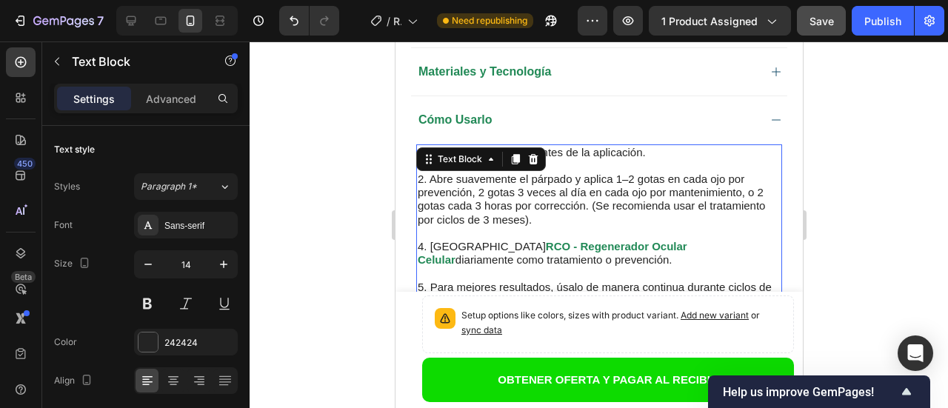
click at [619, 173] on span "2. Abre suavemente el párpado y aplica 1–2 gotas en cada ojo por prevención, 2 …" at bounding box center [590, 199] width 347 height 53
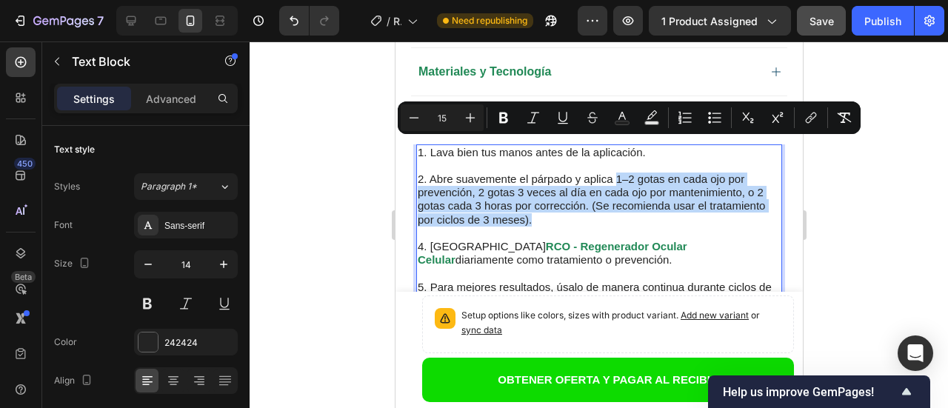
copy span "1–2 gotas en cada ojo por prevención, 2 gotas 3 veces al día en cada ojo por ma…"
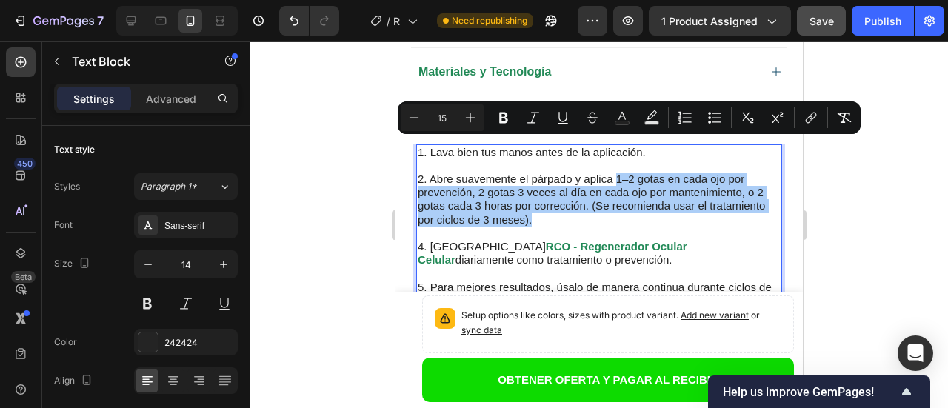
click at [890, 196] on div at bounding box center [599, 224] width 698 height 367
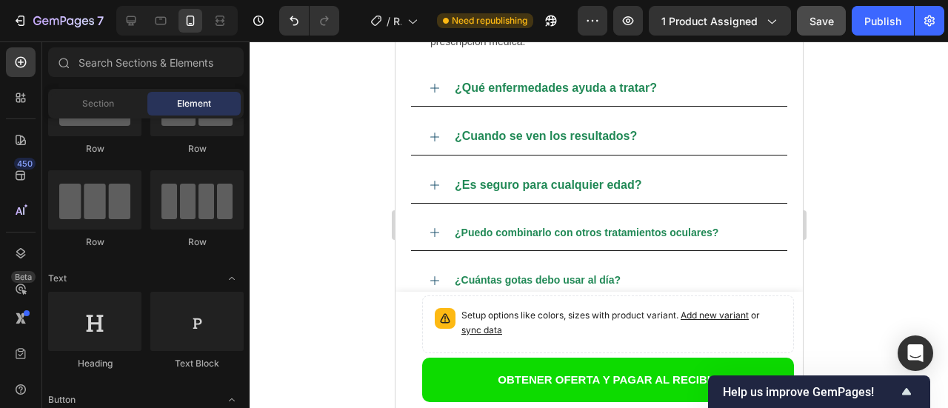
scroll to position [5122, 0]
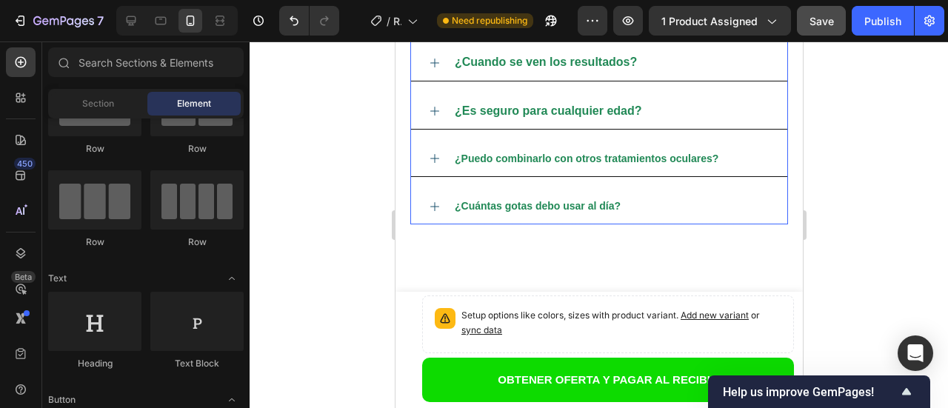
click at [435, 204] on icon at bounding box center [434, 207] width 12 height 12
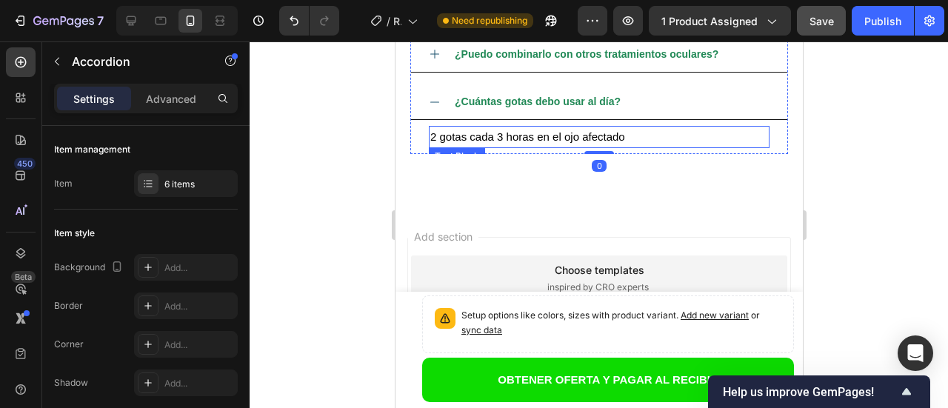
scroll to position [5270, 0]
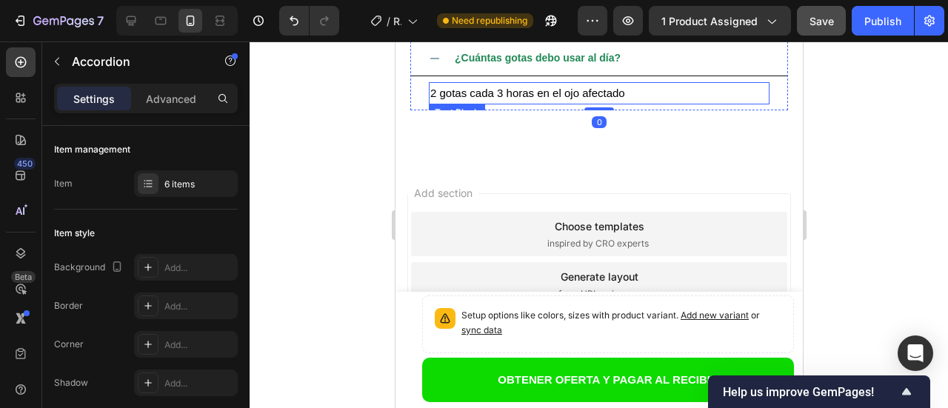
click at [604, 91] on span "2 gotas cada 3 horas en el ojo afectado" at bounding box center [527, 93] width 195 height 13
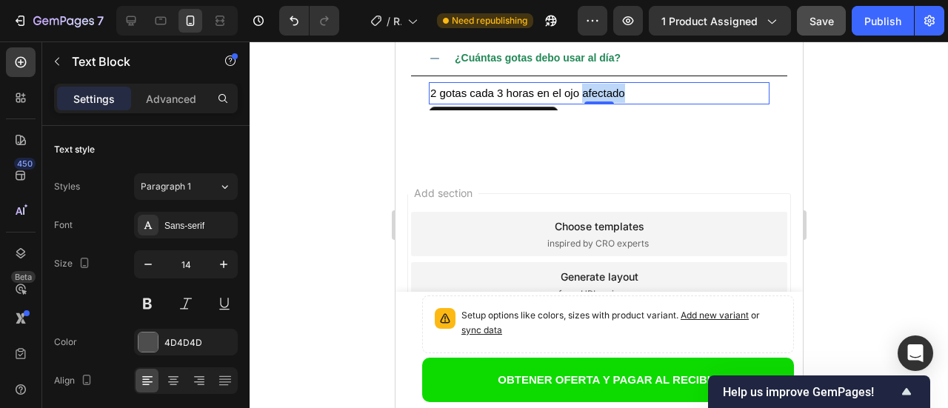
click at [604, 91] on span "2 gotas cada 3 horas en el ojo afectado" at bounding box center [527, 93] width 195 height 13
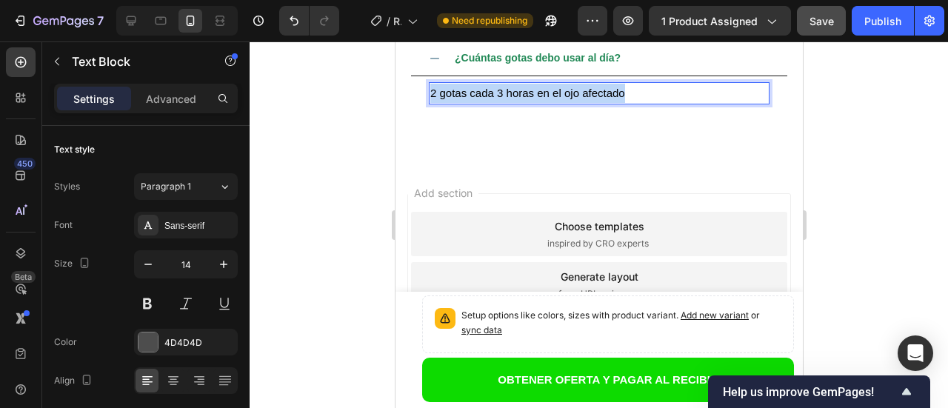
click at [604, 91] on span "2 gotas cada 3 horas en el ojo afectado" at bounding box center [527, 93] width 195 height 13
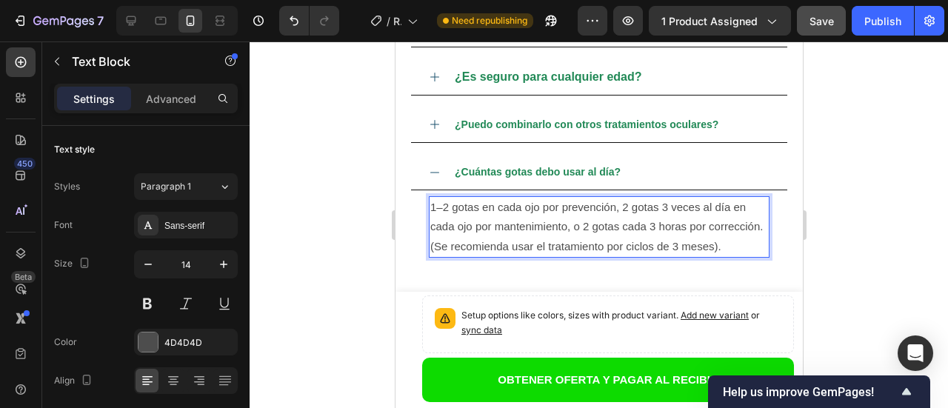
scroll to position [5140, 0]
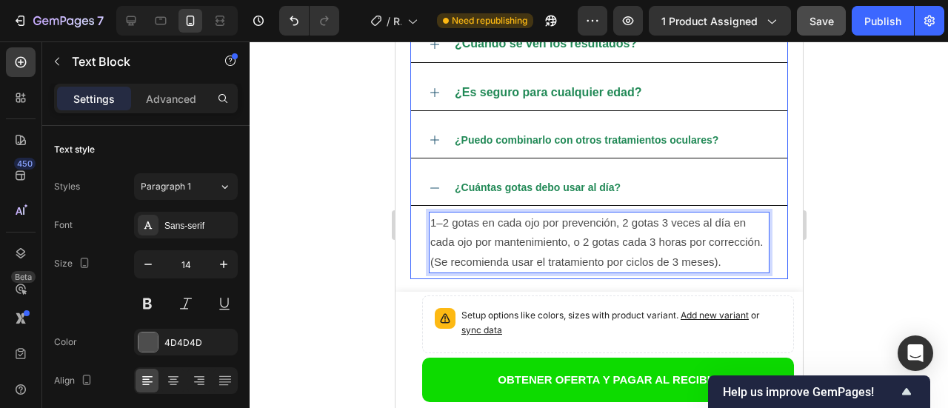
click at [434, 189] on icon at bounding box center [434, 188] width 12 height 12
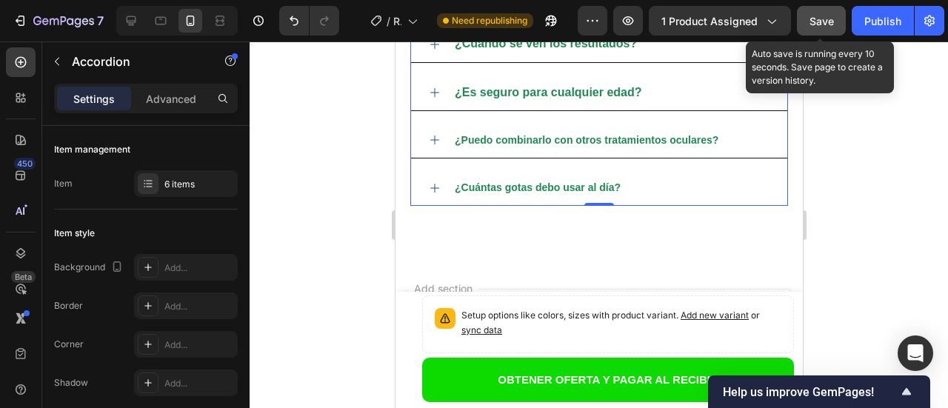
click at [824, 24] on span "Save" at bounding box center [821, 21] width 24 height 13
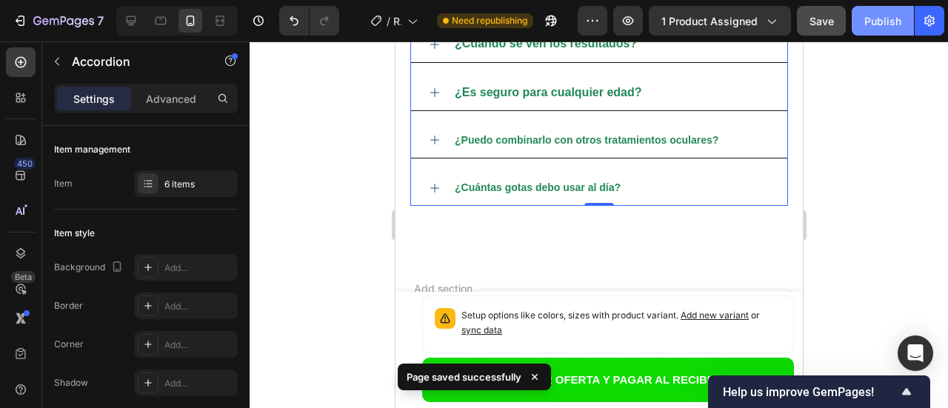
click at [886, 24] on div "Publish" at bounding box center [882, 21] width 37 height 16
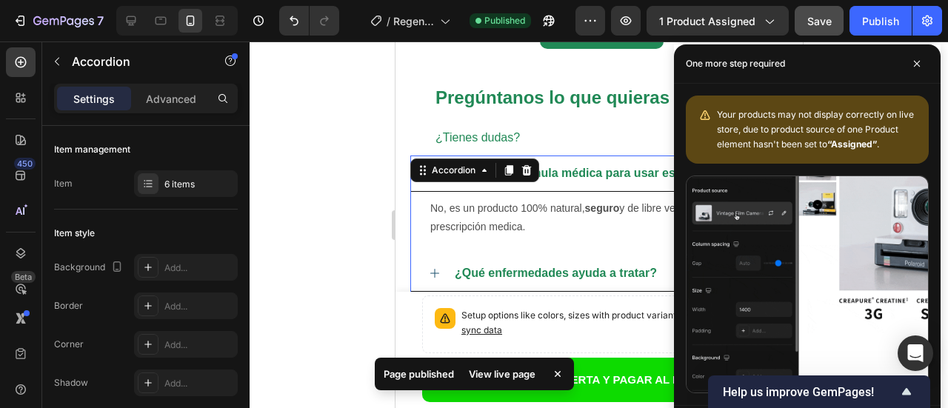
scroll to position [4918, 0]
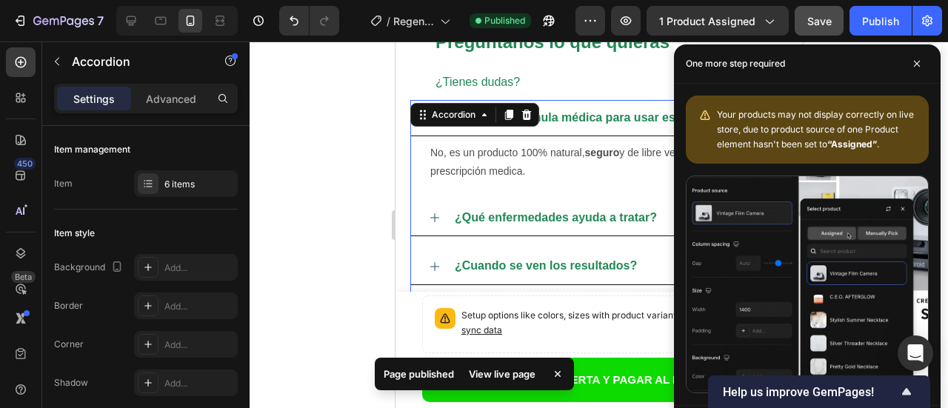
click at [572, 118] on strong "¿Necesito fórmula médica para usar estas gotas?" at bounding box center [594, 117] width 280 height 13
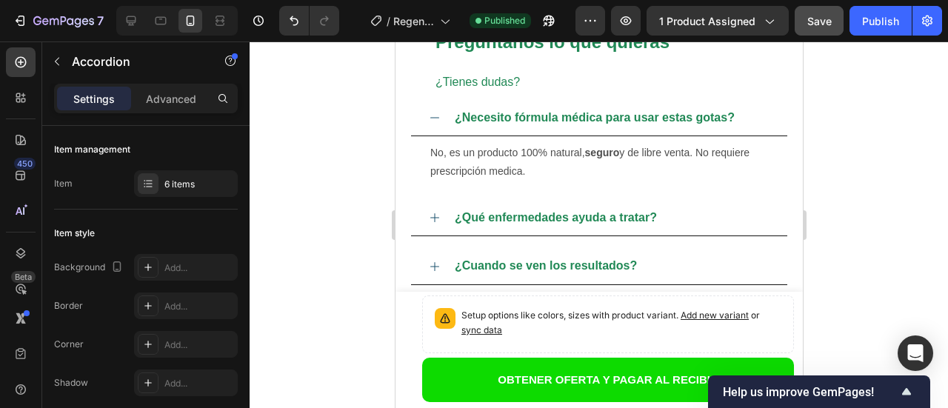
click at [435, 119] on div "¿Necesito fórmula médica para usar estas gotas? No, es un producto 100% natural…" at bounding box center [599, 264] width 378 height 329
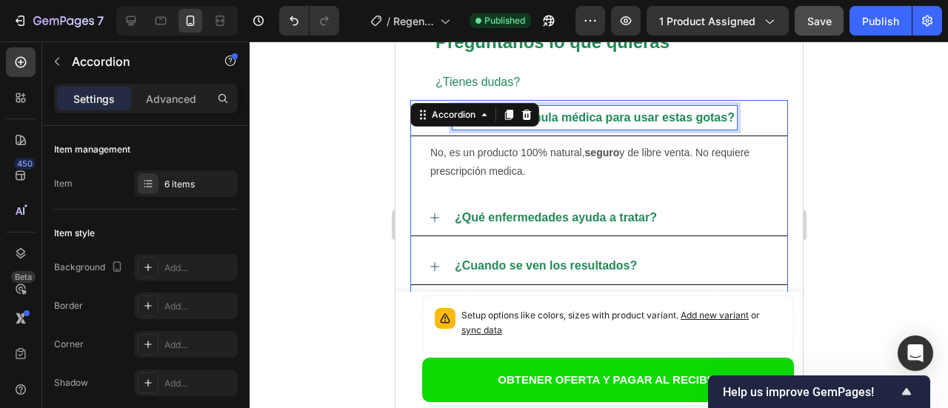
click at [600, 121] on strong "¿Necesito fórmula médica para usar estas gotas?" at bounding box center [594, 117] width 280 height 13
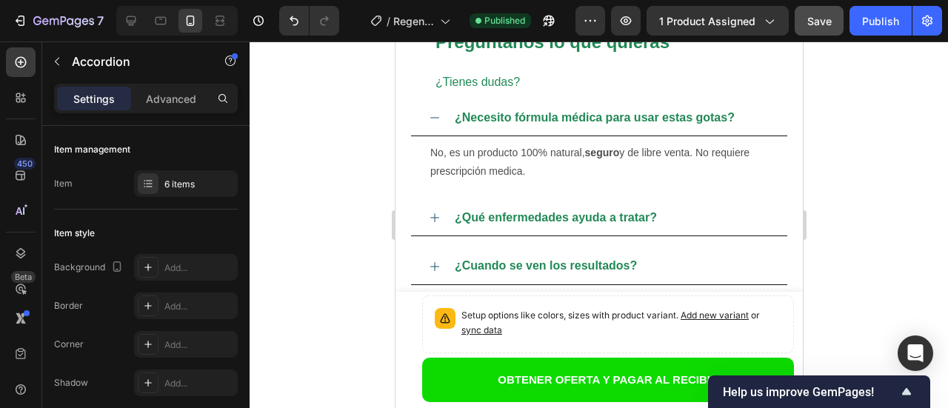
click at [433, 119] on div "¿Necesito fórmula médica para usar estas gotas? No, es un producto 100% natural…" at bounding box center [599, 264] width 378 height 329
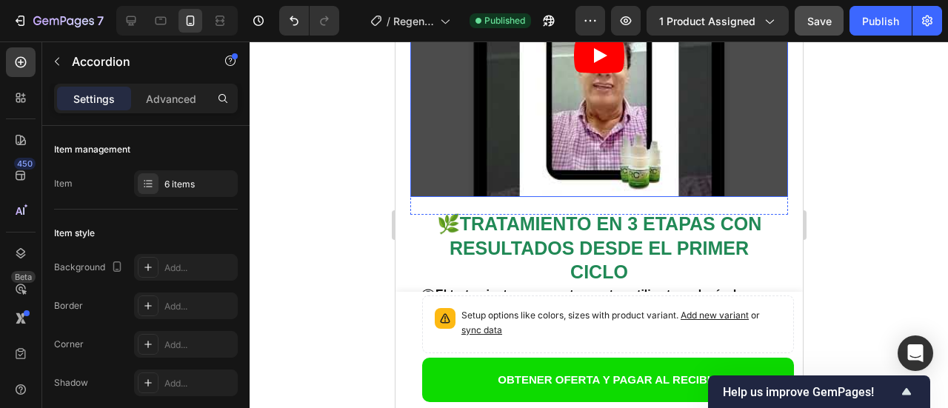
scroll to position [2752, 0]
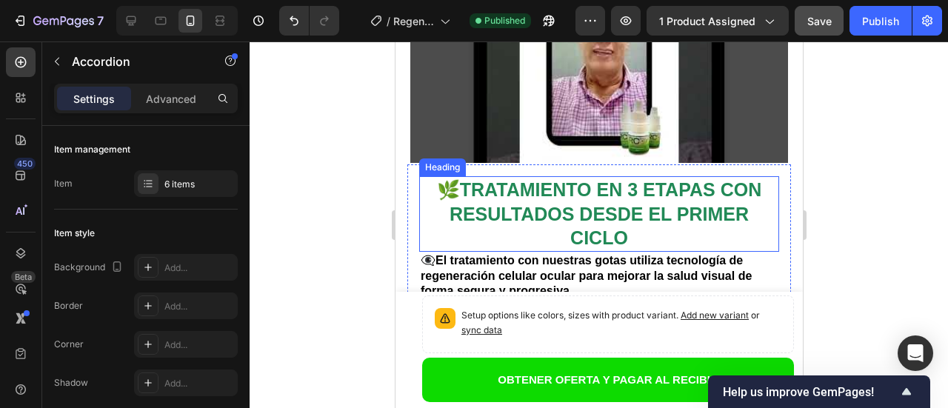
click at [611, 179] on span "TRATAMIENTO EN 3 ETAPAS CON RESULTADOS DESDE EL PRIMER CICLO" at bounding box center [605, 213] width 312 height 69
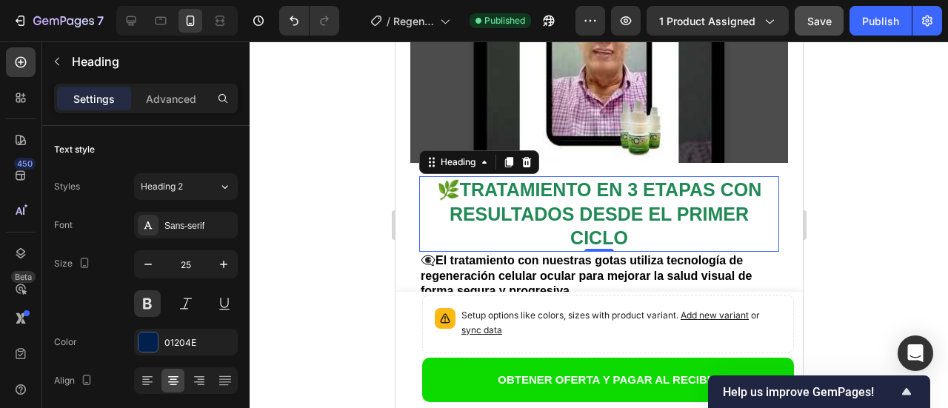
click at [625, 176] on h2 "🌿 TRATAMIENTO EN 3 ETAPAS CON RESULTADOS DESDE EL PRIMER CICLO" at bounding box center [598, 214] width 360 height 76
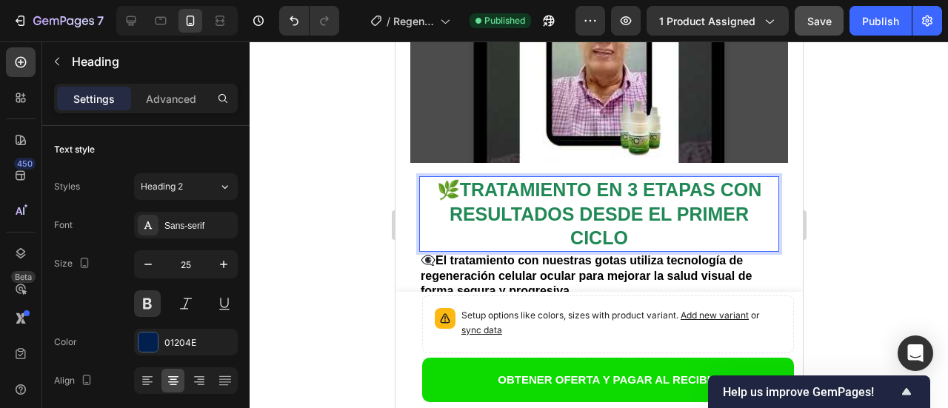
click at [625, 178] on p "🌿 TRATAMIENTO EN 3 ETAPAS CON RESULTADOS DESDE EL PRIMER CICLO" at bounding box center [598, 214] width 357 height 73
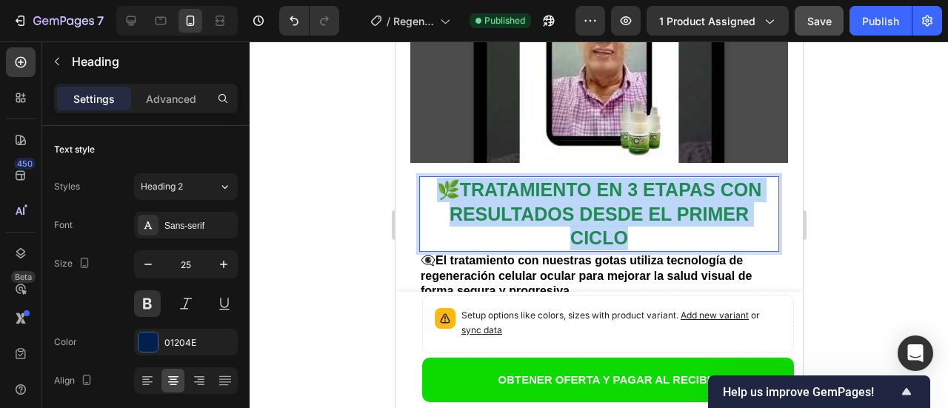
click at [625, 178] on p "🌿 TRATAMIENTO EN 3 ETAPAS CON RESULTADOS DESDE EL PRIMER CICLO" at bounding box center [598, 214] width 357 height 73
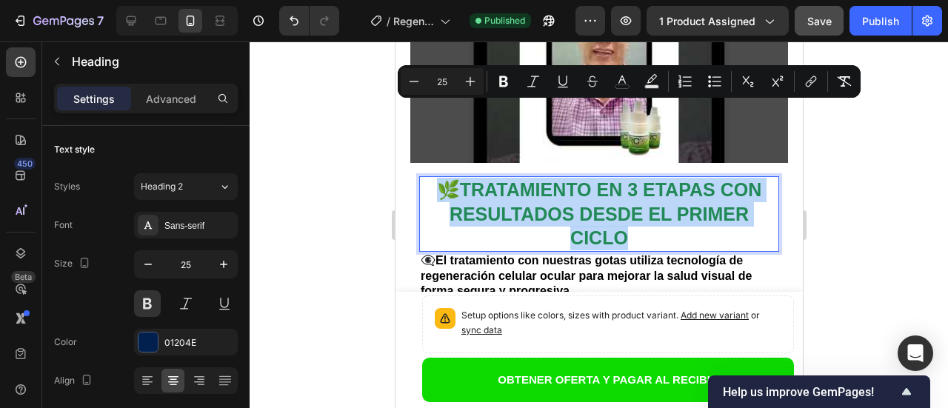
copy p "🌿 TRATAMIENTO EN 3 ETAPAS CON RESULTADOS DESDE EL PRIMER CICLO"
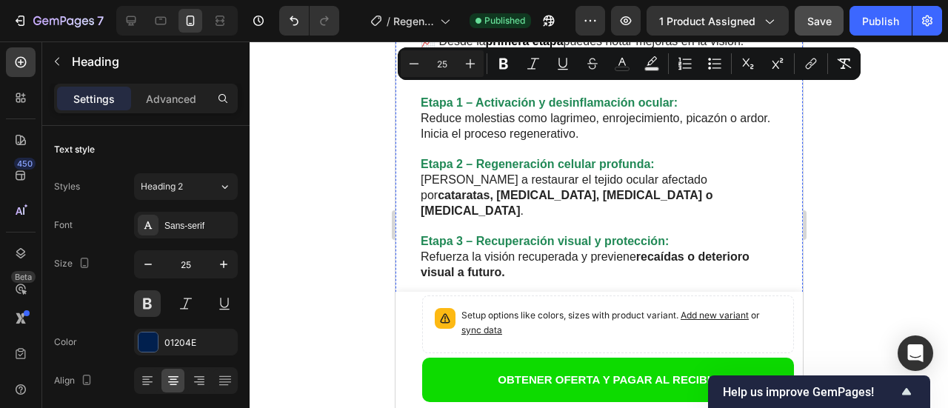
scroll to position [2678, 0]
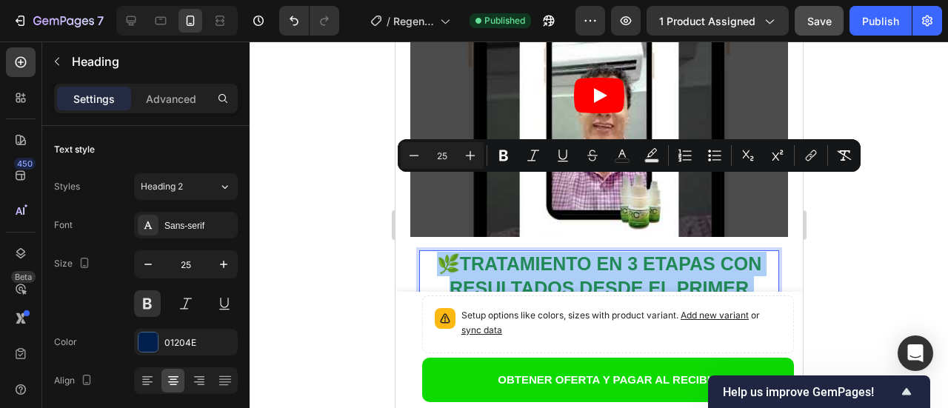
click at [821, 218] on div at bounding box center [599, 224] width 698 height 367
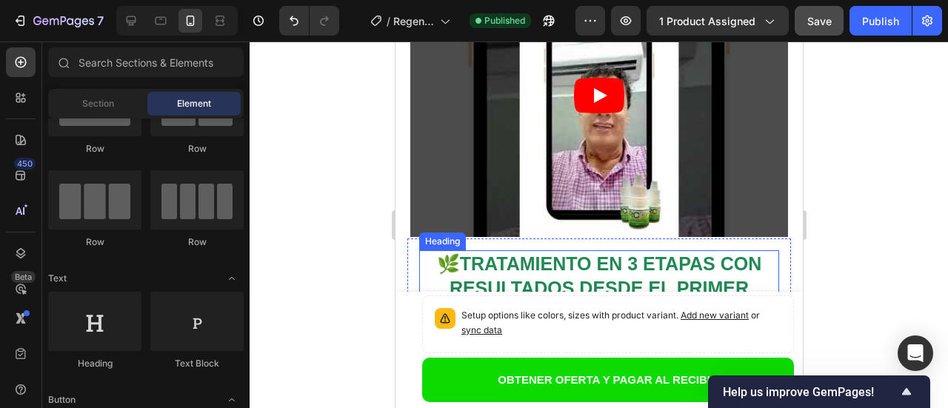
click at [542, 253] on span "TRATAMIENTO EN 3 ETAPAS CON RESULTADOS DESDE EL PRIMER CICLO" at bounding box center [605, 287] width 312 height 69
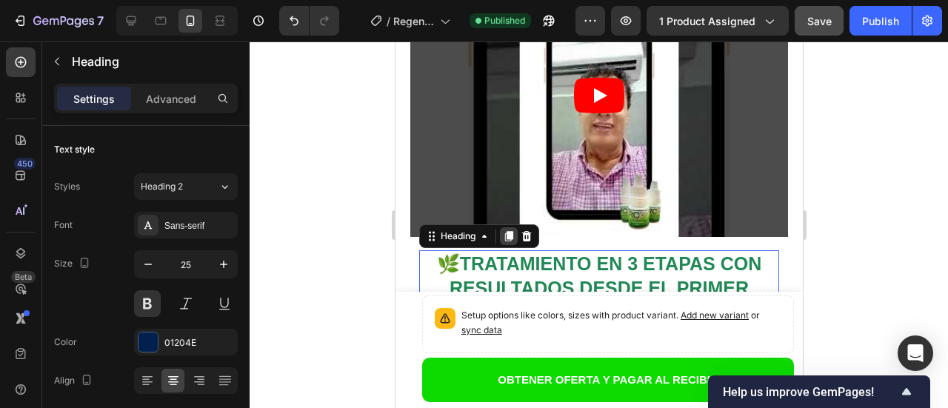
click at [510, 231] on icon at bounding box center [508, 236] width 8 height 10
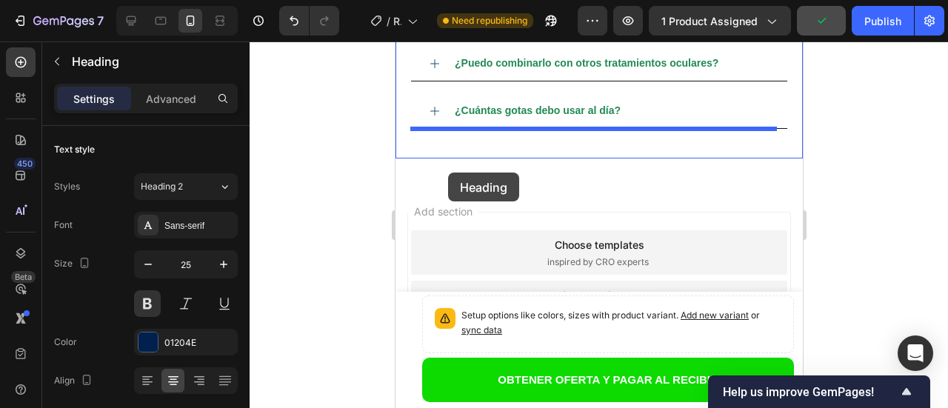
scroll to position [5122, 0]
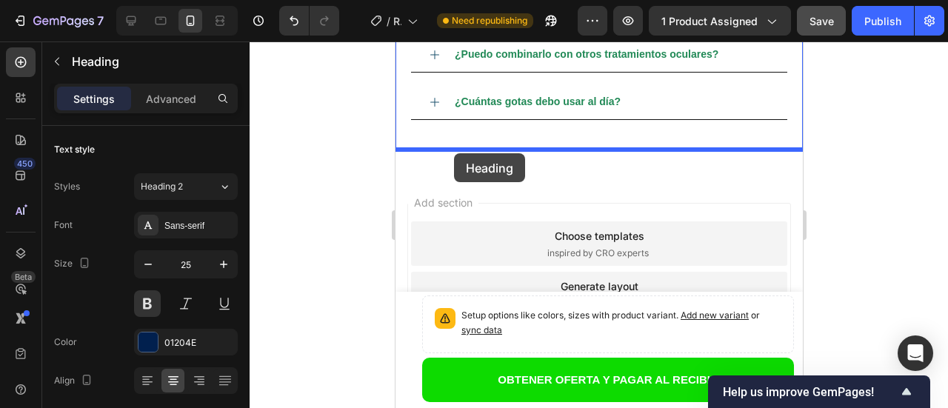
drag, startPoint x: 444, startPoint y: 121, endPoint x: 453, endPoint y: 153, distance: 34.0
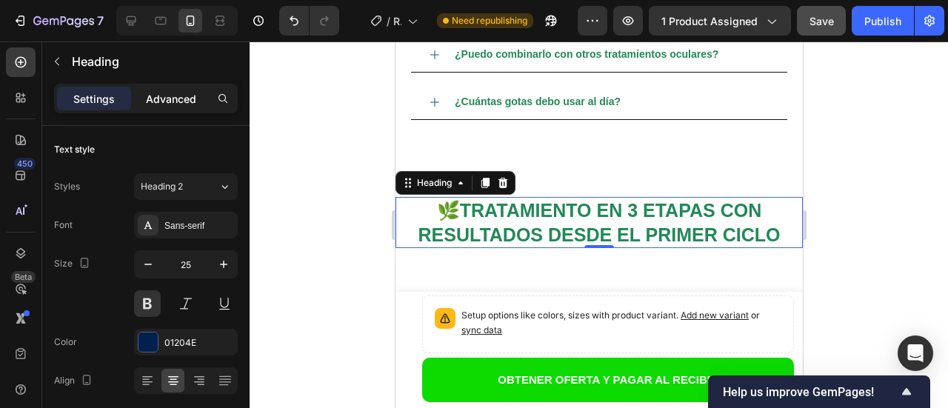
click at [183, 97] on p "Advanced" at bounding box center [171, 99] width 50 height 16
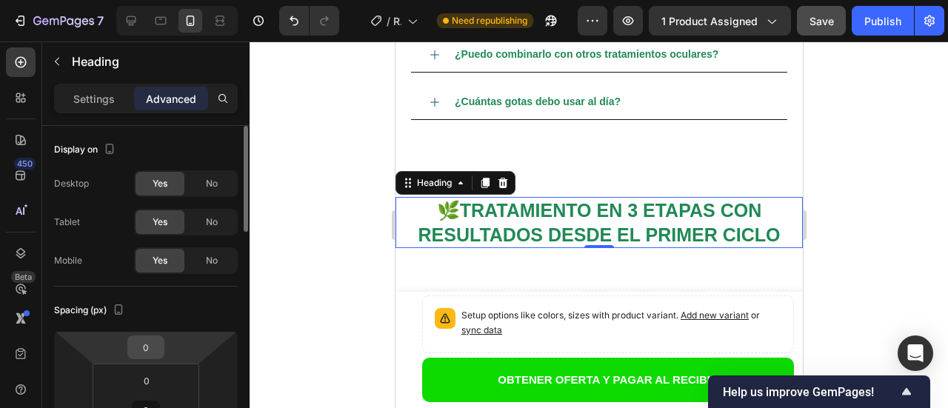
click at [153, 354] on input "0" at bounding box center [146, 347] width 30 height 22
click at [150, 349] on input "0" at bounding box center [146, 347] width 30 height 22
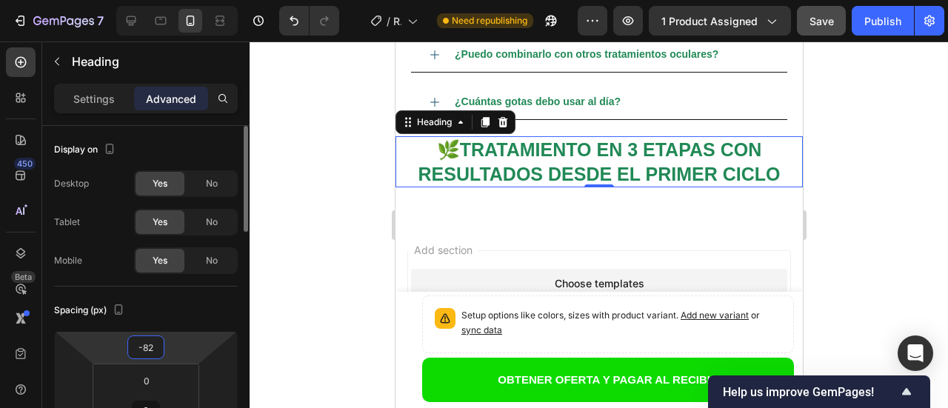
type input "-83"
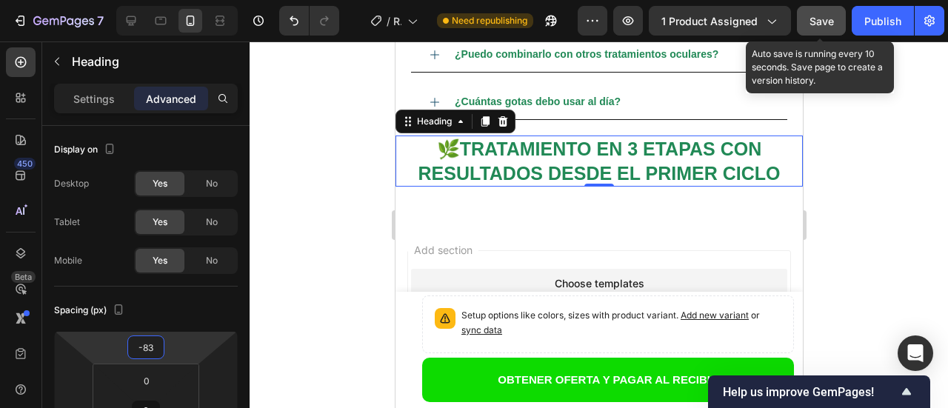
click at [818, 17] on span "Save" at bounding box center [821, 21] width 24 height 13
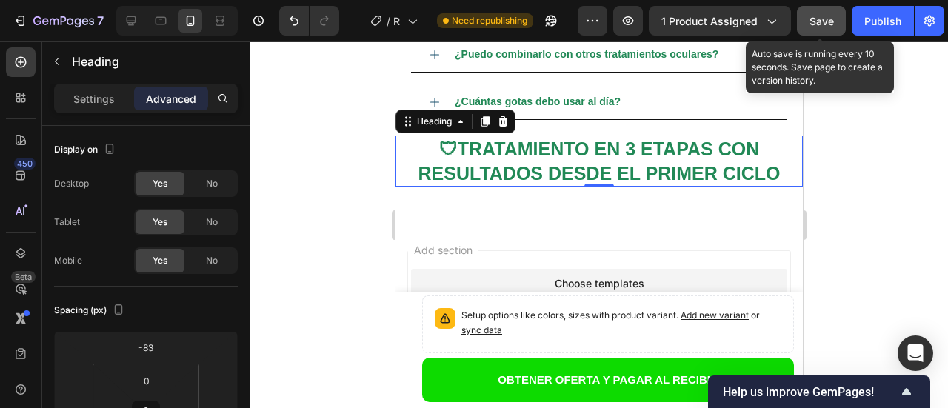
click at [824, 25] on span "Save" at bounding box center [821, 21] width 24 height 13
click at [889, 24] on div "Publish" at bounding box center [882, 21] width 37 height 16
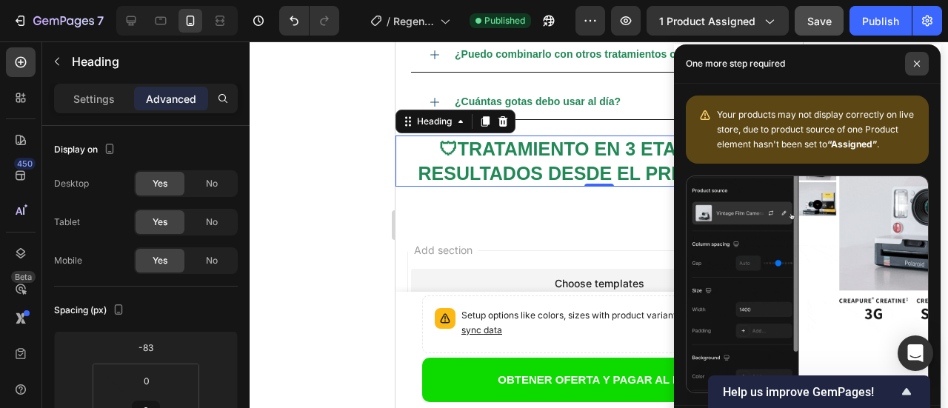
click at [912, 59] on span at bounding box center [917, 64] width 24 height 24
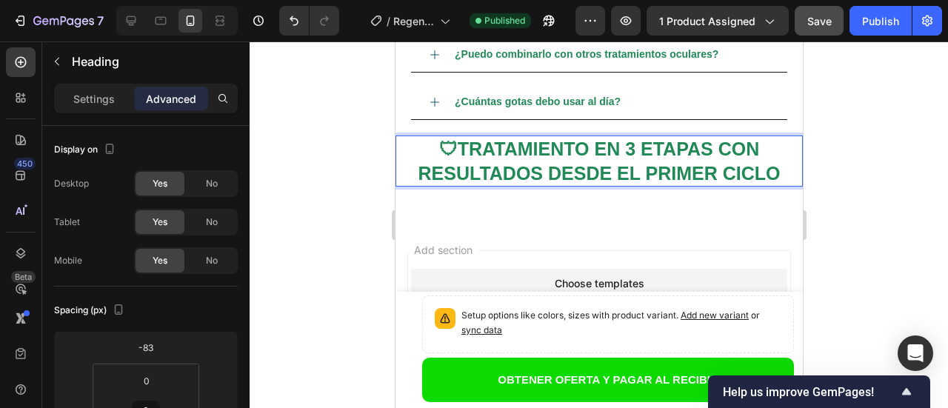
click at [772, 174] on span "🛡TRATAMIENTO EN 3 ETAPAS CON RESULTADOS DESDE EL PRIMER CICLO" at bounding box center [599, 160] width 362 height 45
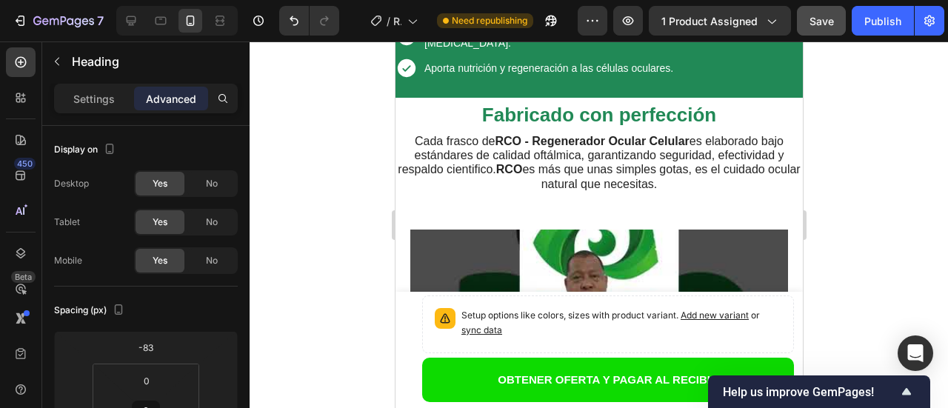
scroll to position [3789, 0]
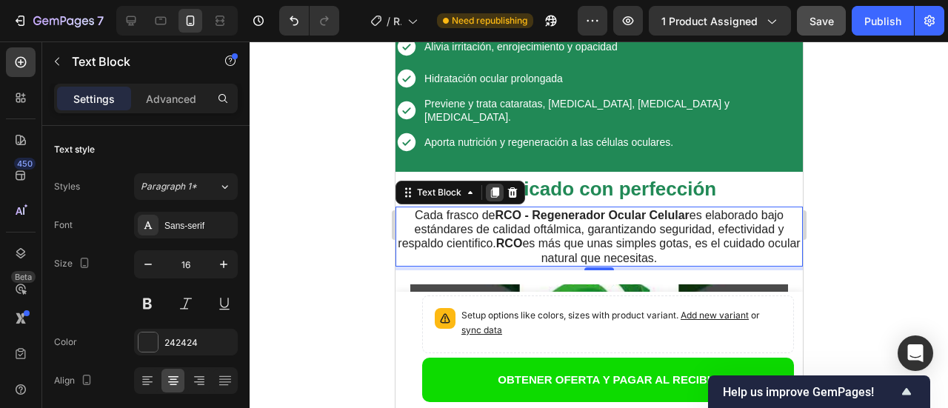
click at [493, 187] on icon at bounding box center [494, 192] width 8 height 10
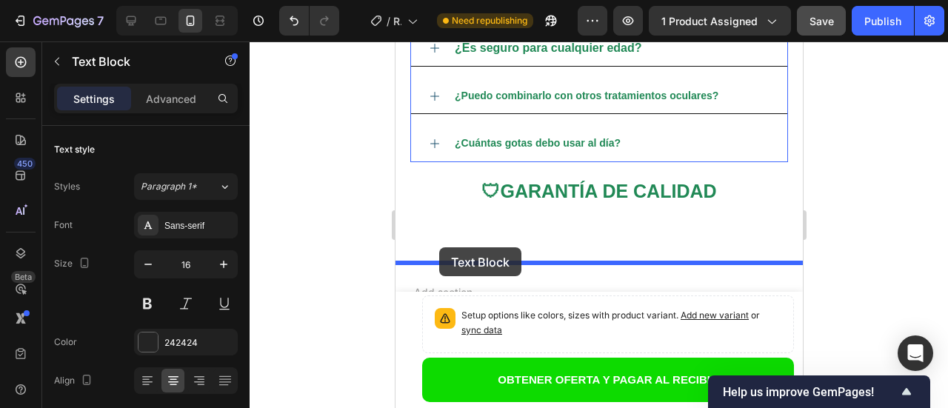
scroll to position [5054, 0]
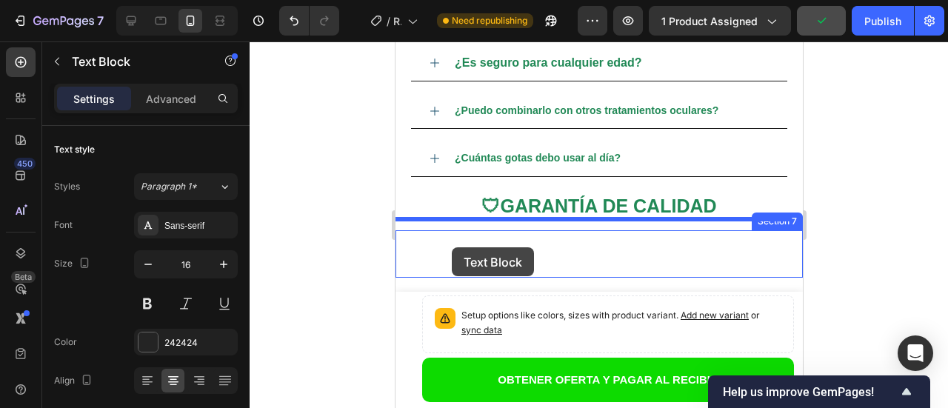
drag, startPoint x: 424, startPoint y: 182, endPoint x: 451, endPoint y: 248, distance: 71.1
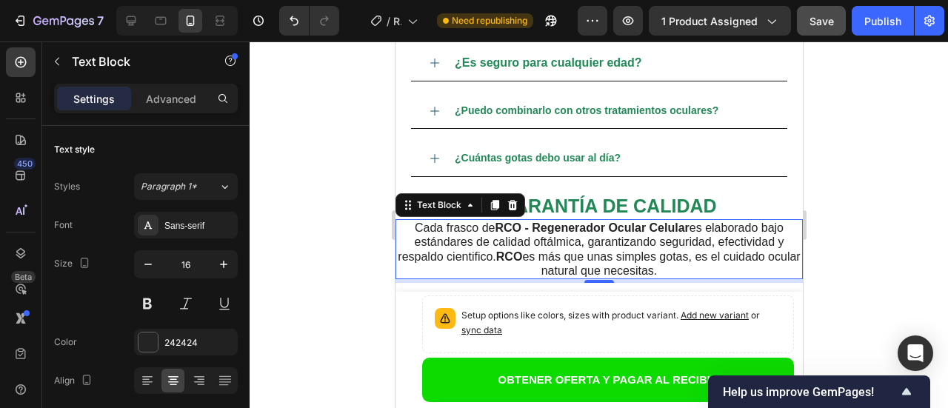
click at [572, 238] on p "Cada frasco de RCO - Regenerador Ocular Celular es elaborado bajo estándares de…" at bounding box center [598, 249] width 404 height 57
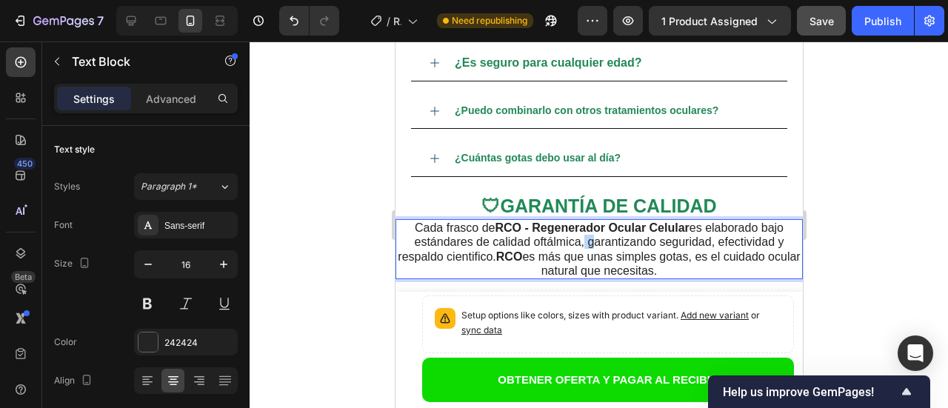
click at [572, 238] on p "Cada frasco de RCO - Regenerador Ocular Celular es elaborado bajo estándares de…" at bounding box center [598, 249] width 404 height 57
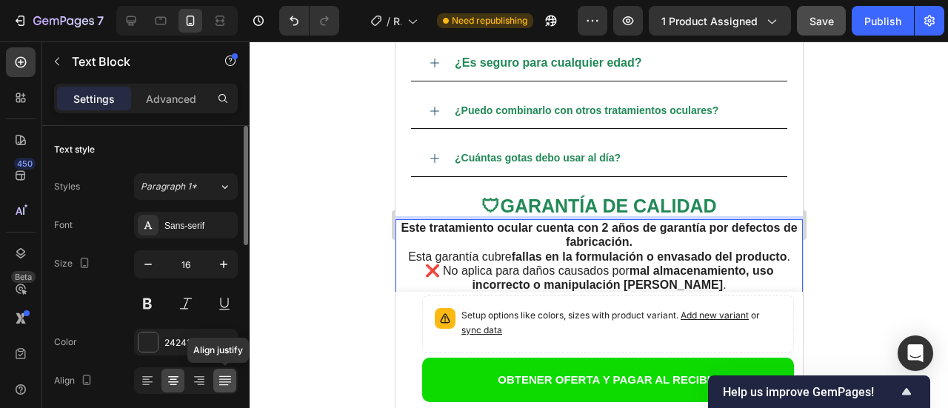
click at [220, 383] on icon at bounding box center [225, 380] width 15 height 15
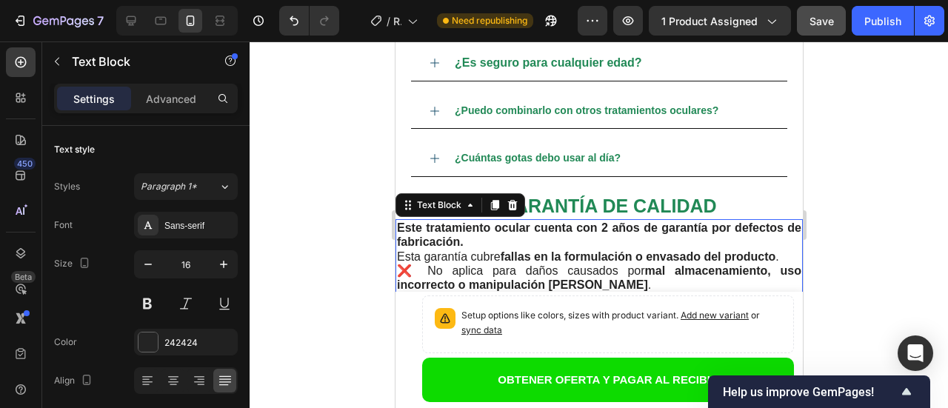
click at [523, 244] on p "Este tratamiento ocular cuenta con 2 años de garantía por defectos de fabricaci…" at bounding box center [598, 235] width 404 height 28
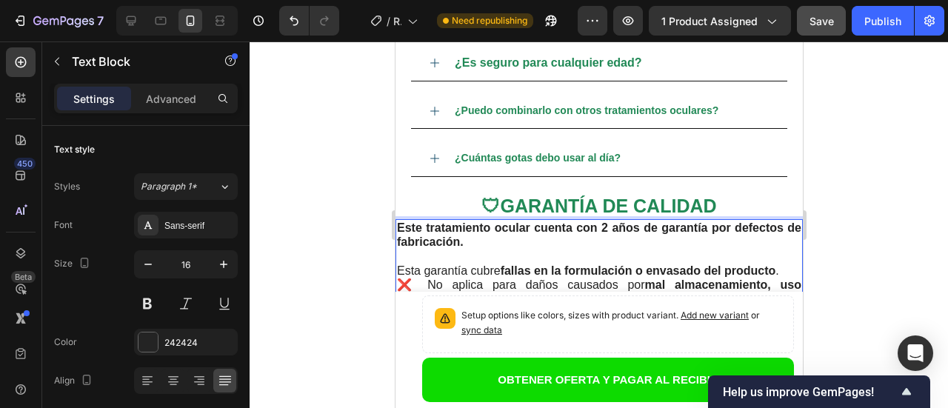
scroll to position [5128, 0]
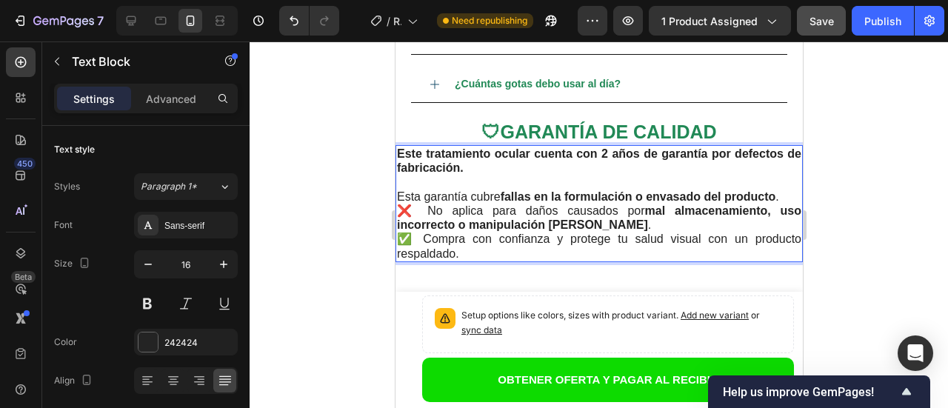
click at [644, 228] on p "❌ No aplica para daños causados por mal almacenamiento, uso incorrecto o manipu…" at bounding box center [598, 218] width 404 height 28
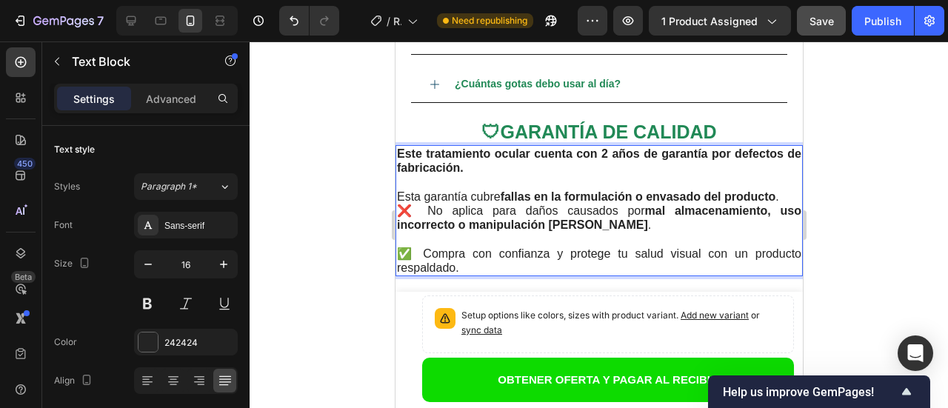
click at [778, 197] on p "Esta garantía cubre fallas en la formulación o envasado del producto ." at bounding box center [598, 197] width 404 height 14
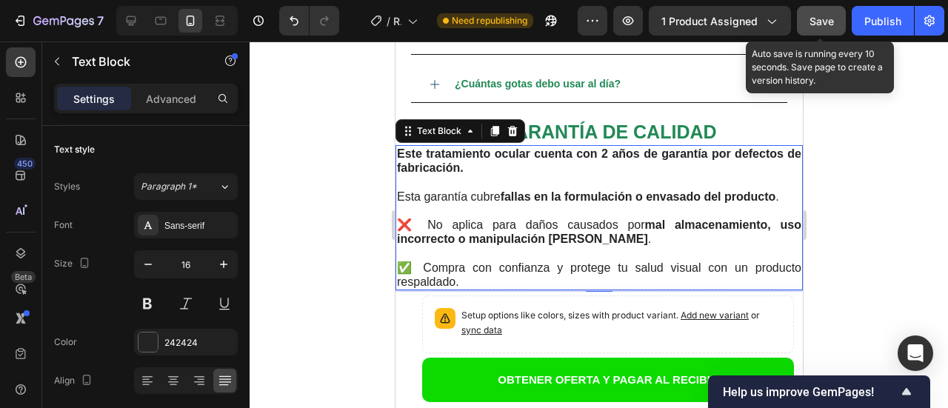
click at [818, 16] on span "Save" at bounding box center [821, 21] width 24 height 13
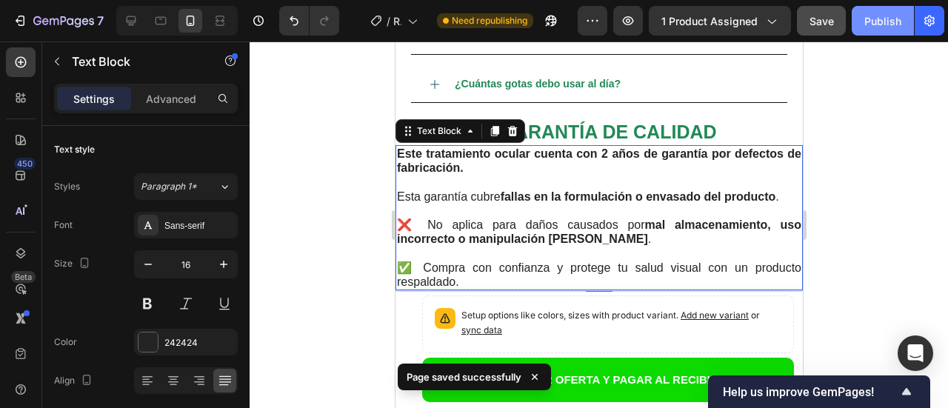
click at [878, 22] on div "Publish" at bounding box center [882, 21] width 37 height 16
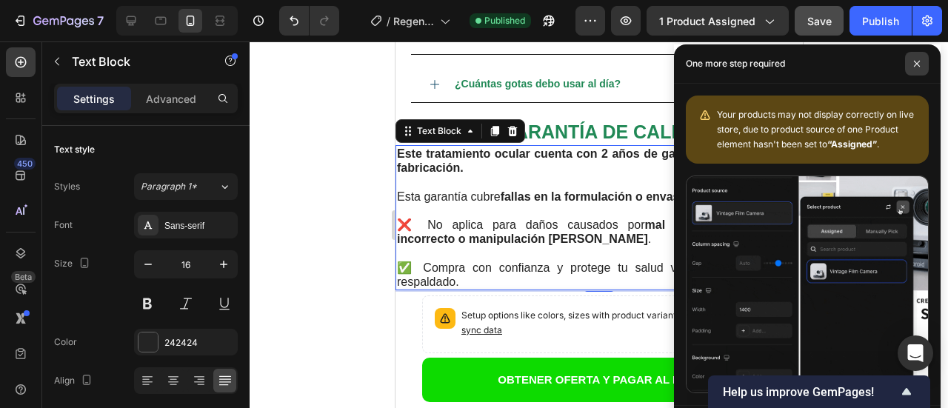
click at [917, 64] on icon at bounding box center [916, 63] width 7 height 7
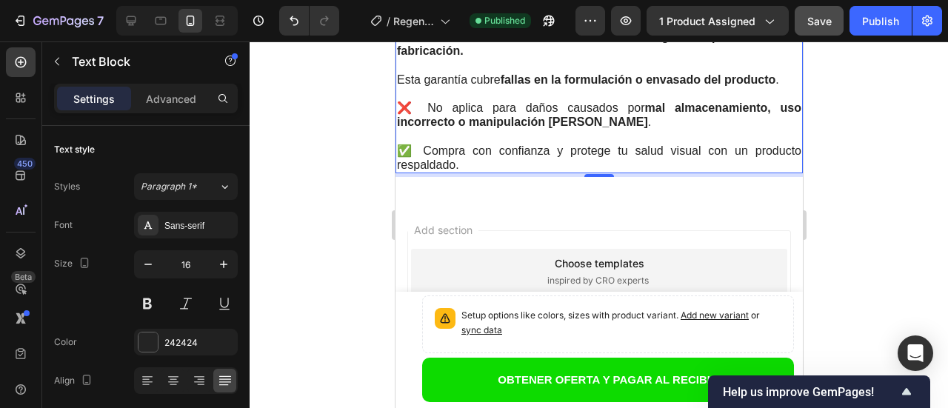
scroll to position [5242, 0]
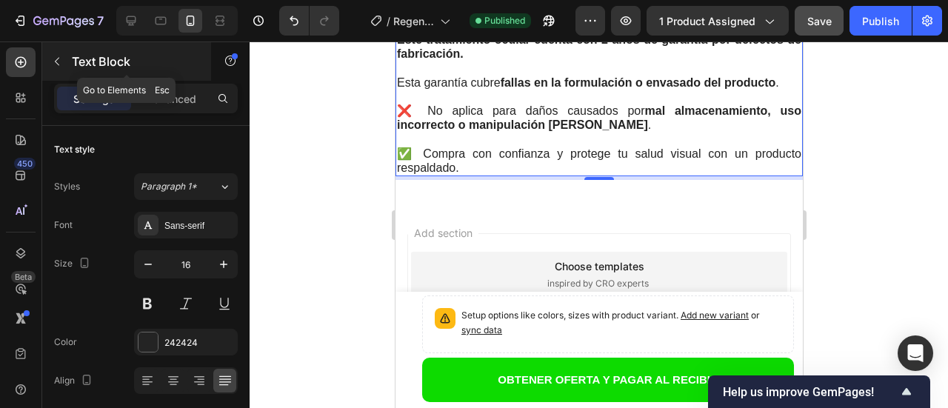
click at [56, 59] on icon "button" at bounding box center [57, 62] width 12 height 12
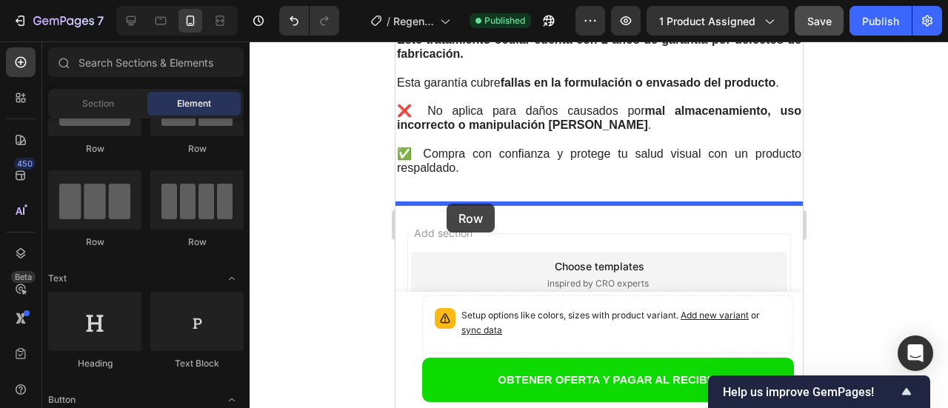
drag, startPoint x: 478, startPoint y: 256, endPoint x: 446, endPoint y: 204, distance: 61.2
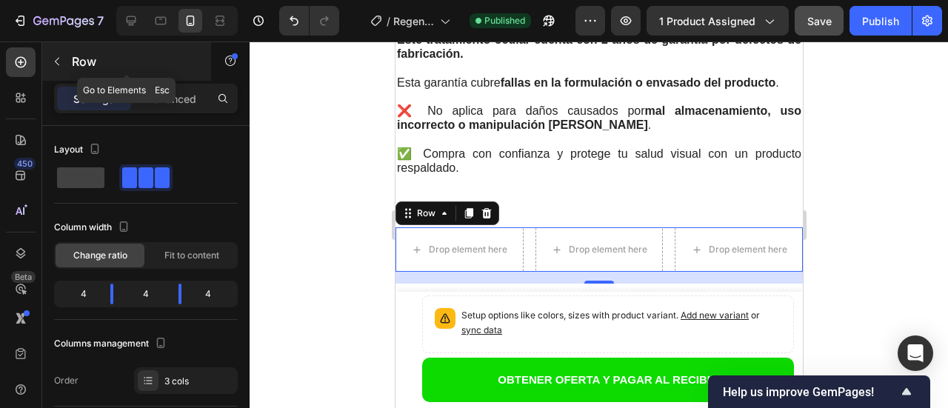
click at [57, 61] on icon "button" at bounding box center [57, 62] width 12 height 12
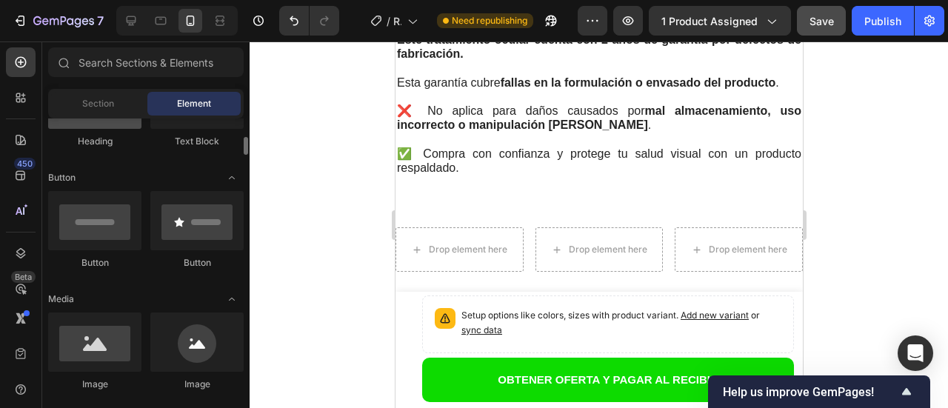
scroll to position [370, 0]
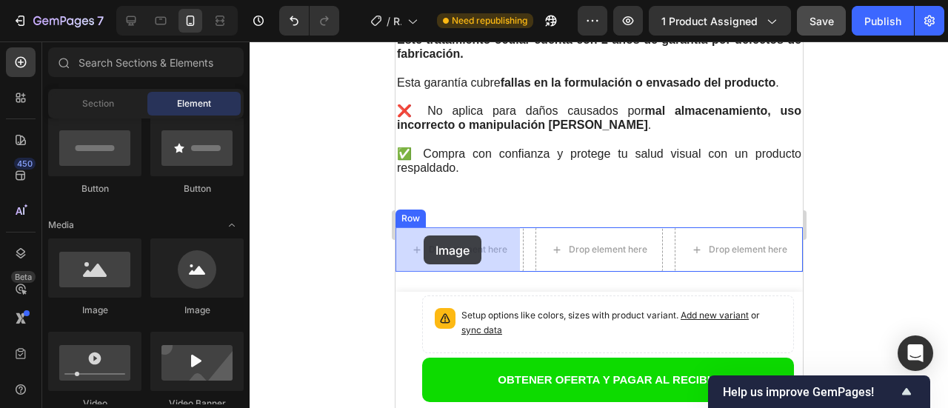
drag, startPoint x: 478, startPoint y: 321, endPoint x: 423, endPoint y: 236, distance: 101.9
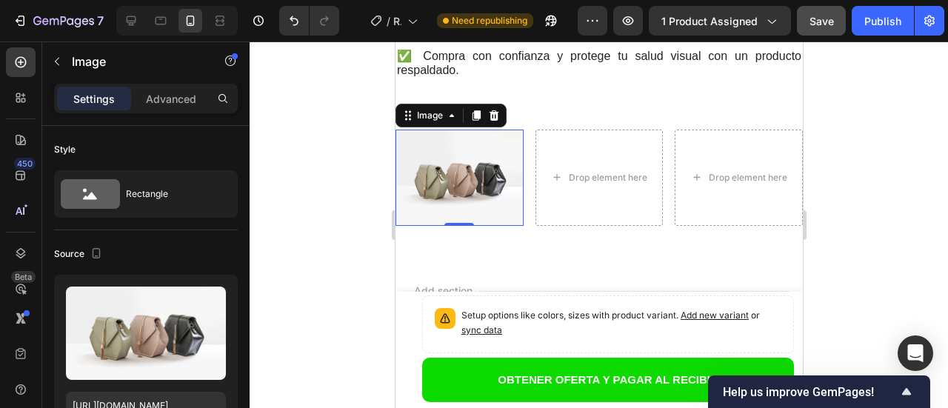
scroll to position [5316, 0]
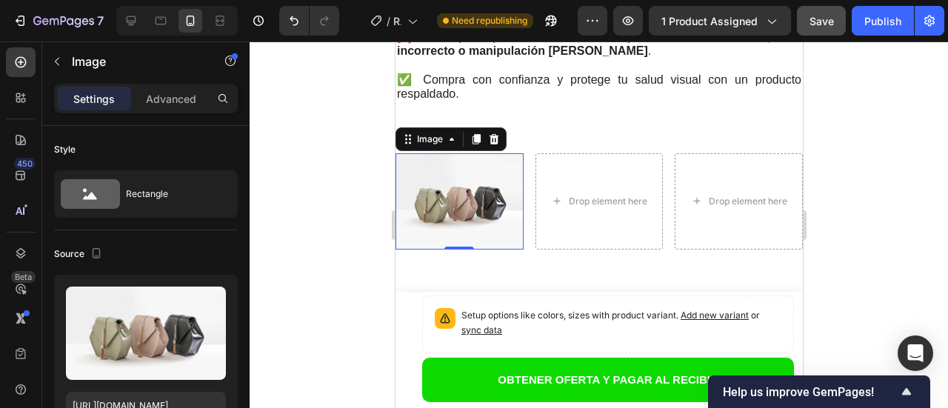
click at [450, 198] on img at bounding box center [459, 201] width 128 height 96
click at [455, 206] on img at bounding box center [459, 201] width 128 height 96
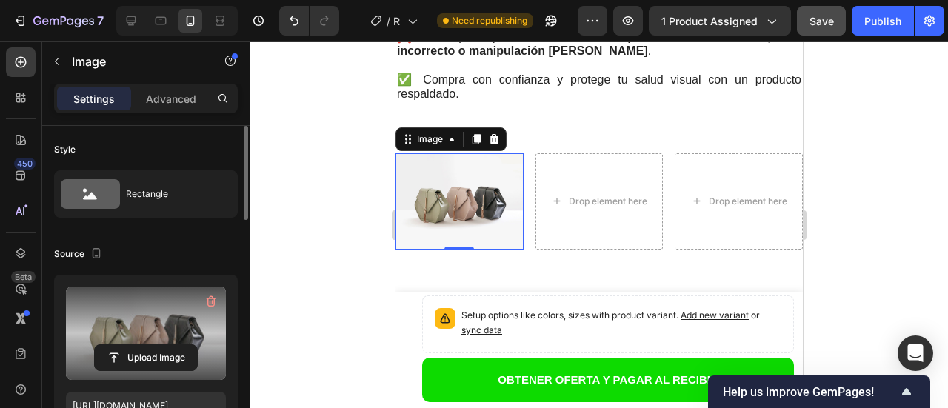
click at [127, 333] on label at bounding box center [146, 333] width 160 height 93
click at [127, 345] on input "file" at bounding box center [146, 357] width 102 height 25
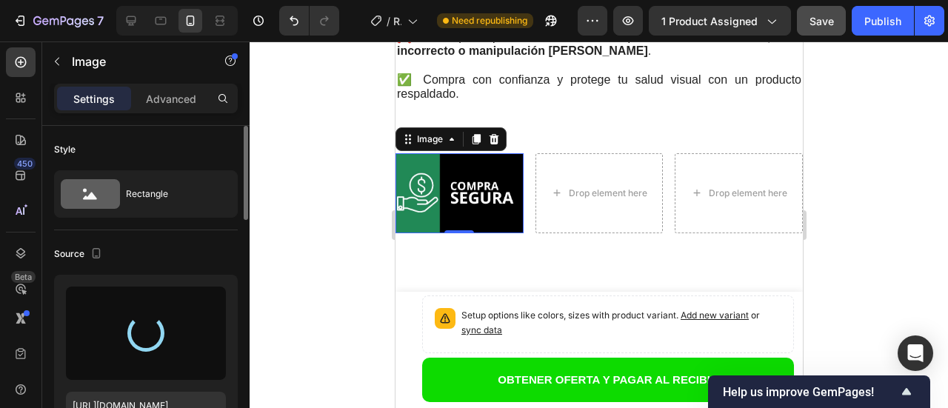
type input "https://cdn.shopify.com/s/files/1/0715/0210/2665/files/gempages_578075332700013…"
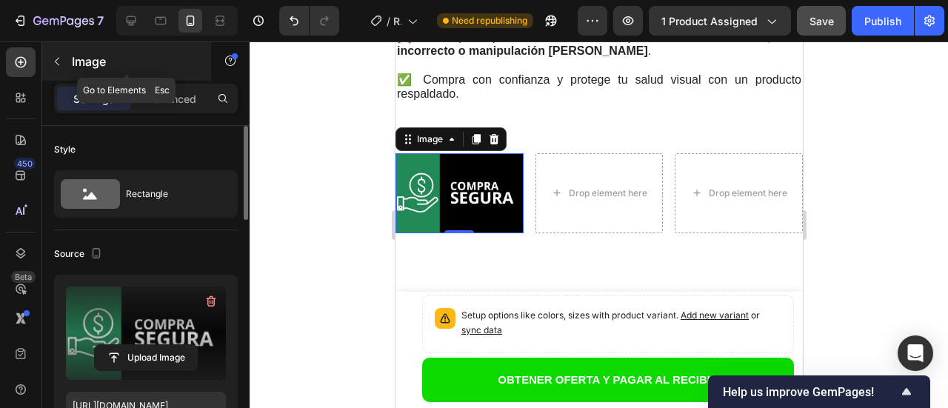
click at [56, 57] on icon "button" at bounding box center [57, 62] width 12 height 12
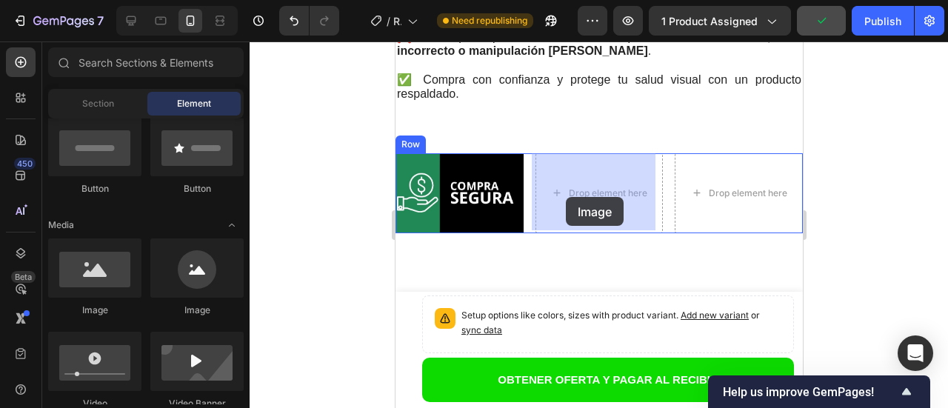
drag, startPoint x: 580, startPoint y: 325, endPoint x: 565, endPoint y: 197, distance: 129.0
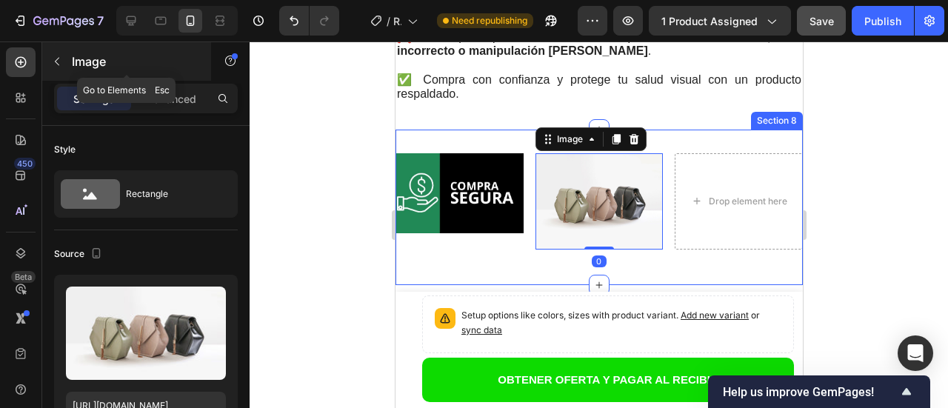
click at [56, 60] on icon "button" at bounding box center [57, 62] width 12 height 12
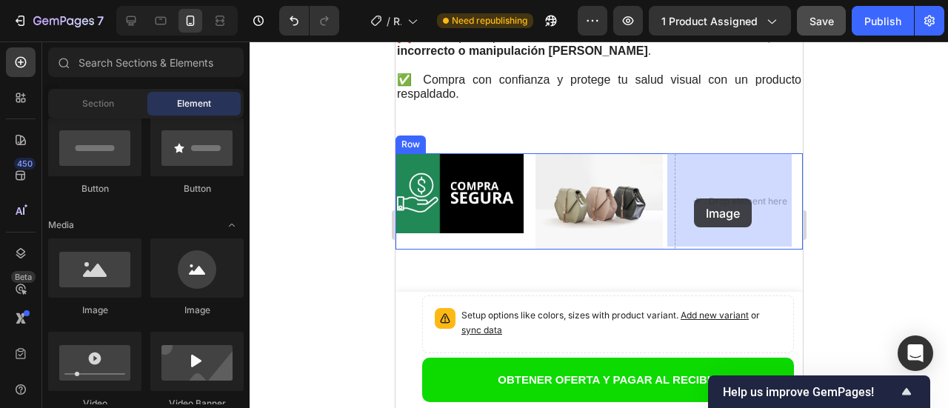
drag, startPoint x: 484, startPoint y: 335, endPoint x: 693, endPoint y: 198, distance: 250.4
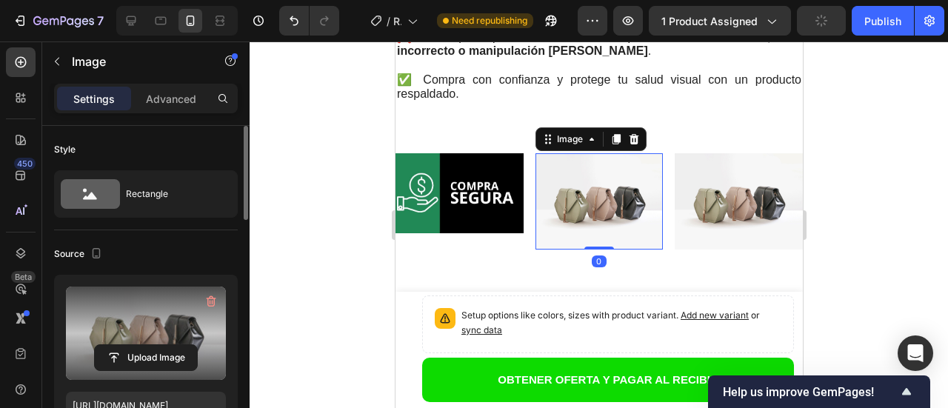
click at [147, 330] on label at bounding box center [146, 333] width 160 height 93
click at [147, 345] on input "file" at bounding box center [146, 357] width 102 height 25
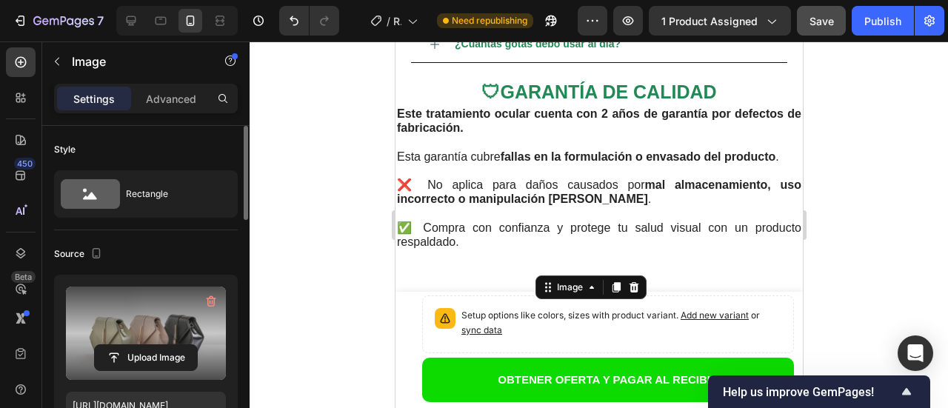
scroll to position [5246, 0]
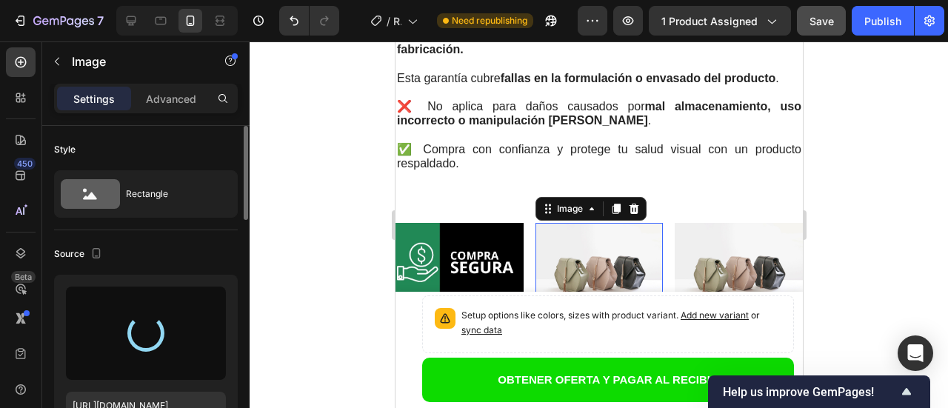
type input "https://cdn.shopify.com/s/files/1/0715/0210/2665/files/gempages_578075332700013…"
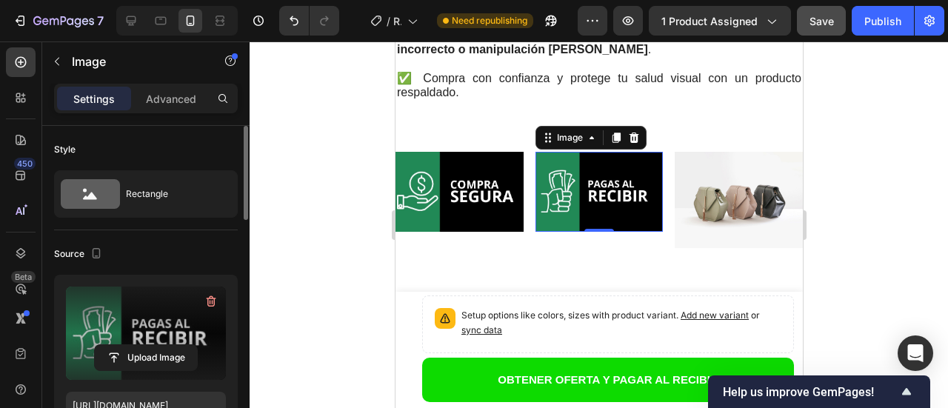
scroll to position [5320, 0]
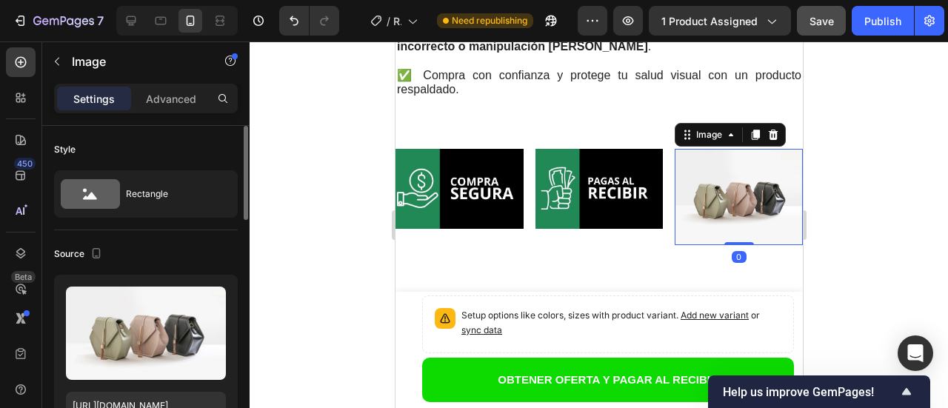
click at [718, 190] on img at bounding box center [738, 197] width 128 height 96
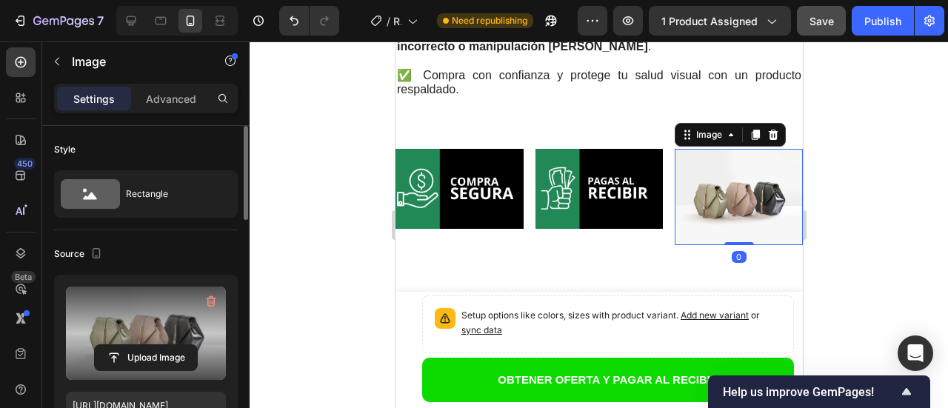
click at [151, 330] on label at bounding box center [146, 333] width 160 height 93
click at [151, 345] on input "file" at bounding box center [146, 357] width 102 height 25
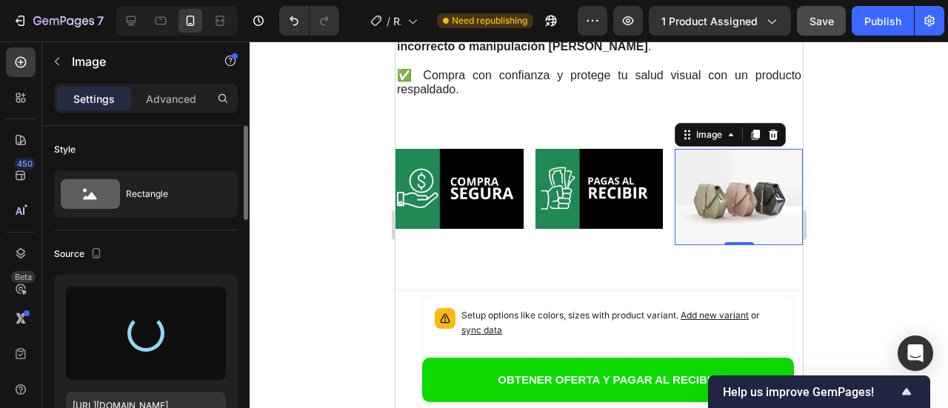
type input "https://cdn.shopify.com/s/files/1/0715/0210/2665/files/gempages_578075332700013…"
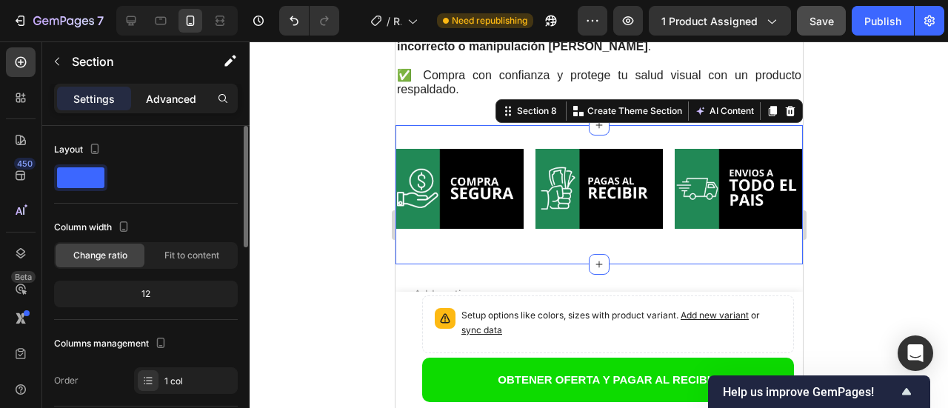
click at [170, 104] on p "Advanced" at bounding box center [171, 99] width 50 height 16
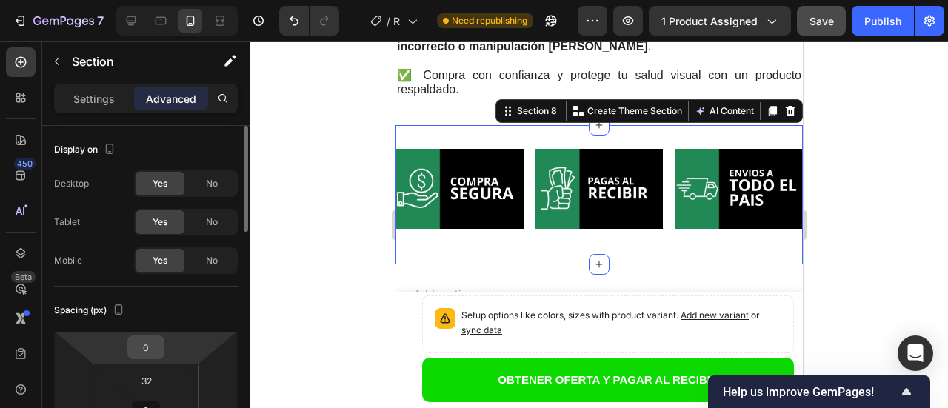
click at [150, 346] on input "0" at bounding box center [146, 347] width 30 height 22
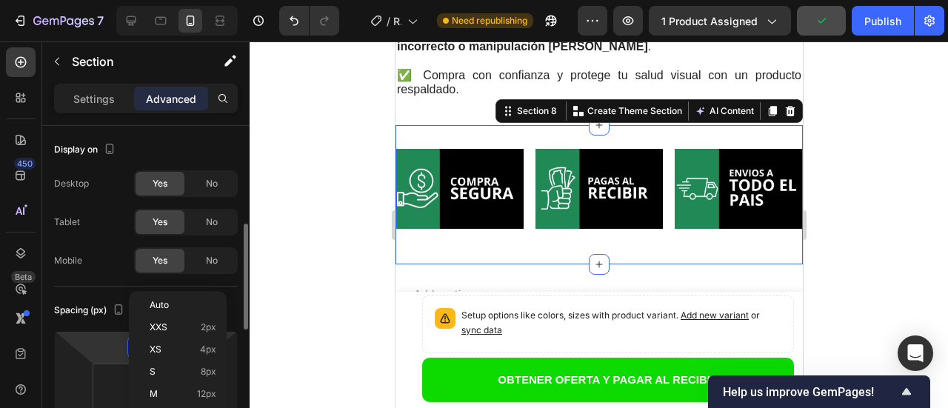
scroll to position [74, 0]
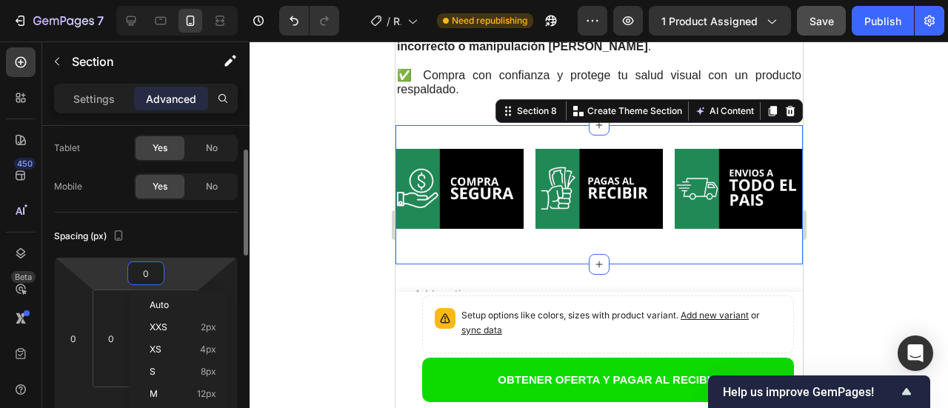
click at [101, 0] on html "7 Version history / Regenerador Celular Ocular Need republishing Preview 1 prod…" at bounding box center [474, 0] width 948 height 0
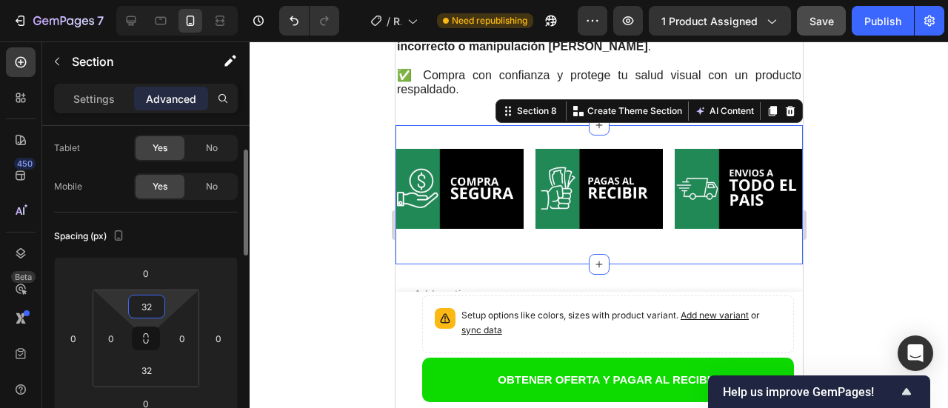
click at [144, 310] on input "32" at bounding box center [147, 306] width 30 height 22
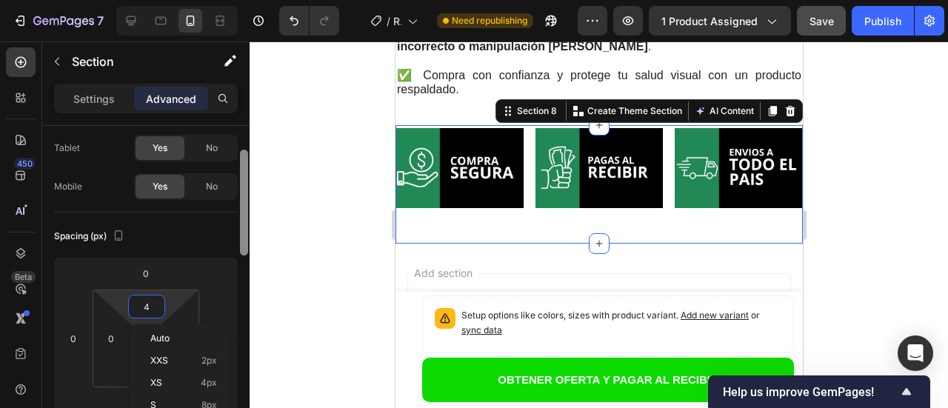
type input "3"
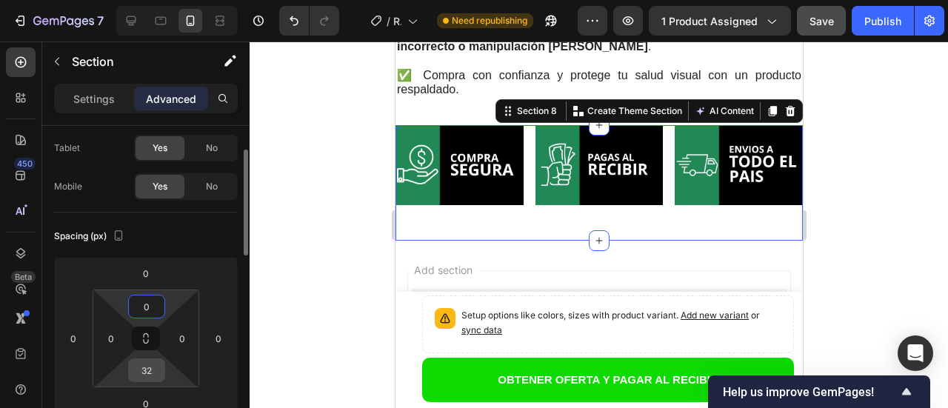
type input "0"
click at [145, 373] on input "32" at bounding box center [147, 370] width 30 height 22
type input "0"
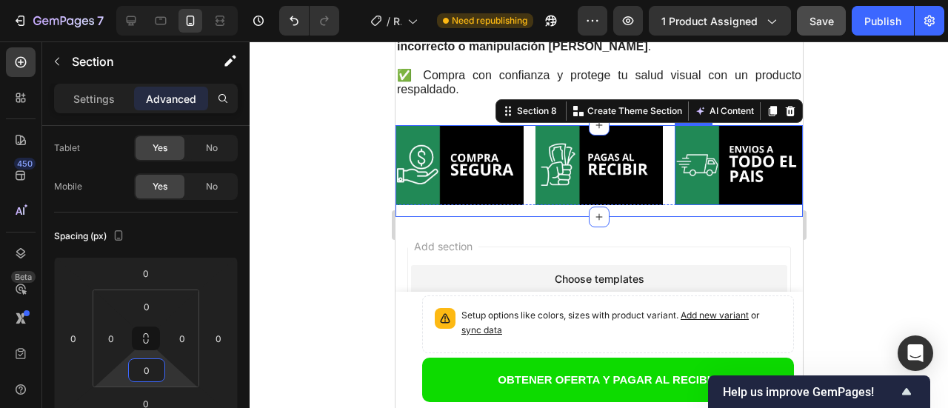
click at [880, 142] on div at bounding box center [599, 224] width 698 height 367
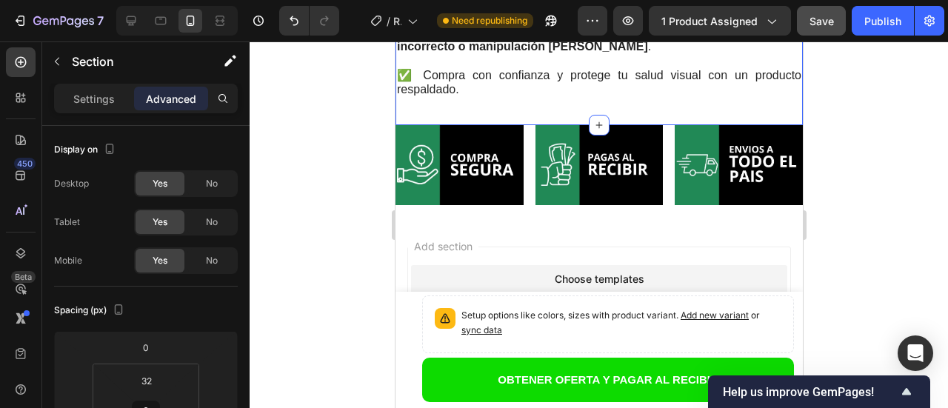
click at [620, 121] on div "🛡GARANTÍA DE CALIDAD Heading Este tratamiento ocular cuenta con 2 años de garan…" at bounding box center [598, 45] width 407 height 162
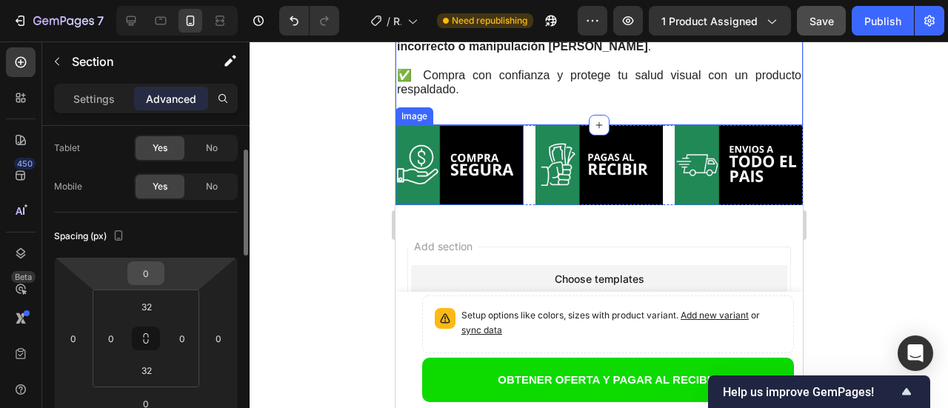
drag, startPoint x: 148, startPoint y: 271, endPoint x: 160, endPoint y: 269, distance: 12.1
click at [153, 271] on input "0" at bounding box center [146, 273] width 30 height 22
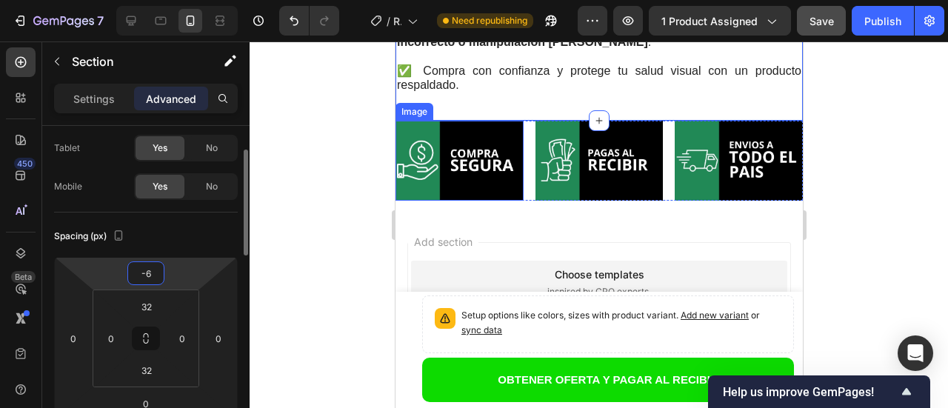
scroll to position [0, 0]
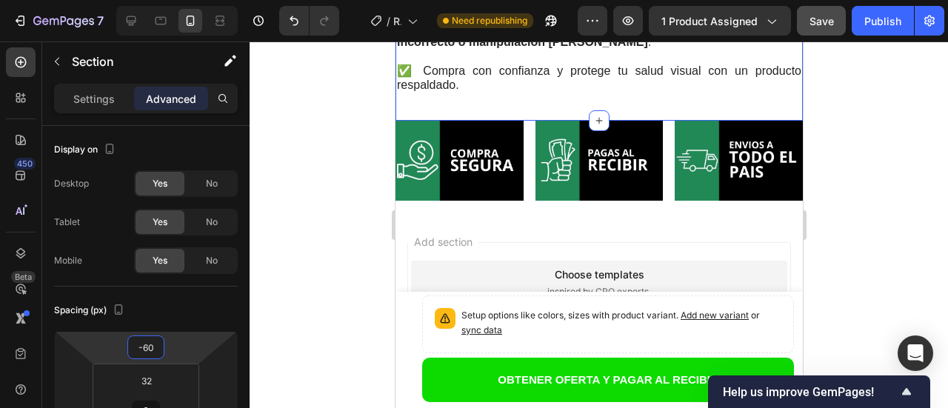
type input "-6"
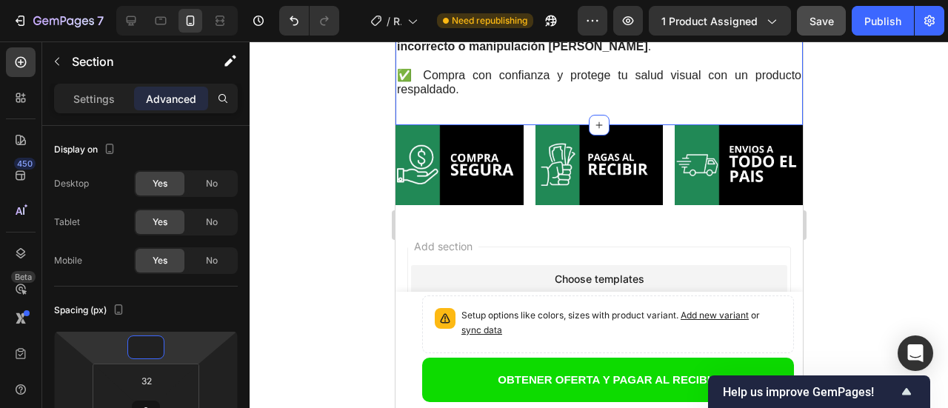
type input "0"
click at [864, 181] on div at bounding box center [599, 224] width 698 height 367
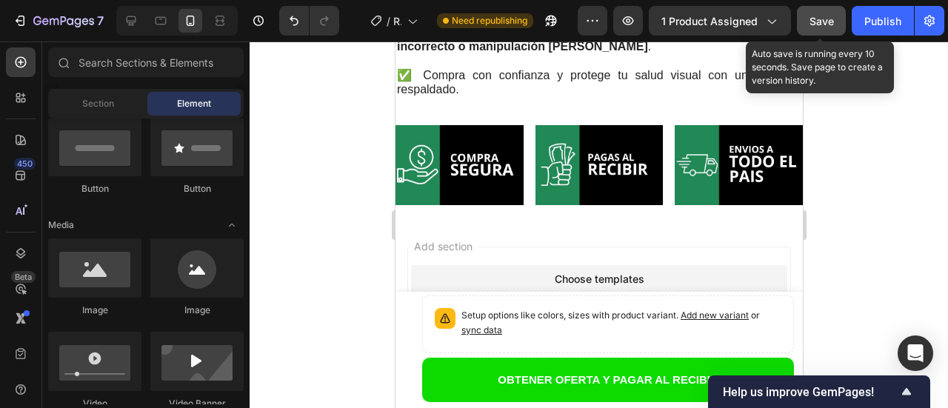
click at [825, 24] on span "Save" at bounding box center [821, 21] width 24 height 13
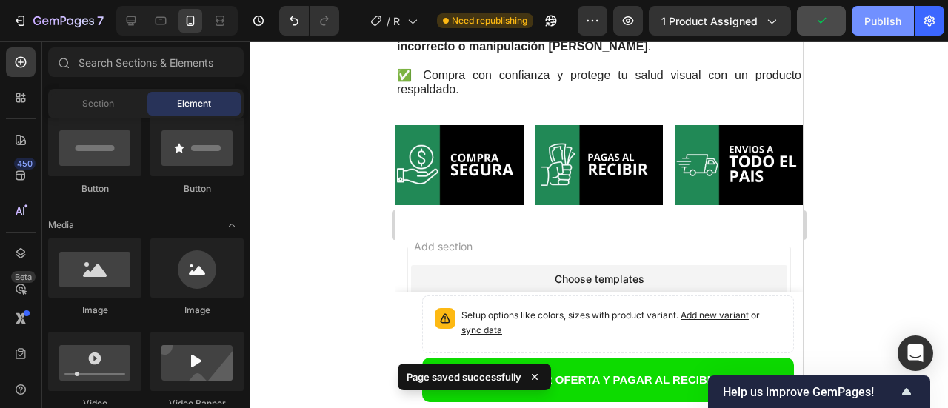
click at [879, 21] on div "Publish" at bounding box center [882, 21] width 37 height 16
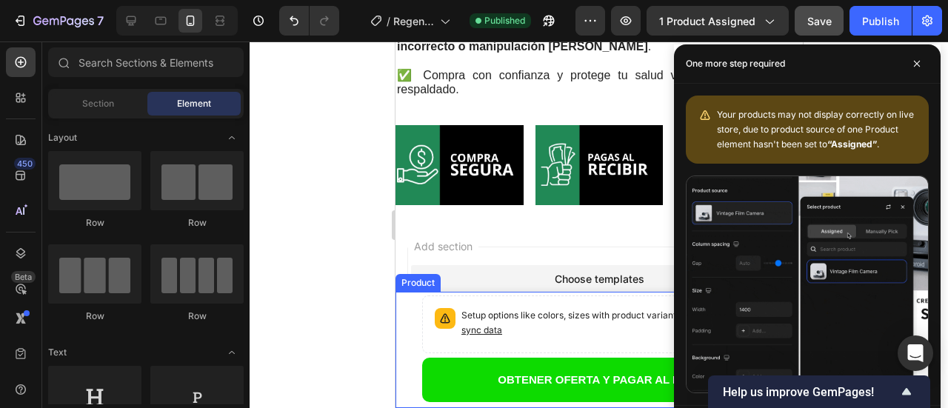
click at [369, 333] on div at bounding box center [599, 224] width 698 height 367
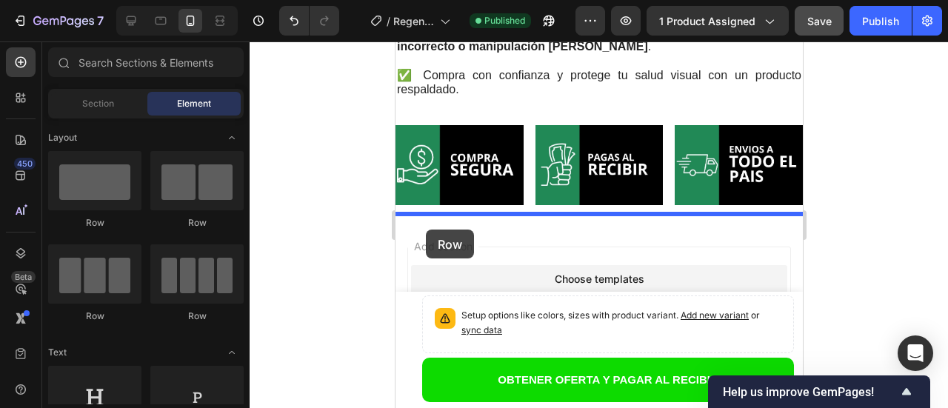
drag, startPoint x: 509, startPoint y: 225, endPoint x: 425, endPoint y: 230, distance: 83.8
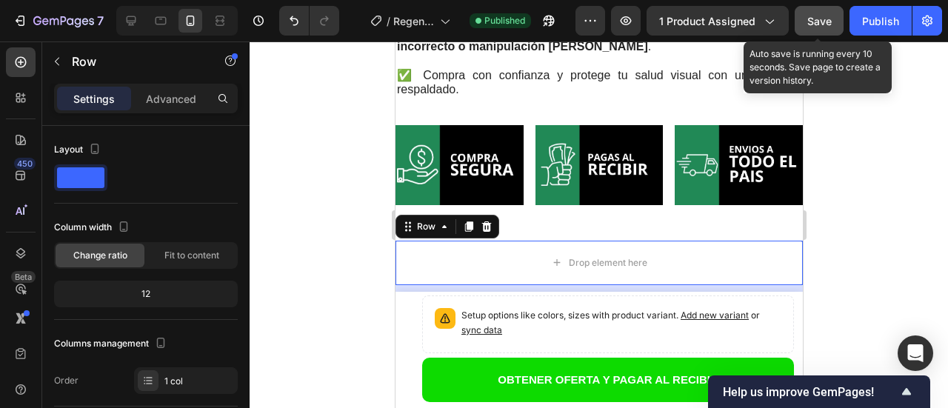
click at [809, 23] on span "Save" at bounding box center [819, 21] width 24 height 13
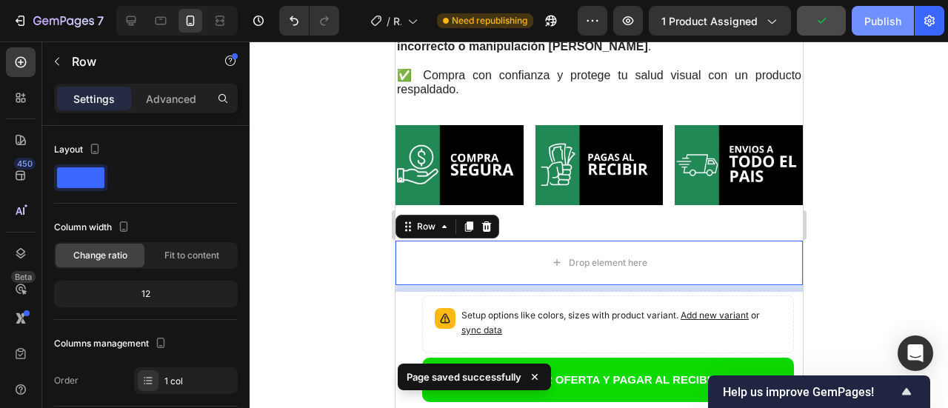
click at [880, 21] on div "Publish" at bounding box center [882, 21] width 37 height 16
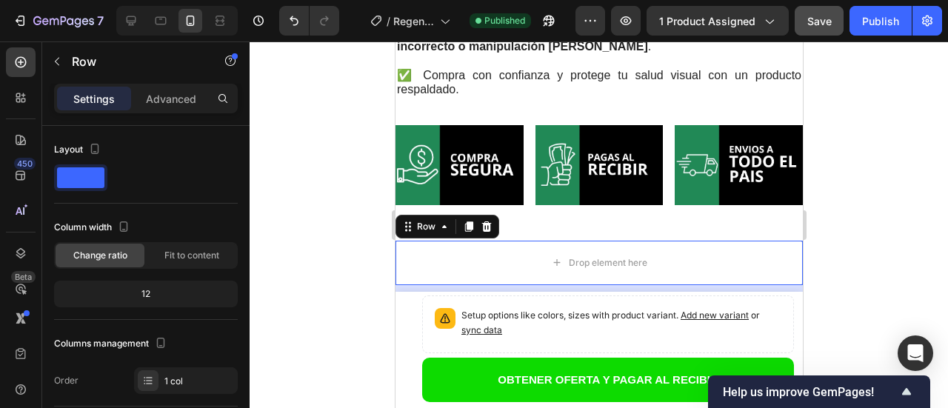
click at [297, 252] on div at bounding box center [599, 224] width 698 height 367
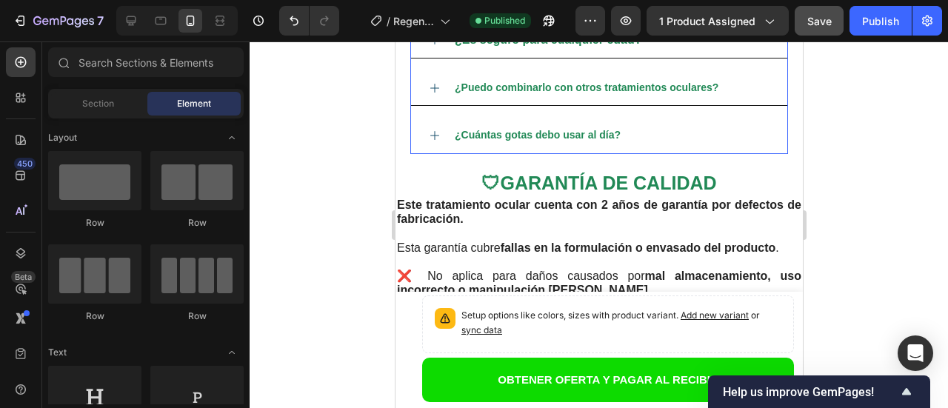
scroll to position [5151, 0]
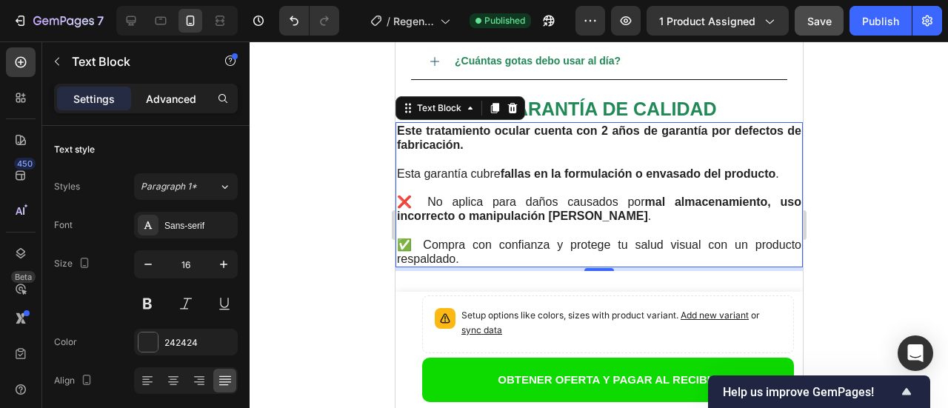
click at [162, 98] on p "Advanced" at bounding box center [171, 99] width 50 height 16
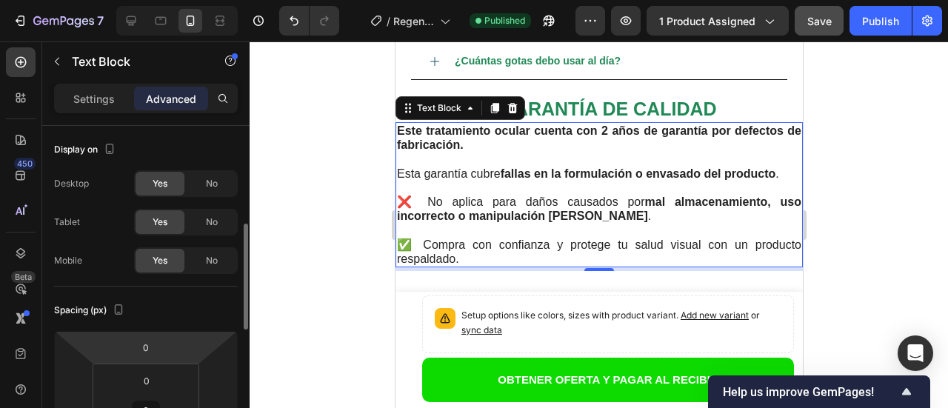
scroll to position [148, 0]
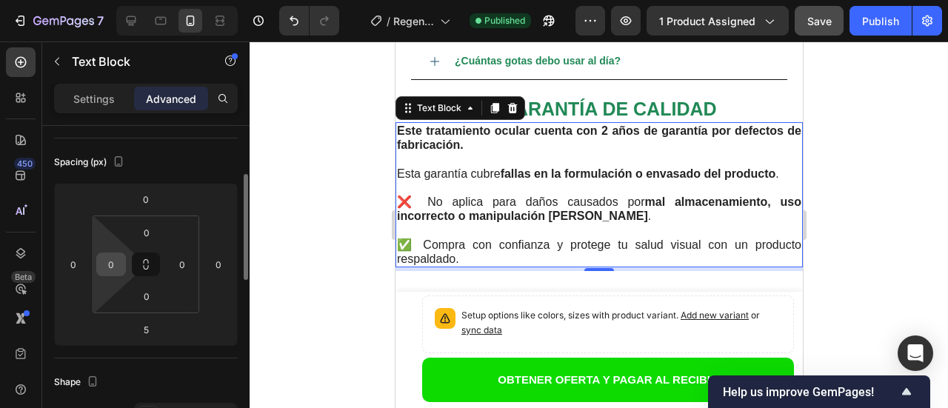
click at [112, 268] on input "0" at bounding box center [111, 264] width 22 height 22
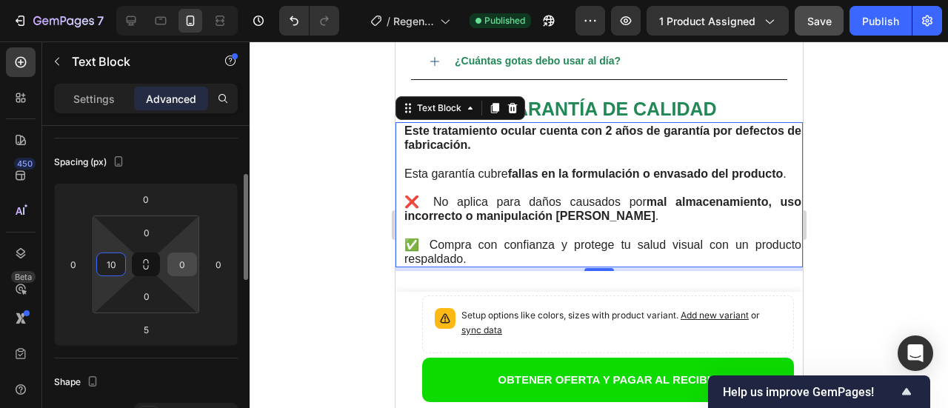
type input "10"
click at [181, 265] on input "0" at bounding box center [182, 264] width 22 height 22
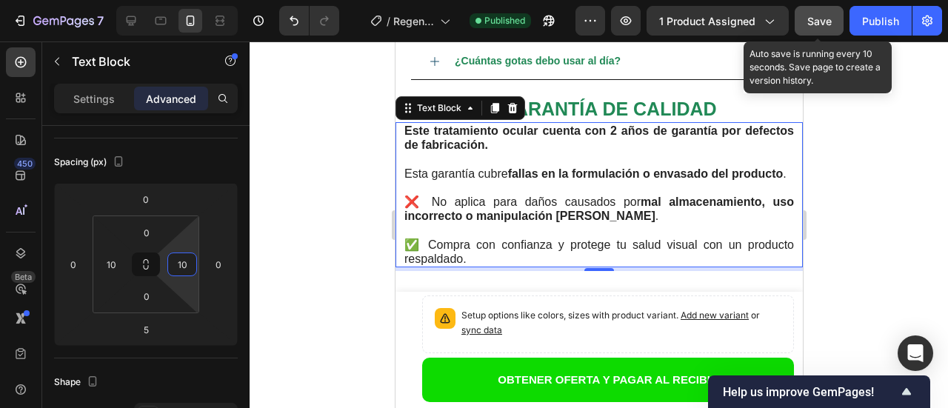
type input "10"
click at [817, 22] on span "Save" at bounding box center [819, 21] width 24 height 13
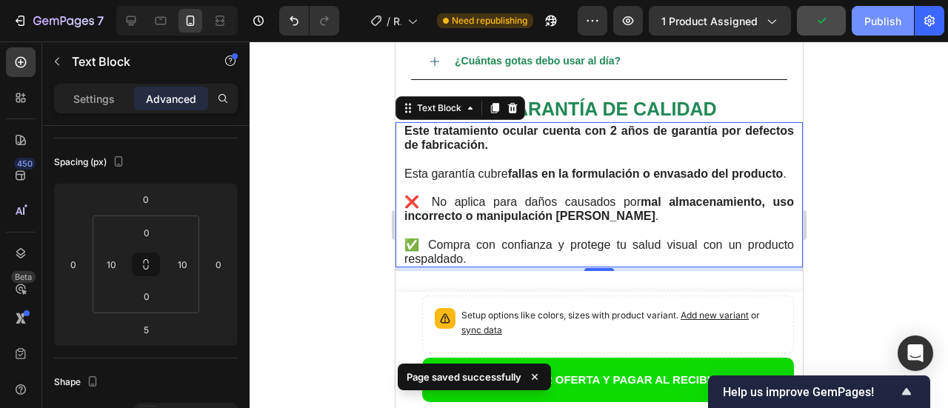
click at [875, 21] on div "Publish" at bounding box center [882, 21] width 37 height 16
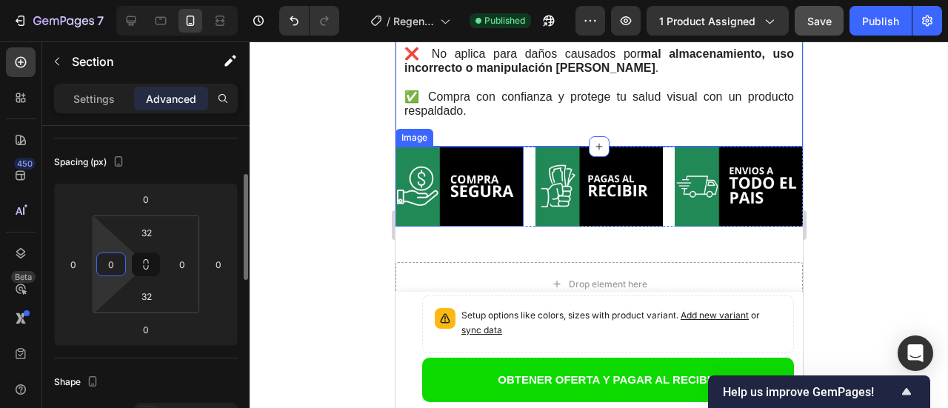
click at [114, 267] on input "0" at bounding box center [111, 264] width 22 height 22
type input "1"
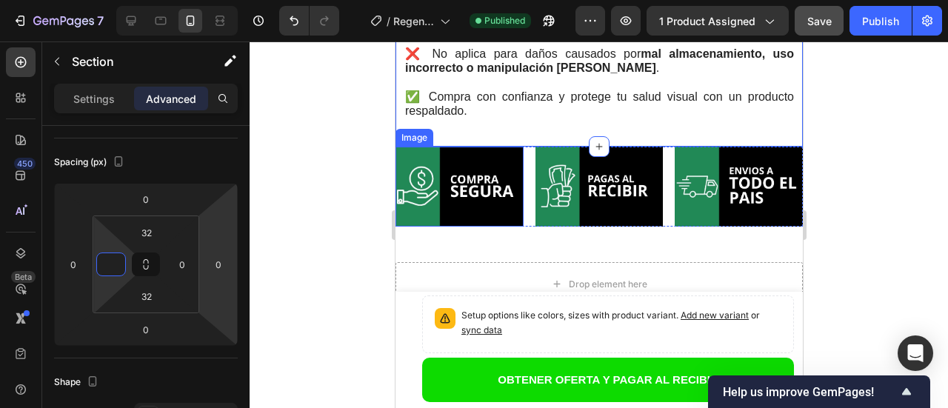
drag, startPoint x: 107, startPoint y: 221, endPoint x: 350, endPoint y: 303, distance: 256.4
click at [277, 330] on div at bounding box center [599, 224] width 698 height 367
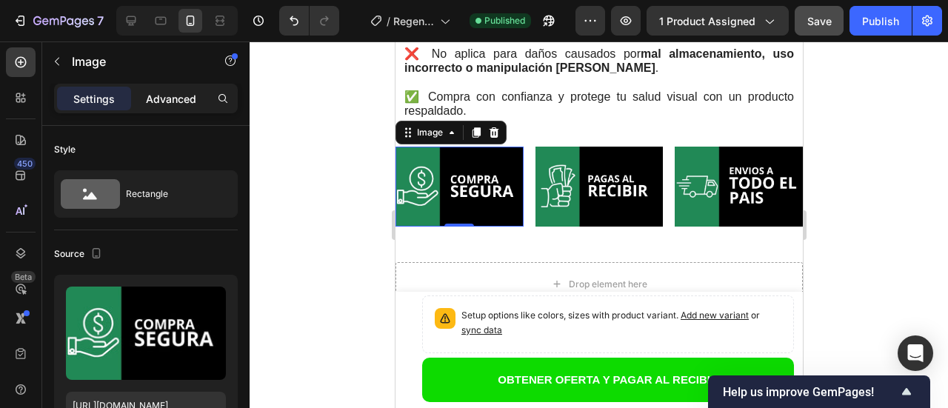
click at [176, 93] on p "Advanced" at bounding box center [171, 99] width 50 height 16
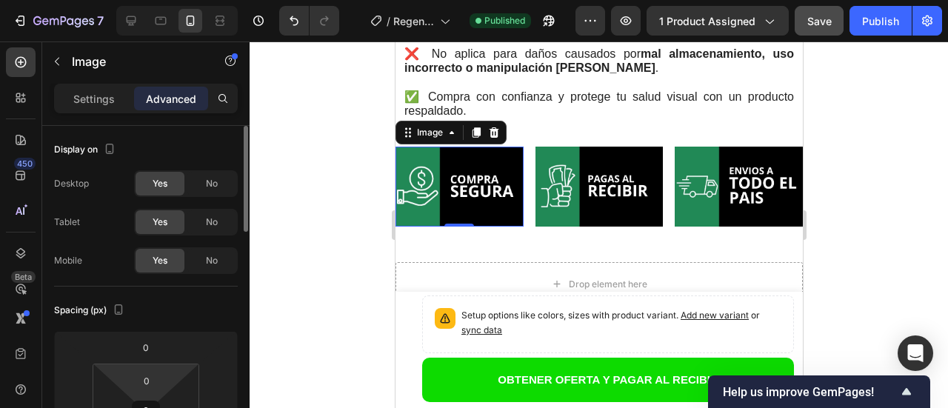
scroll to position [74, 0]
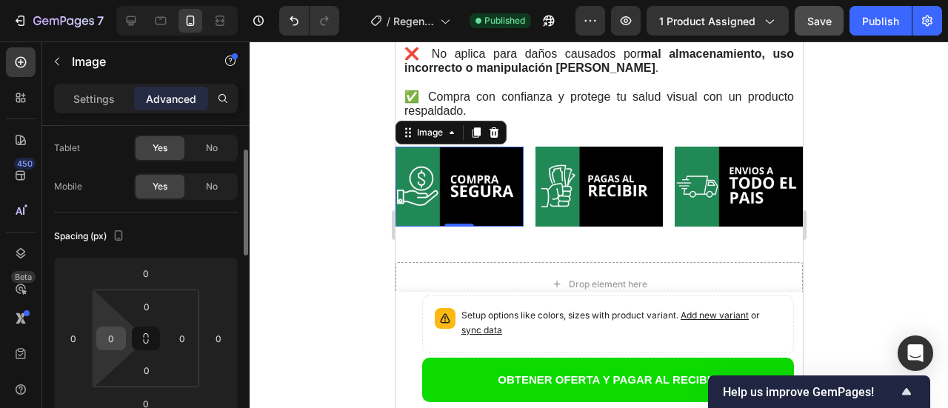
click at [117, 345] on input "0" at bounding box center [111, 338] width 22 height 22
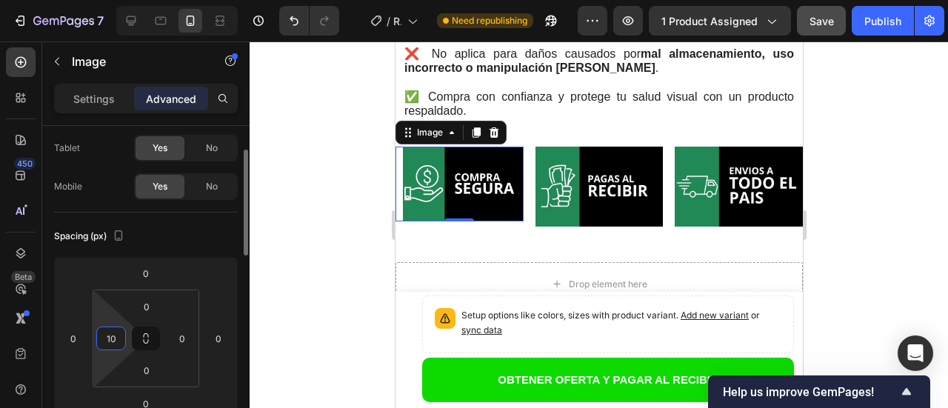
type input "1"
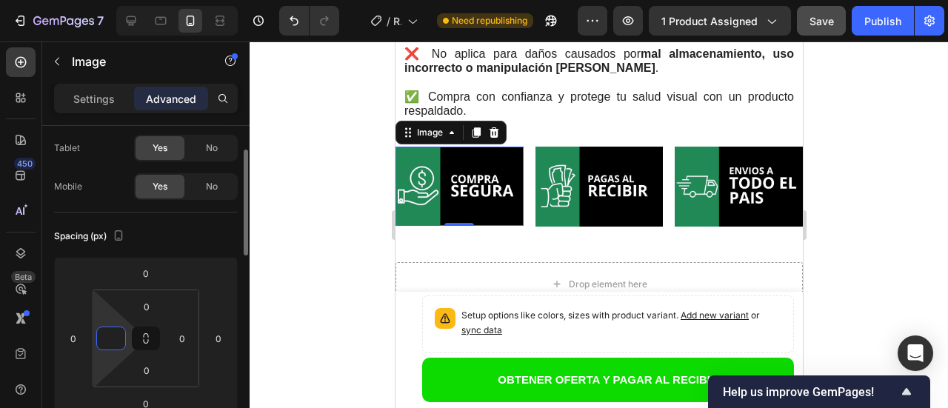
type input "0"
click at [335, 281] on div at bounding box center [599, 224] width 698 height 367
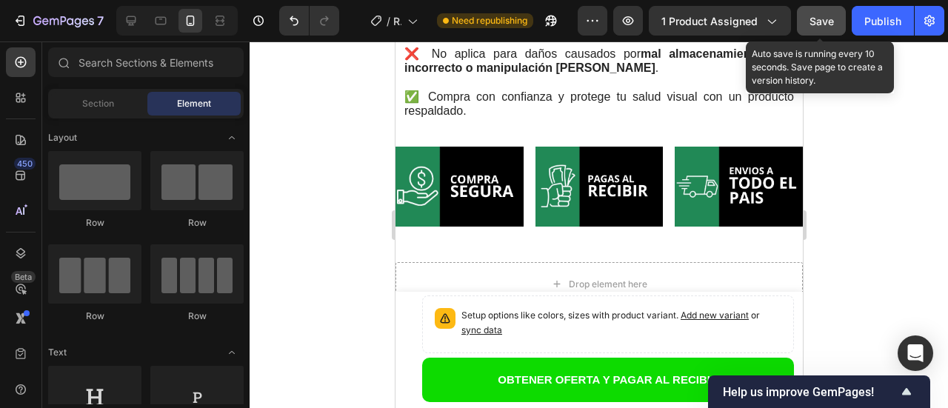
click at [818, 26] on span "Save" at bounding box center [821, 21] width 24 height 13
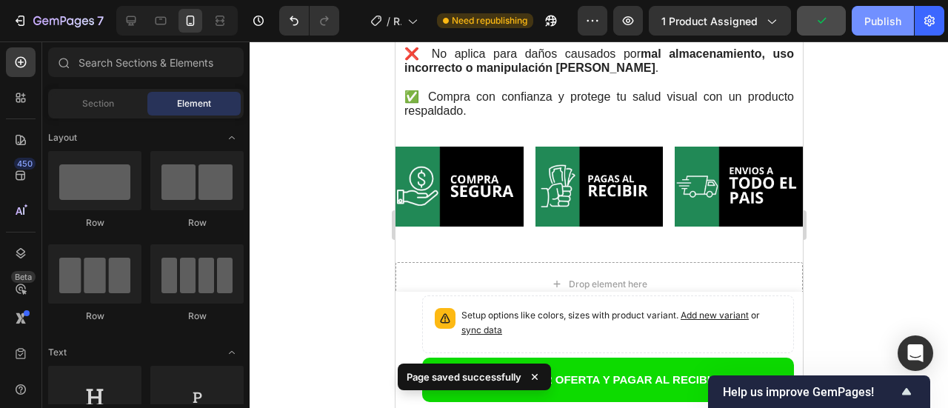
click at [883, 31] on button "Publish" at bounding box center [883, 21] width 62 height 30
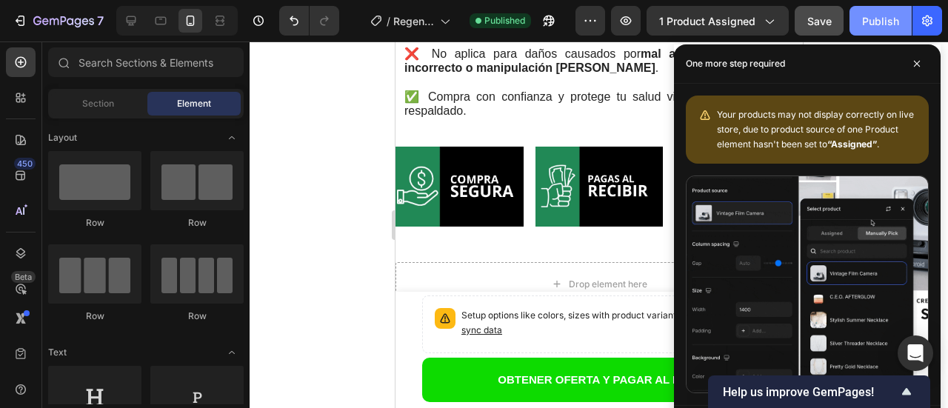
click at [885, 21] on div "Publish" at bounding box center [880, 21] width 37 height 16
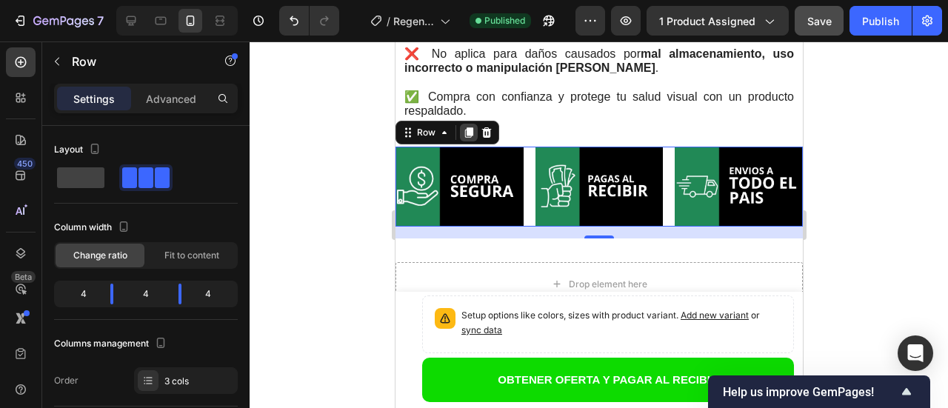
click at [469, 138] on icon at bounding box center [468, 132] width 8 height 10
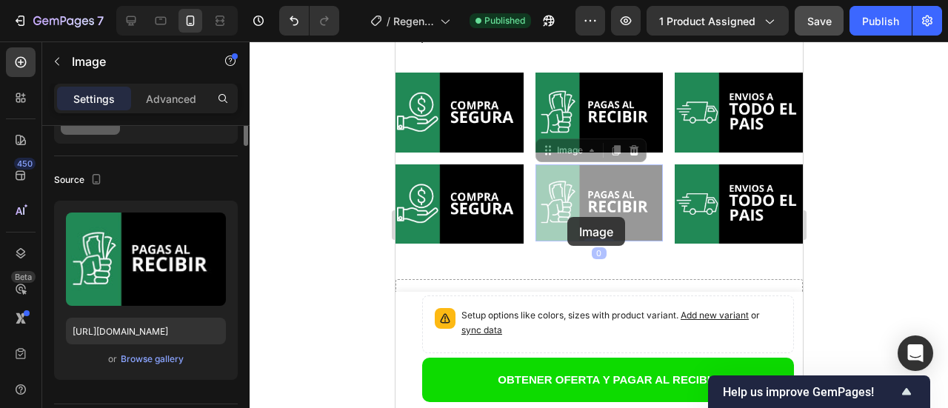
scroll to position [0, 0]
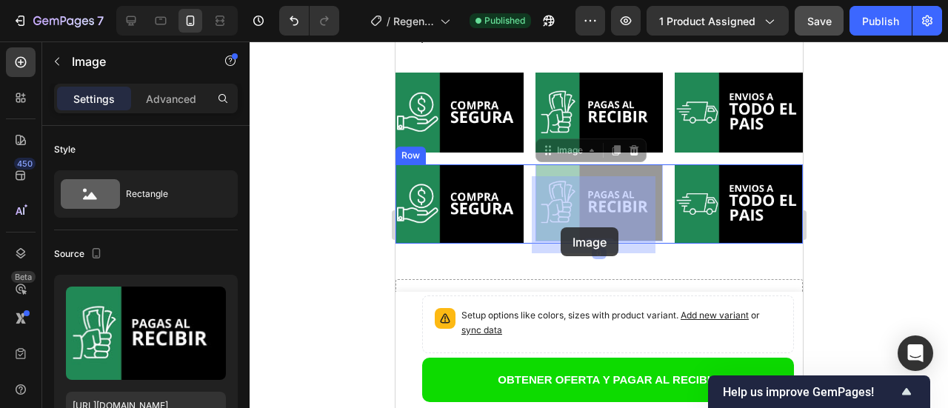
drag, startPoint x: 567, startPoint y: 218, endPoint x: 560, endPoint y: 227, distance: 12.1
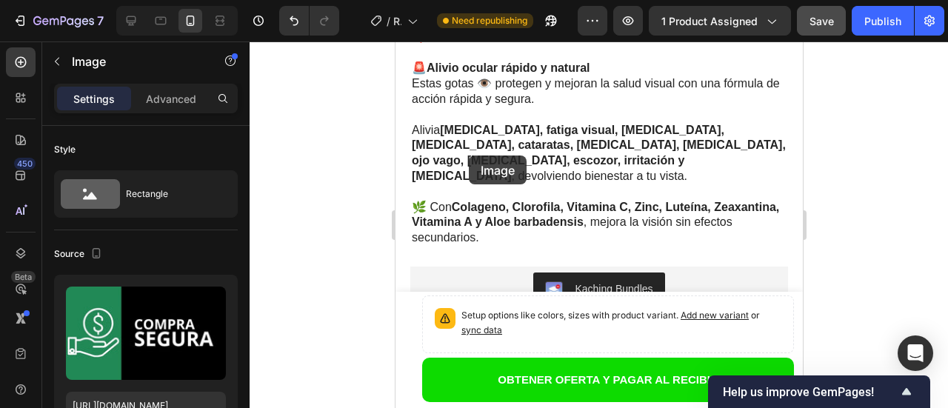
scroll to position [1054, 0]
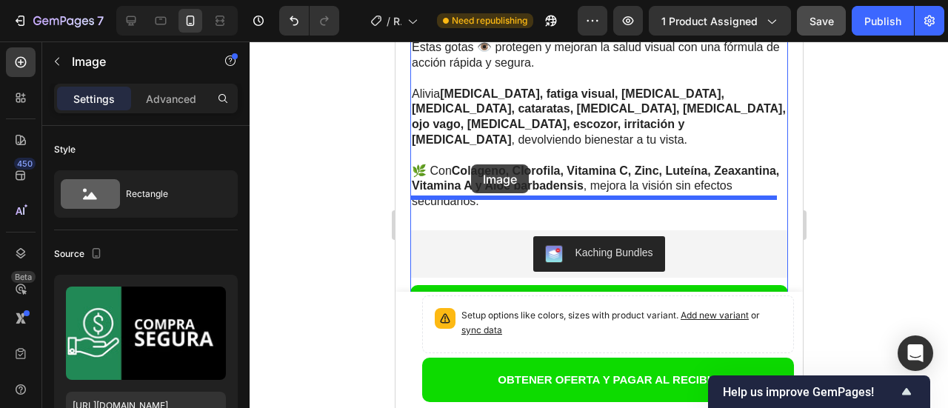
drag, startPoint x: 404, startPoint y: 167, endPoint x: 470, endPoint y: 164, distance: 66.7
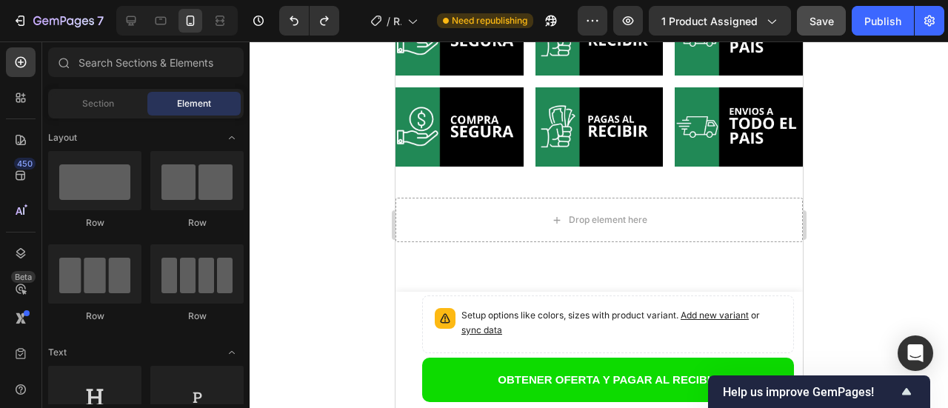
scroll to position [5326, 0]
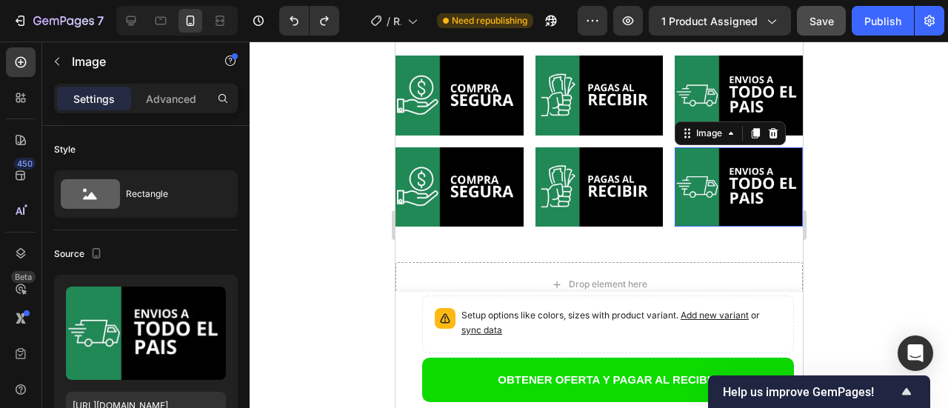
click at [787, 187] on img at bounding box center [738, 186] width 128 height 79
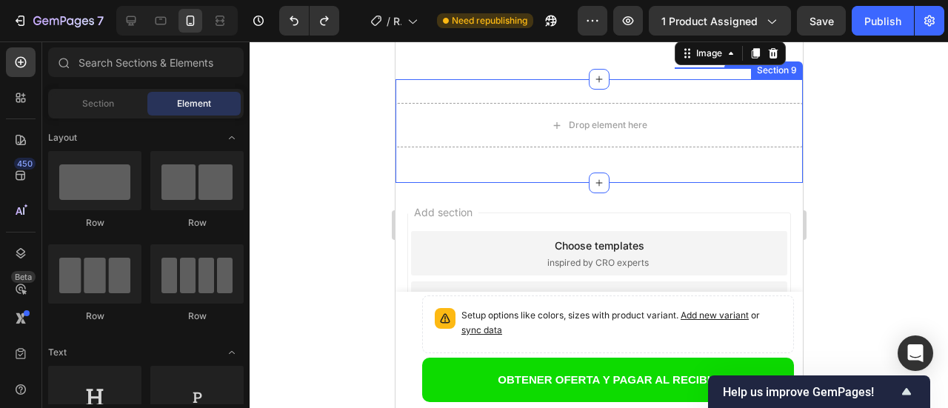
scroll to position [5326, 0]
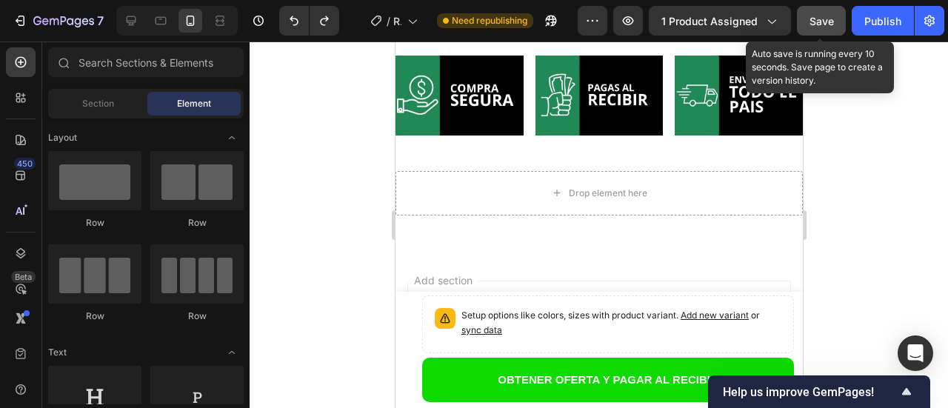
click at [825, 17] on span "Save" at bounding box center [821, 21] width 24 height 13
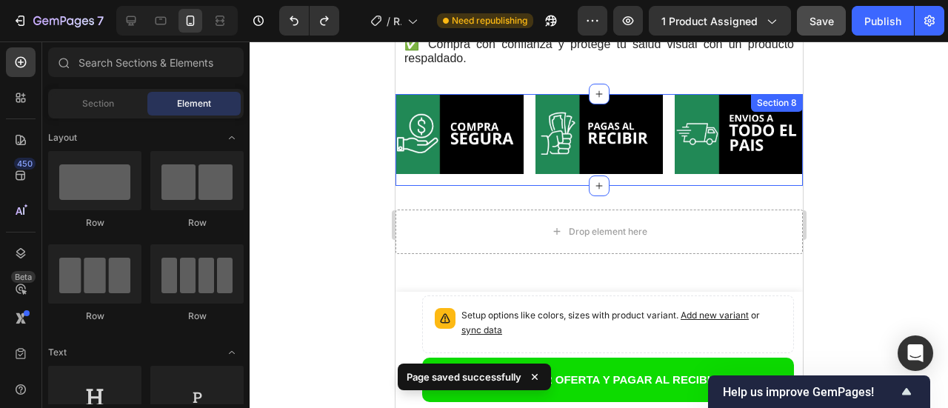
scroll to position [5252, 0]
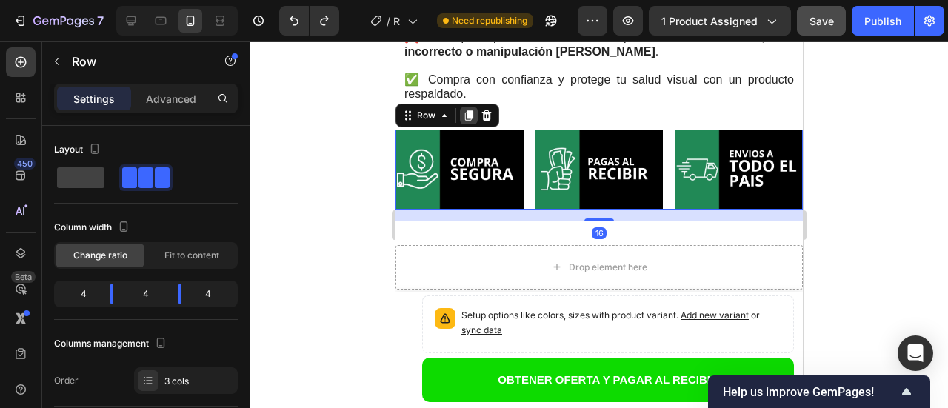
click at [465, 121] on icon at bounding box center [468, 116] width 12 height 12
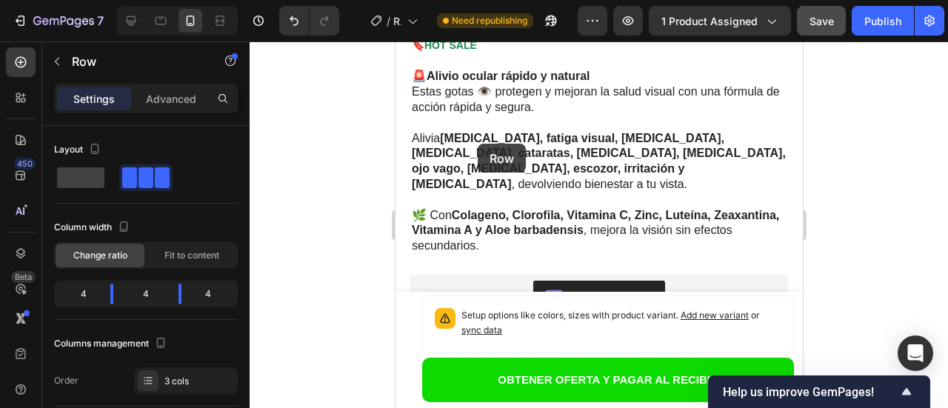
scroll to position [1083, 0]
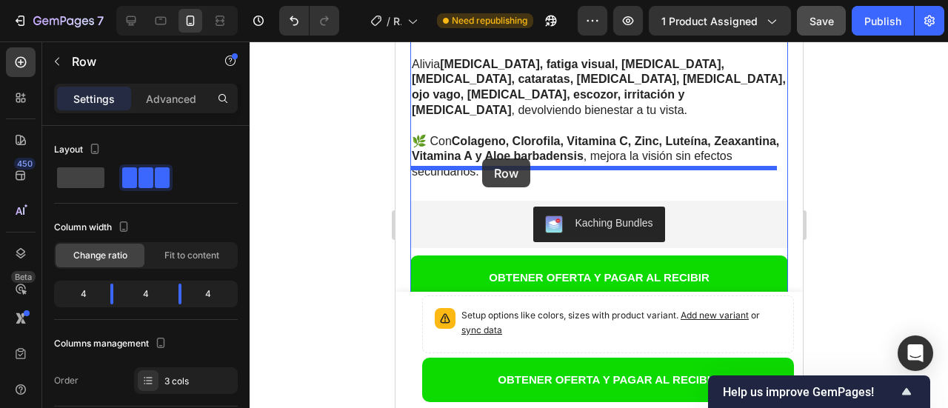
drag, startPoint x: 418, startPoint y: 138, endPoint x: 481, endPoint y: 158, distance: 67.0
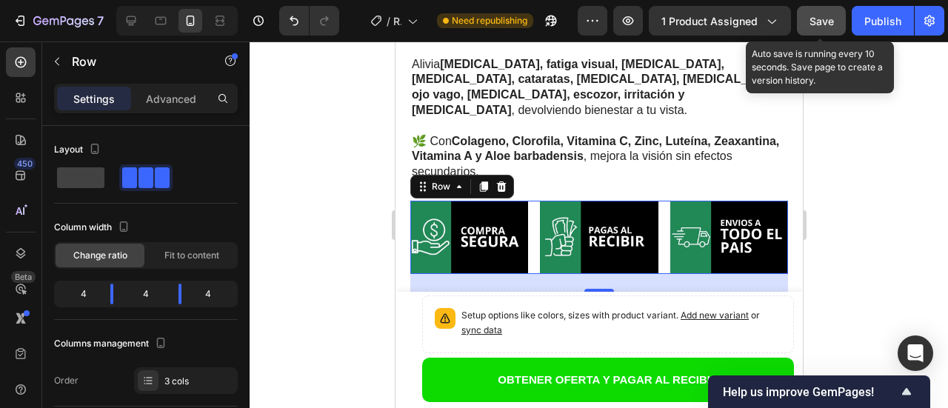
click at [824, 21] on span "Save" at bounding box center [821, 21] width 24 height 13
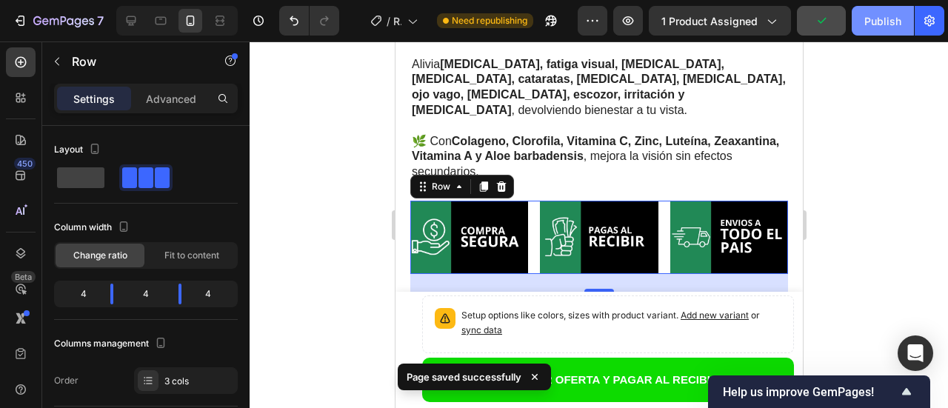
click at [882, 22] on div "Publish" at bounding box center [882, 21] width 37 height 16
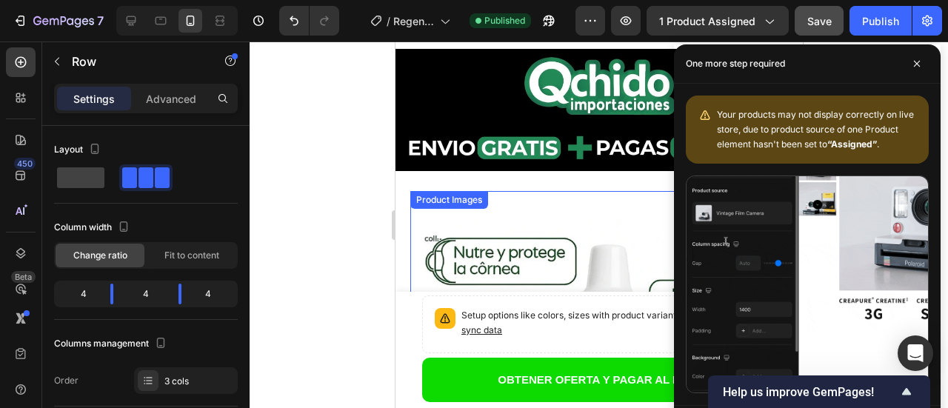
scroll to position [0, 0]
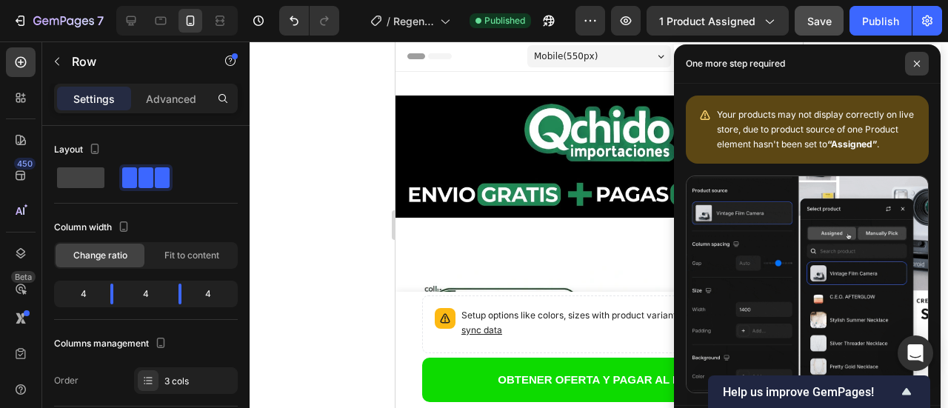
click at [921, 61] on span at bounding box center [917, 64] width 24 height 24
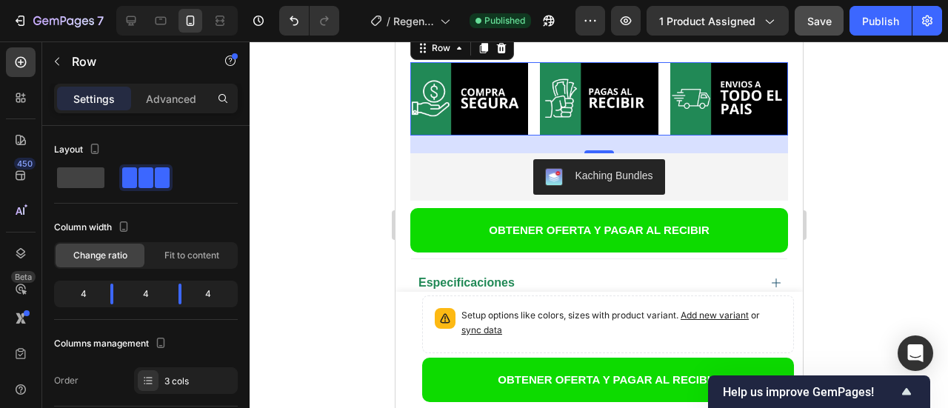
scroll to position [1185, 0]
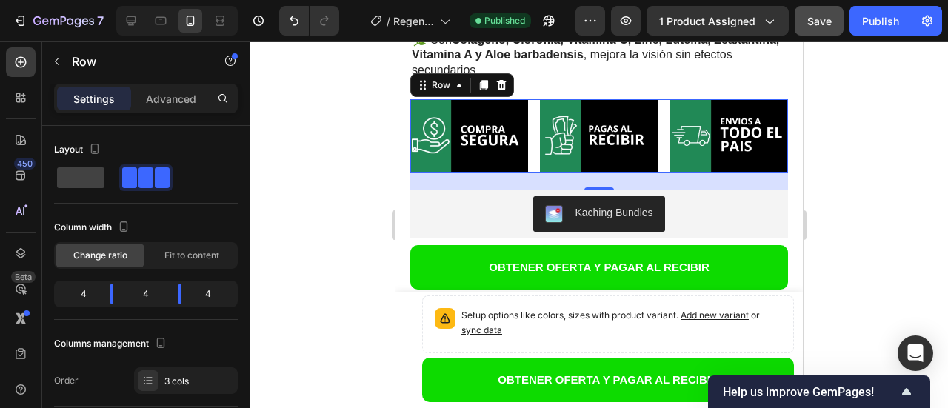
click at [273, 145] on div at bounding box center [599, 224] width 698 height 367
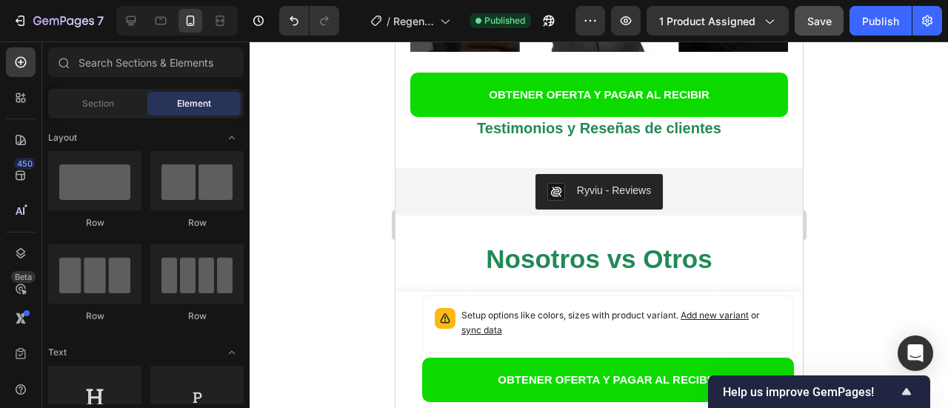
scroll to position [4221, 0]
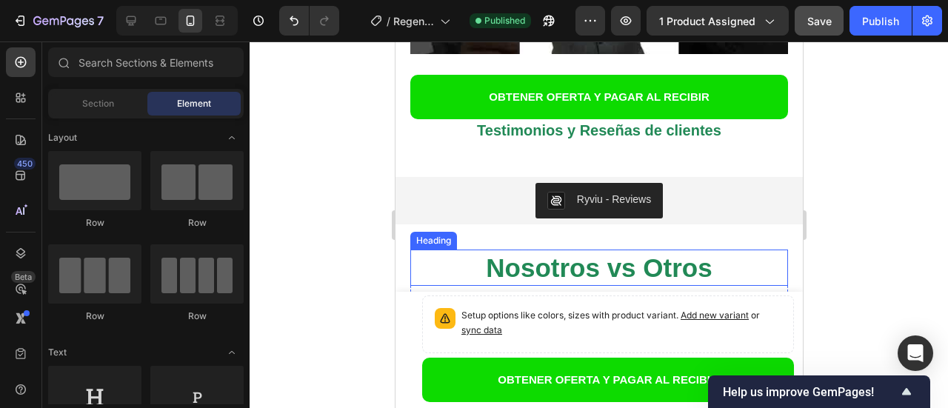
click at [421, 250] on div "Nosotros vs Otros Heading" at bounding box center [599, 268] width 378 height 37
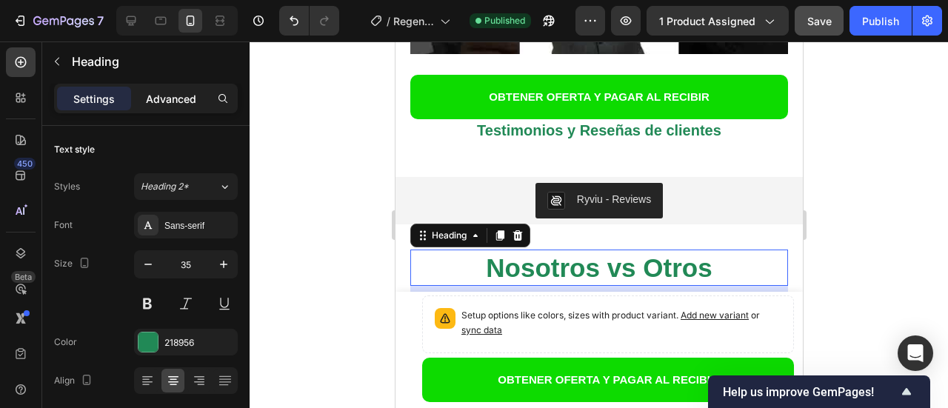
click at [170, 105] on p "Advanced" at bounding box center [171, 99] width 50 height 16
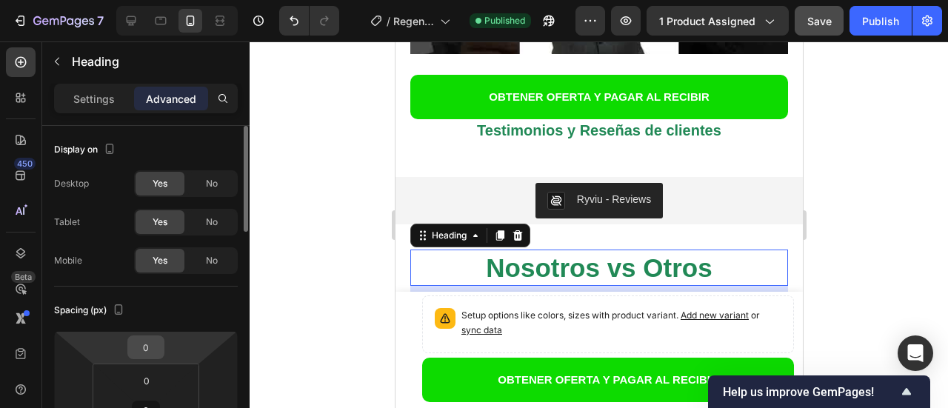
click at [156, 353] on input "0" at bounding box center [146, 347] width 30 height 22
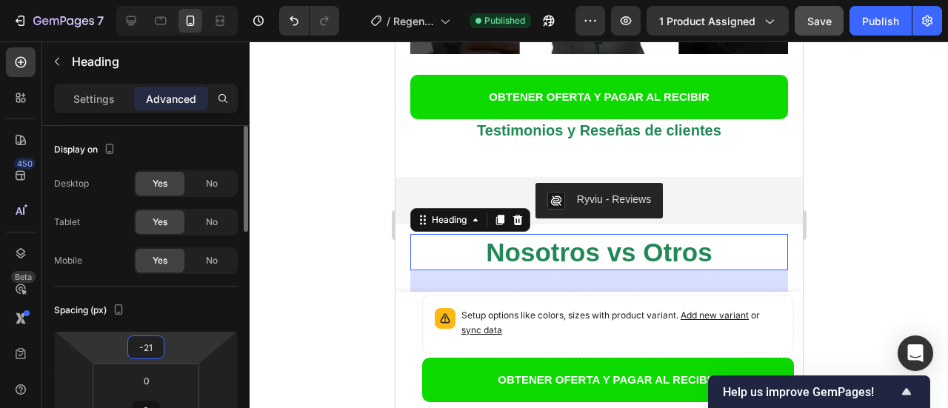
type input "-20"
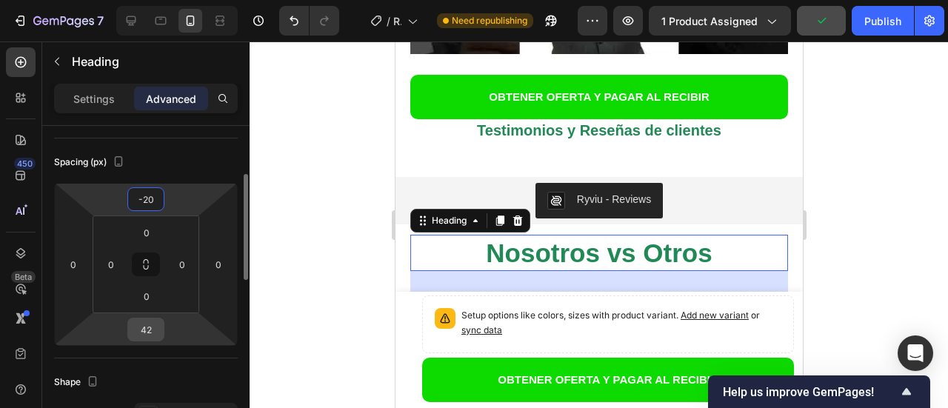
click at [150, 338] on input "42" at bounding box center [146, 329] width 30 height 22
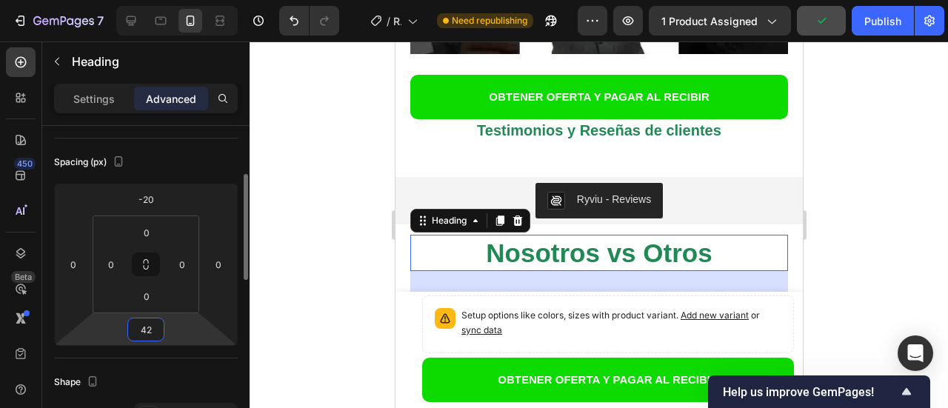
click at [150, 338] on input "42" at bounding box center [146, 329] width 30 height 22
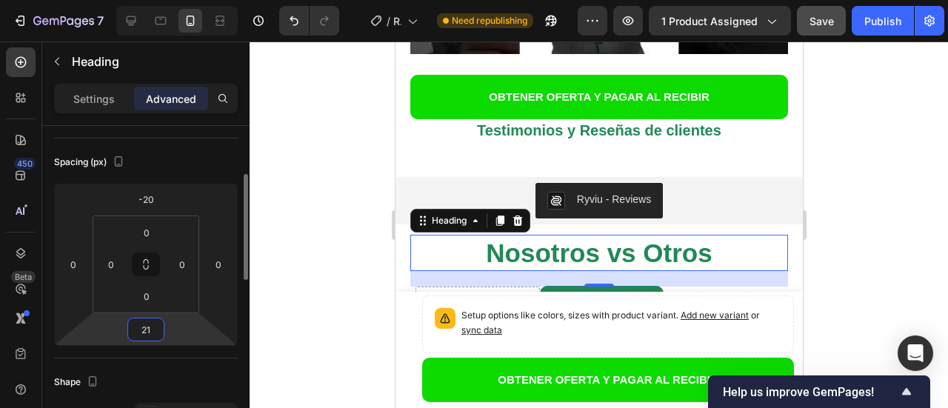
type input "20"
click at [876, 205] on div at bounding box center [599, 224] width 698 height 367
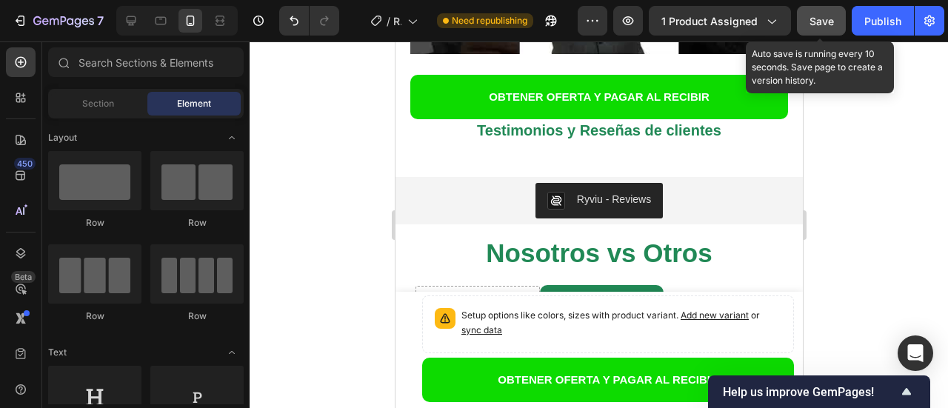
click at [817, 26] on span "Save" at bounding box center [821, 21] width 24 height 13
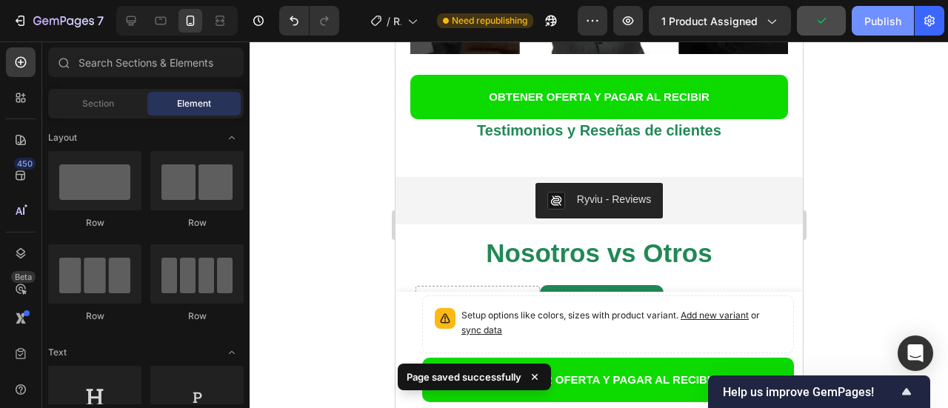
click at [872, 25] on div "Publish" at bounding box center [882, 21] width 37 height 16
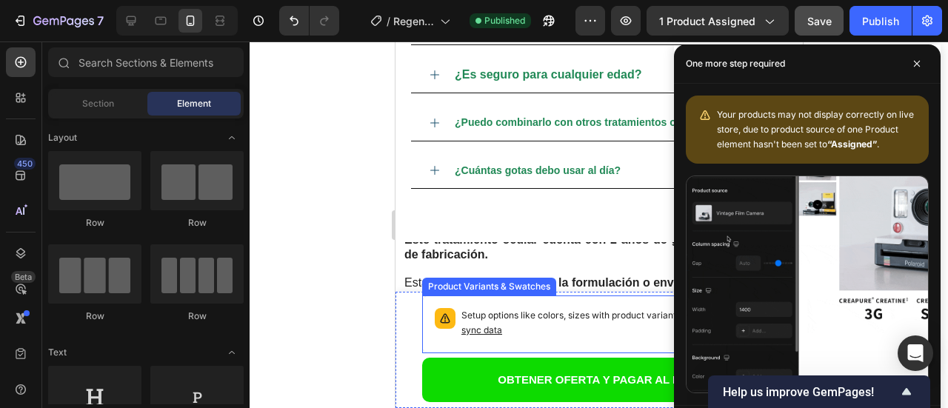
scroll to position [5406, 0]
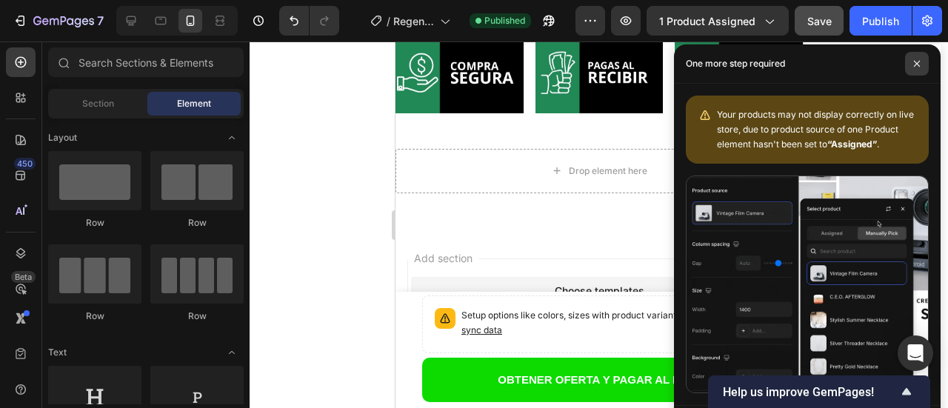
click at [913, 61] on icon at bounding box center [916, 63] width 7 height 7
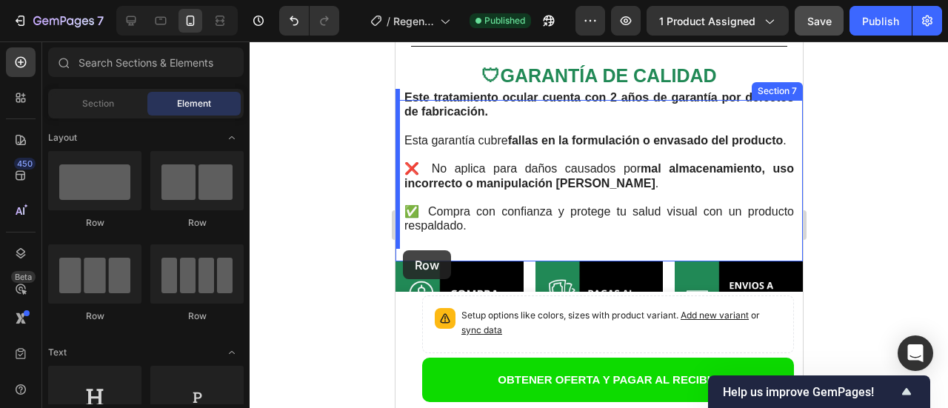
scroll to position [5113, 0]
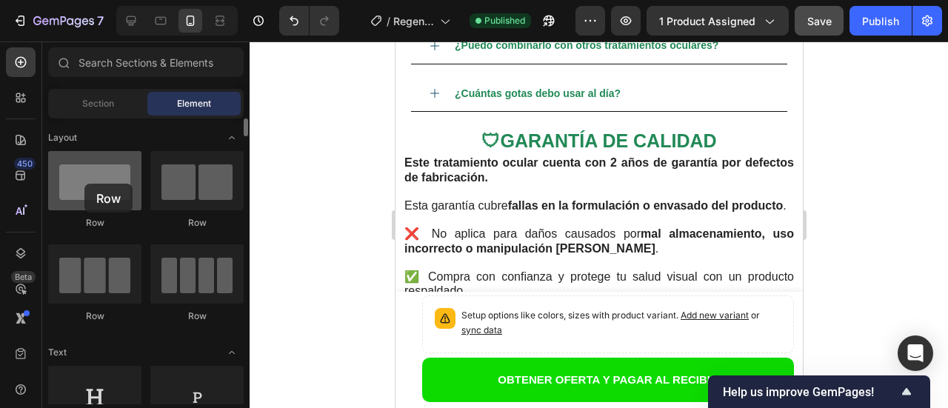
drag, startPoint x: 94, startPoint y: 200, endPoint x: 84, endPoint y: 184, distance: 18.9
click at [84, 184] on div at bounding box center [94, 180] width 93 height 59
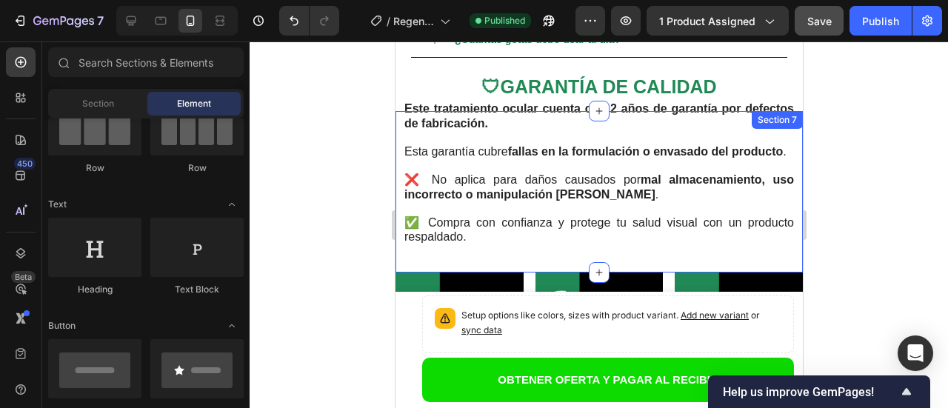
scroll to position [5261, 0]
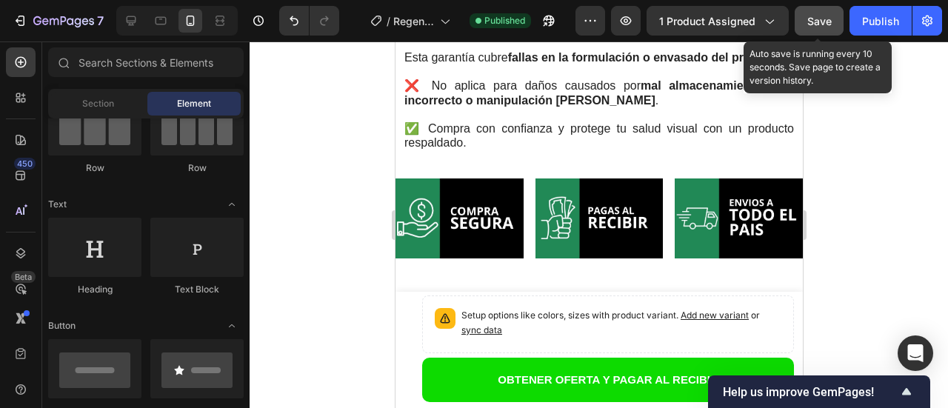
click at [819, 19] on span "Save" at bounding box center [819, 21] width 24 height 13
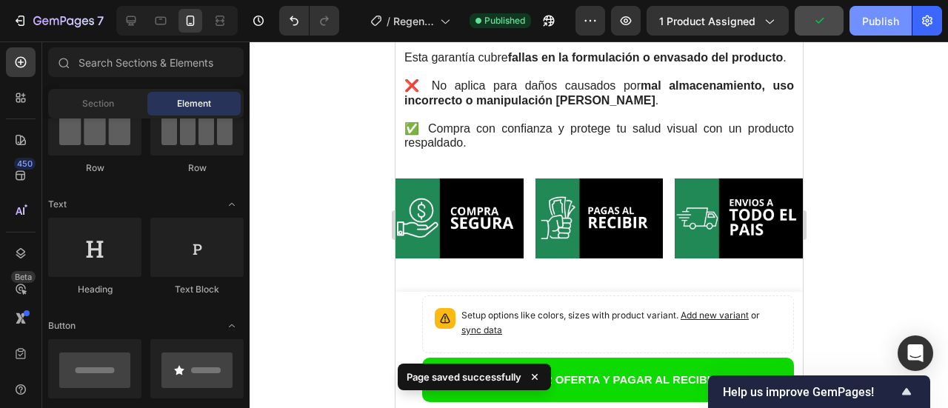
click at [866, 25] on div "Publish" at bounding box center [880, 21] width 37 height 16
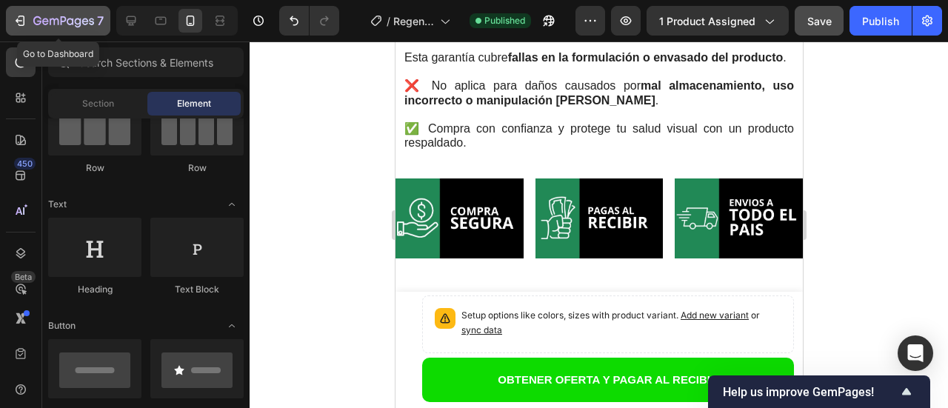
click at [40, 20] on icon "button" at bounding box center [63, 22] width 61 height 13
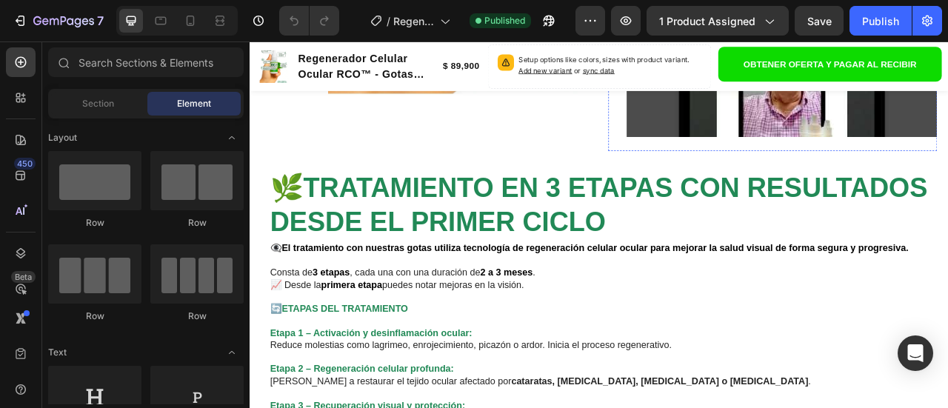
scroll to position [2074, 0]
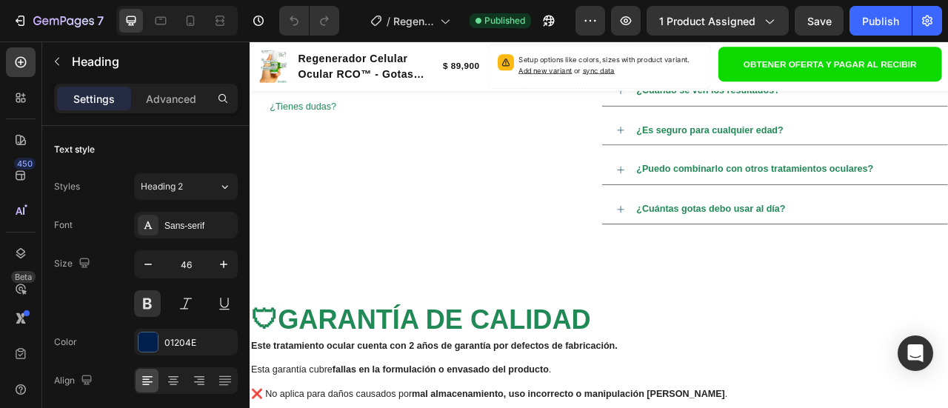
scroll to position [5406, 0]
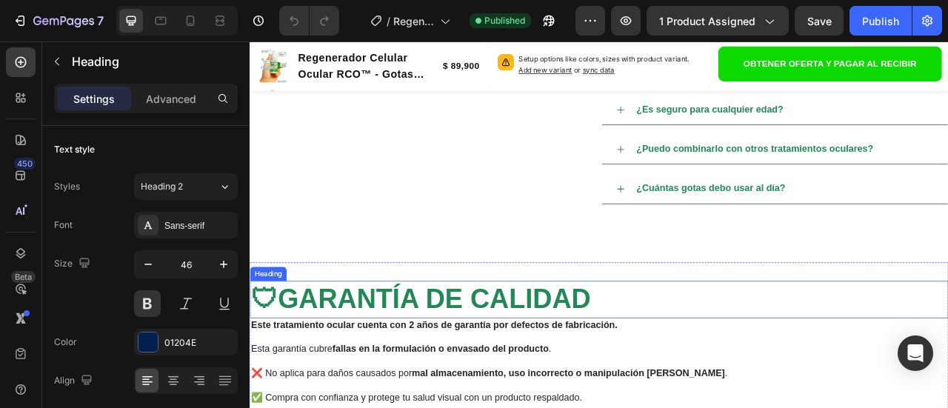
click at [406, 371] on span "🛡GARANTÍA DE CALIDAD" at bounding box center [467, 369] width 433 height 39
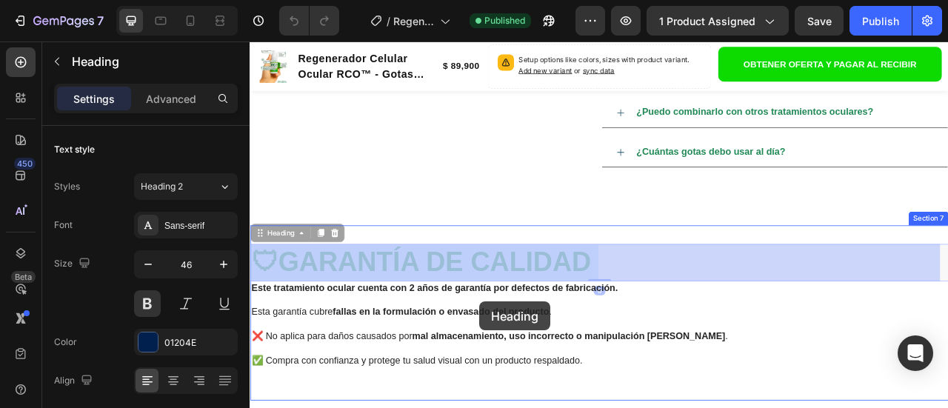
drag, startPoint x: 687, startPoint y: 370, endPoint x: 541, endPoint y: 373, distance: 145.2
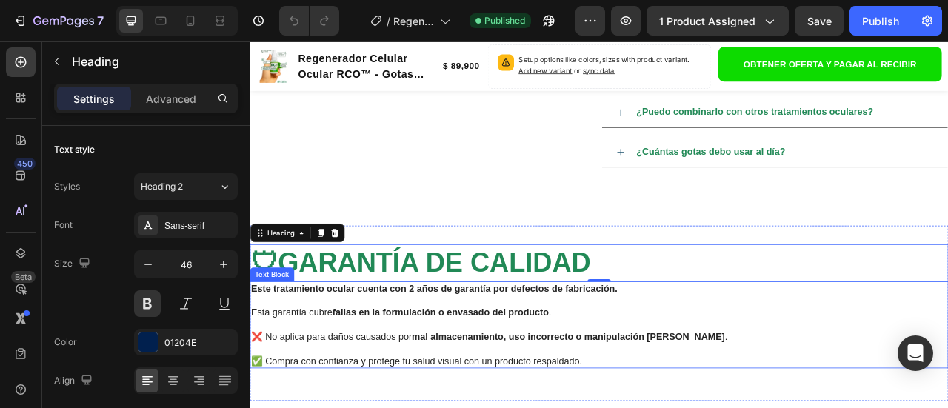
scroll to position [5466, 0]
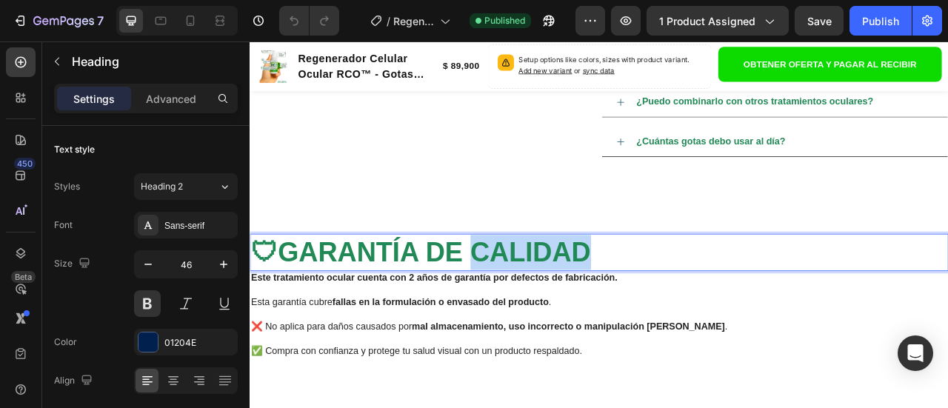
click at [607, 305] on span "🛡GARANTÍA DE CALIDAD" at bounding box center [467, 309] width 433 height 39
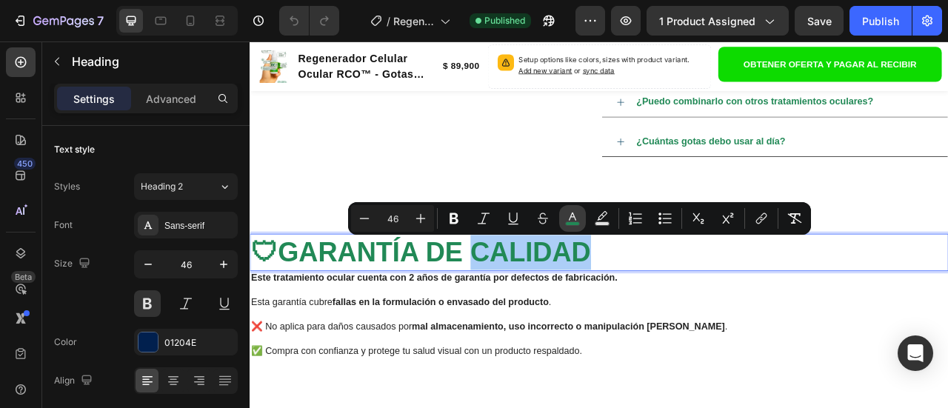
click at [570, 218] on icon "Editor contextual toolbar" at bounding box center [572, 217] width 7 height 8
type input "218956"
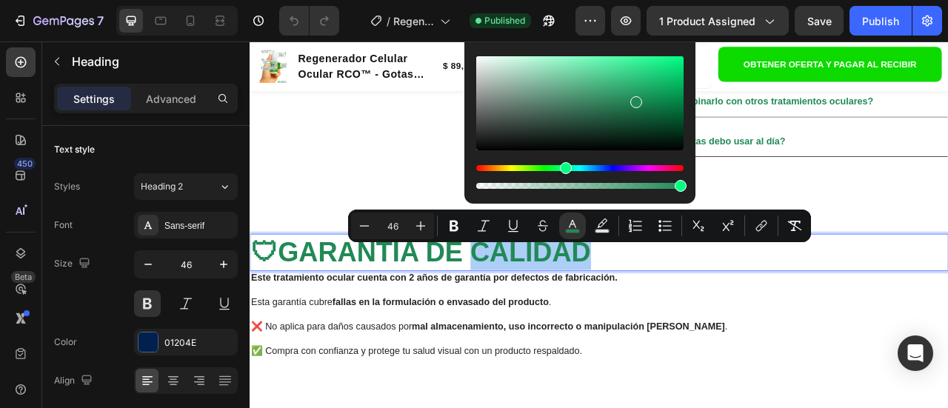
scroll to position [5318, 0]
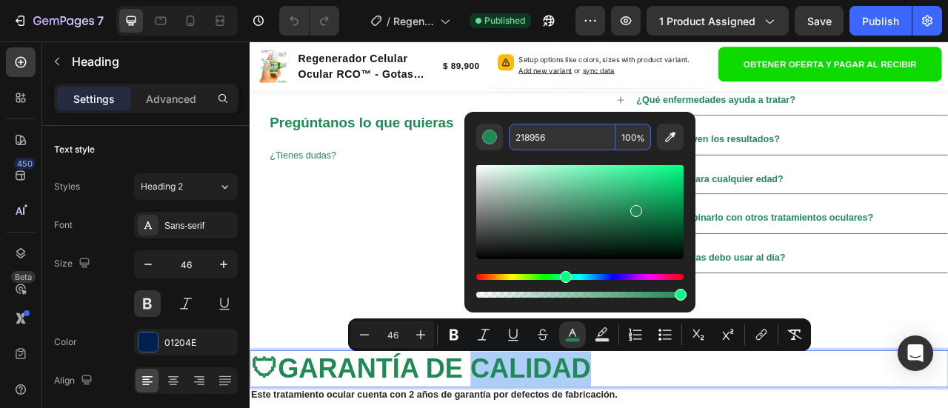
click at [544, 135] on input "218956" at bounding box center [562, 137] width 107 height 27
